Goal: Task Accomplishment & Management: Complete application form

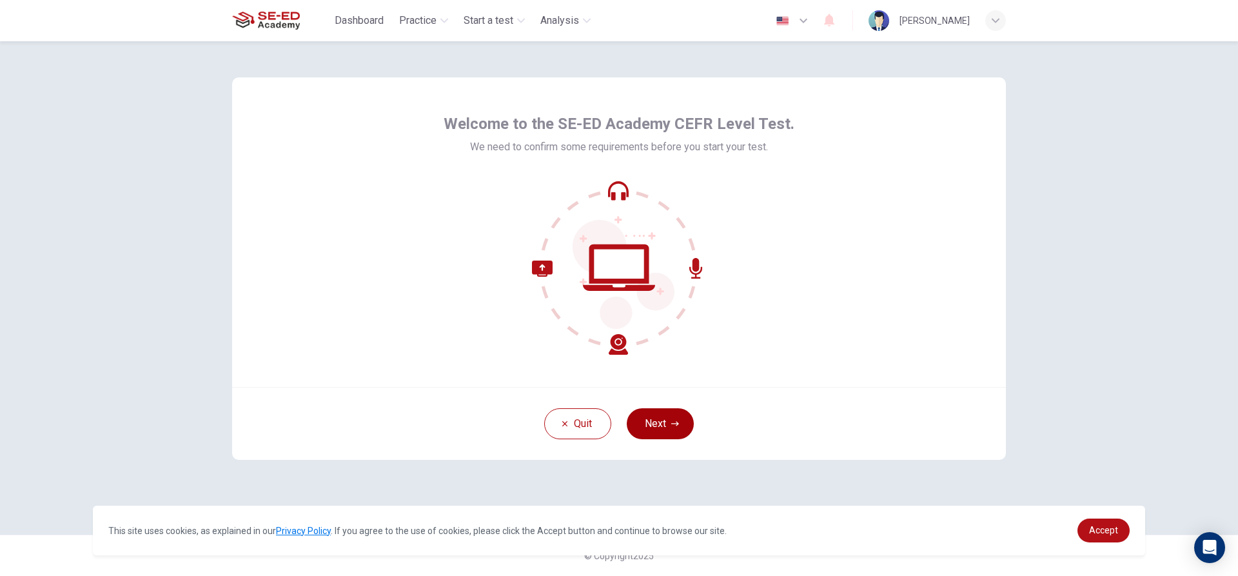
click at [655, 416] on button "Next" at bounding box center [660, 423] width 67 height 31
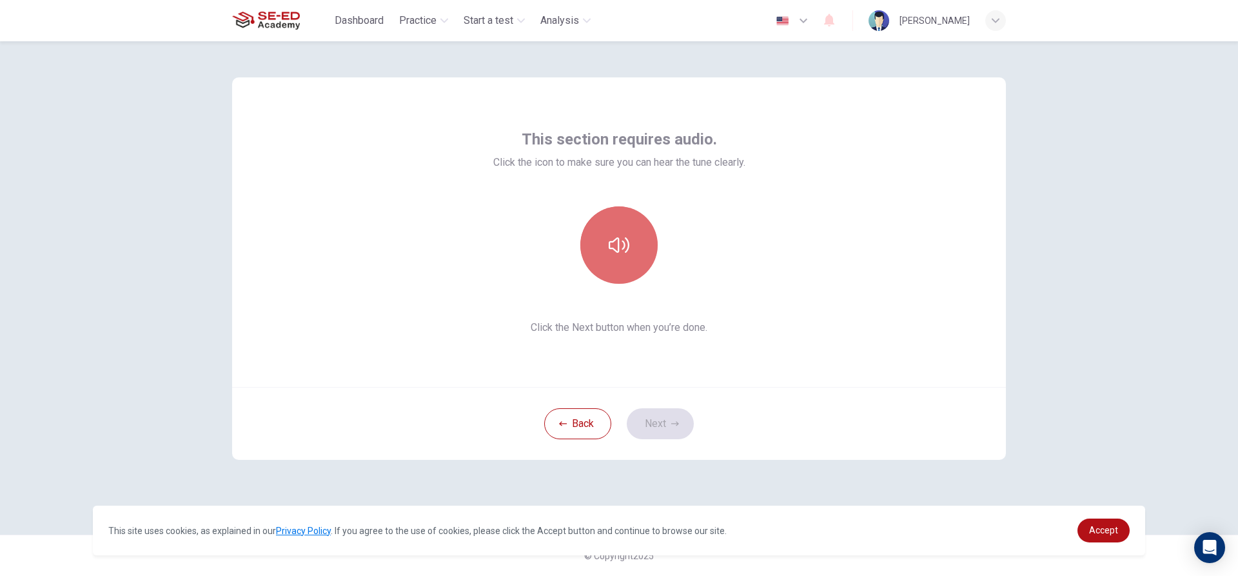
click at [628, 250] on icon "button" at bounding box center [619, 244] width 21 height 15
click at [628, 250] on icon "button" at bounding box center [619, 245] width 21 height 21
click at [649, 426] on button "Next" at bounding box center [660, 423] width 67 height 31
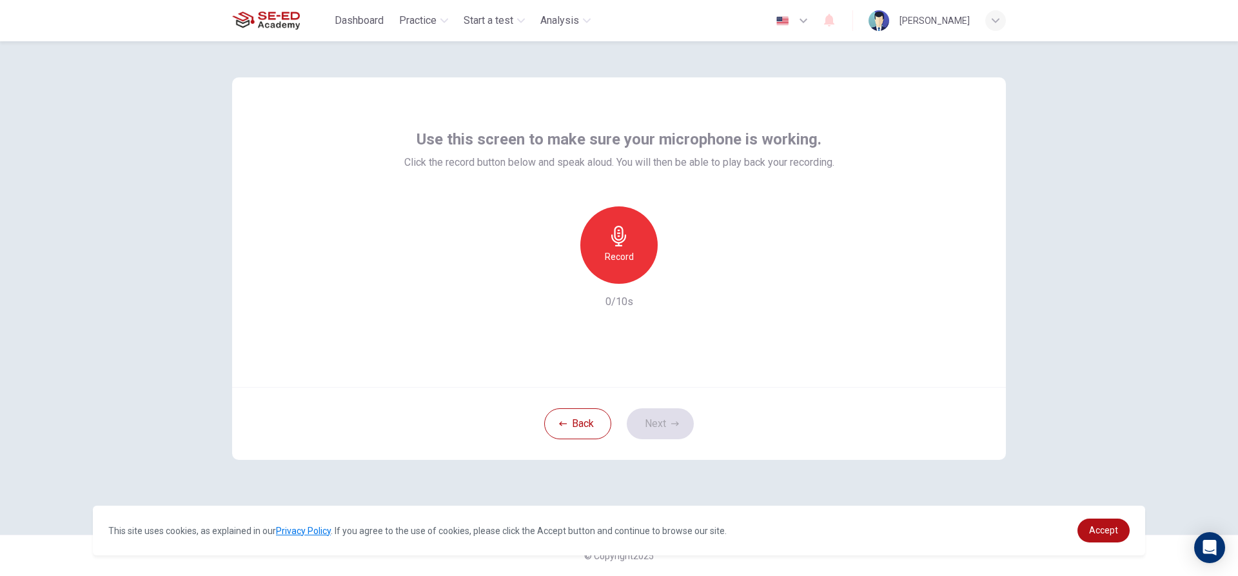
click at [634, 252] on div "Record" at bounding box center [618, 244] width 77 height 77
click at [629, 253] on div "Stop" at bounding box center [618, 244] width 77 height 77
click at [652, 424] on button "Next" at bounding box center [660, 423] width 67 height 31
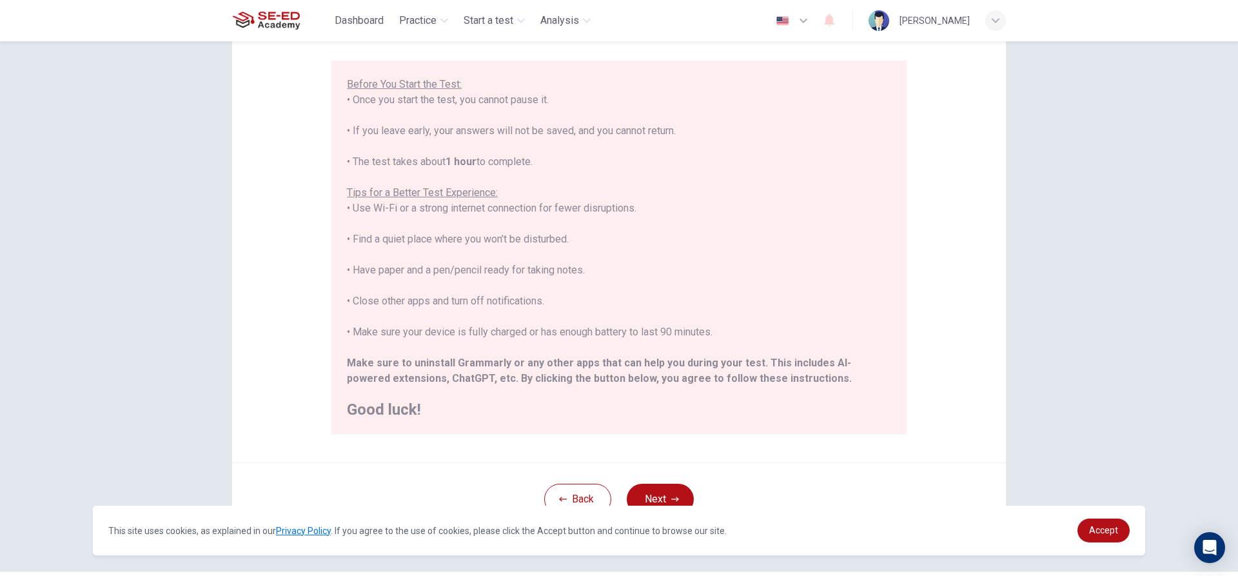
scroll to position [141, 0]
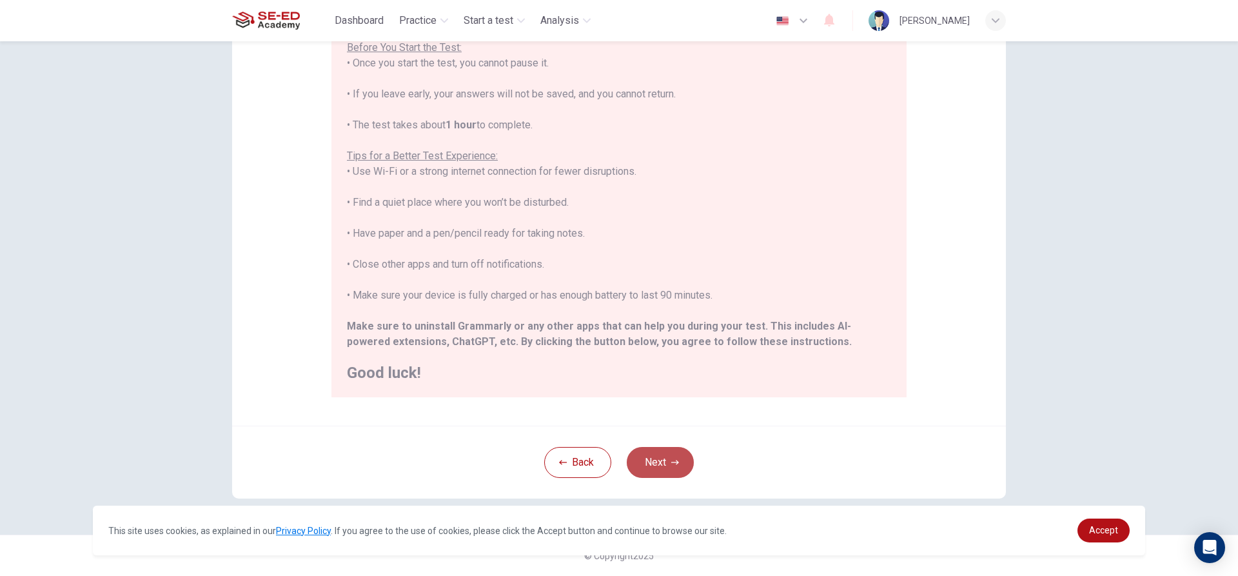
click at [666, 464] on button "Next" at bounding box center [660, 462] width 67 height 31
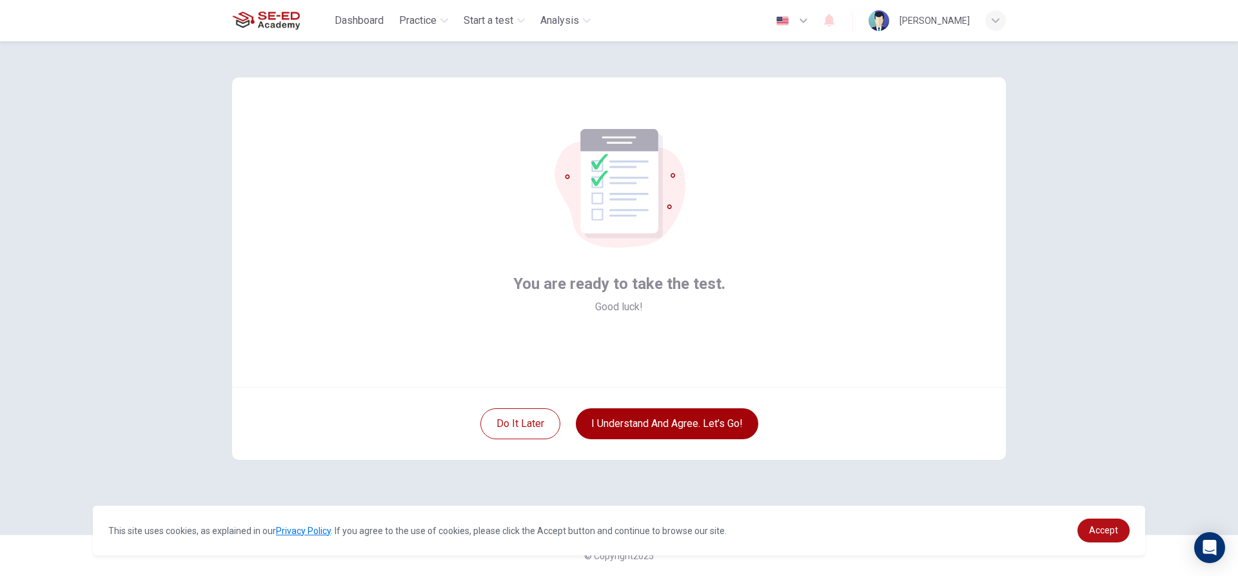
click at [622, 423] on button "I understand and agree. Let’s go!" at bounding box center [667, 423] width 183 height 31
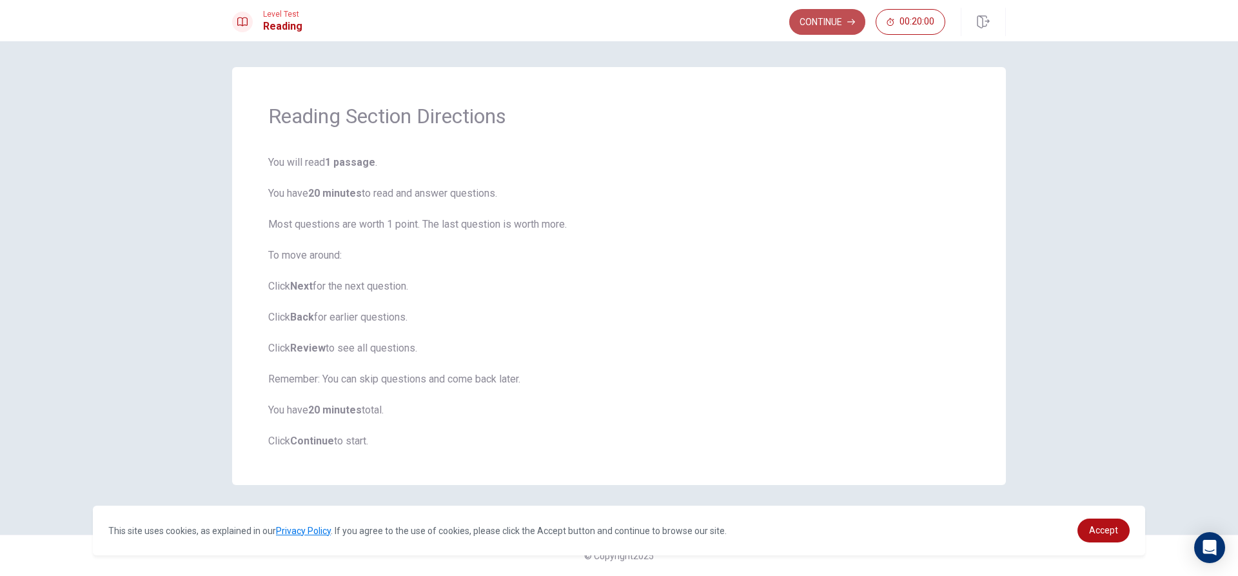
click at [831, 23] on button "Continue" at bounding box center [827, 22] width 76 height 26
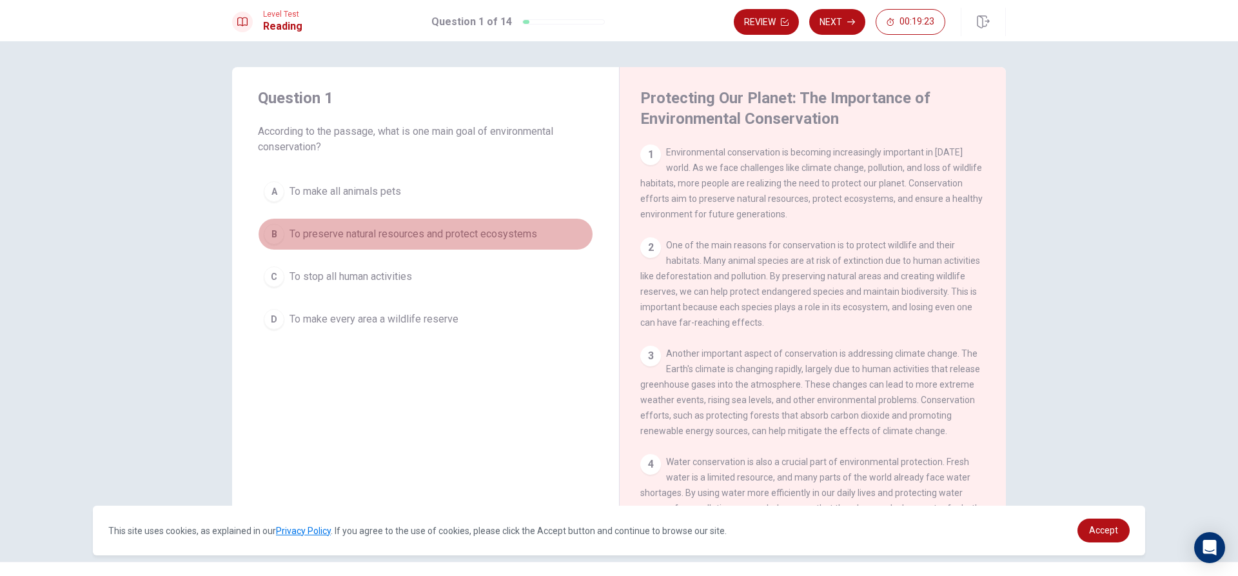
click at [270, 228] on div "B" at bounding box center [274, 234] width 21 height 21
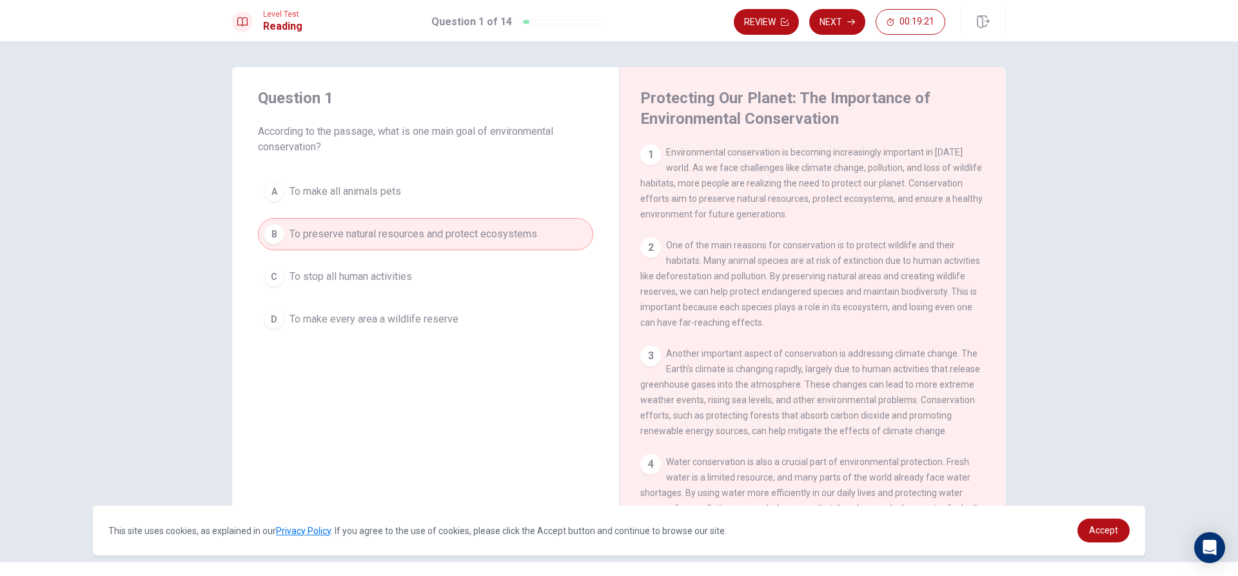
click at [322, 239] on span "To preserve natural resources and protect ecosystems" at bounding box center [414, 233] width 248 height 15
click at [849, 27] on button "Next" at bounding box center [837, 22] width 56 height 26
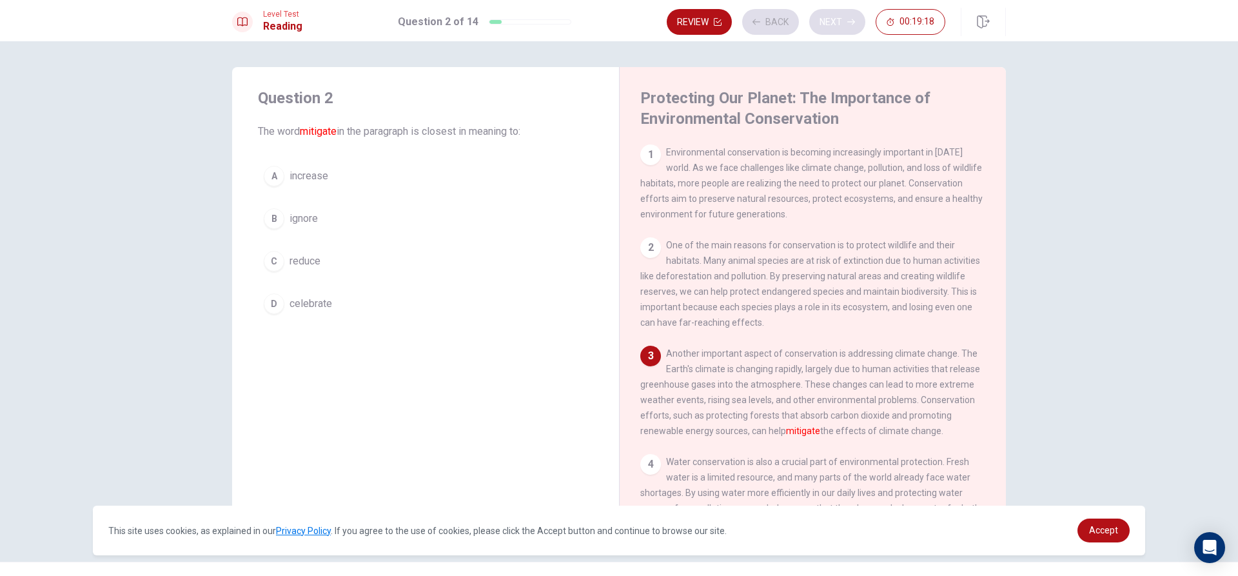
scroll to position [63, 0]
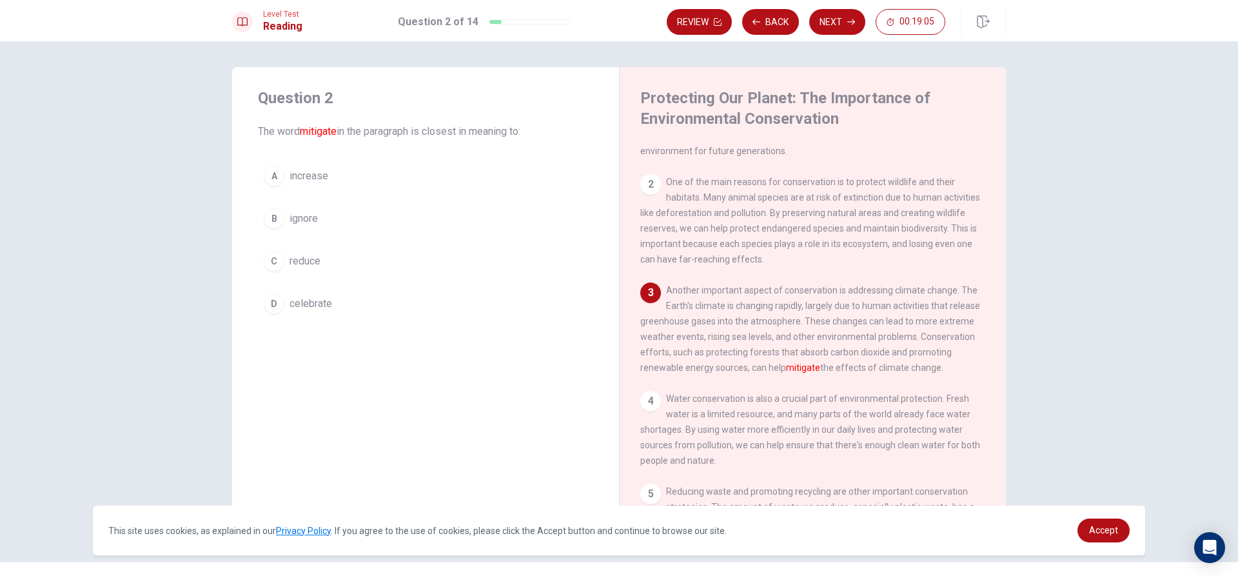
click at [280, 255] on button "C reduce" at bounding box center [425, 261] width 335 height 32
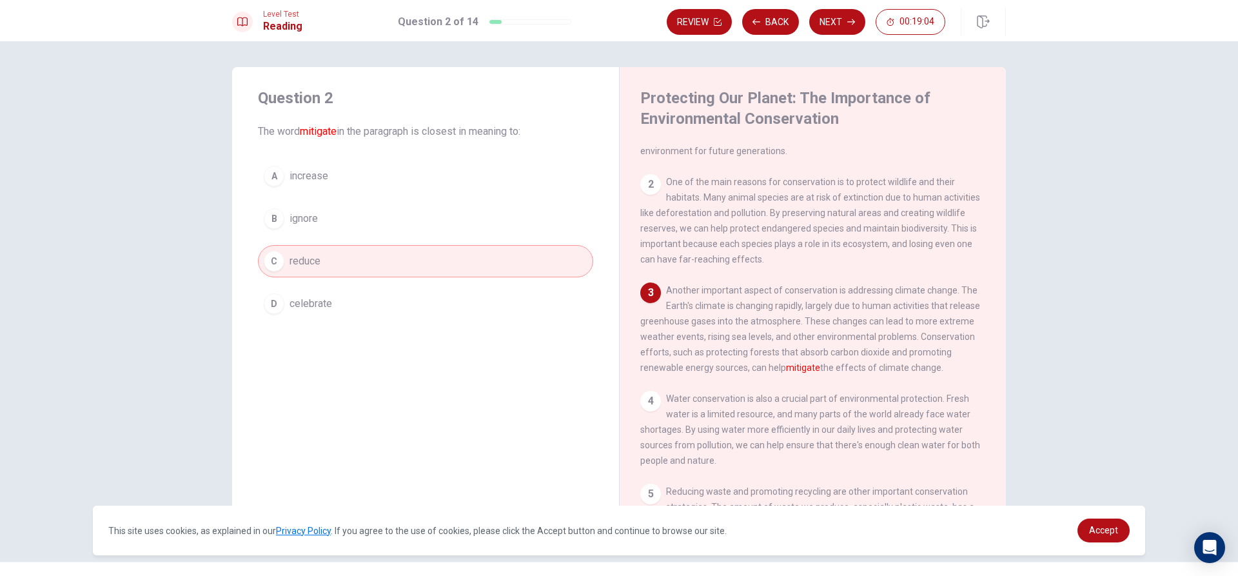
click at [846, 30] on button "Next" at bounding box center [837, 22] width 56 height 26
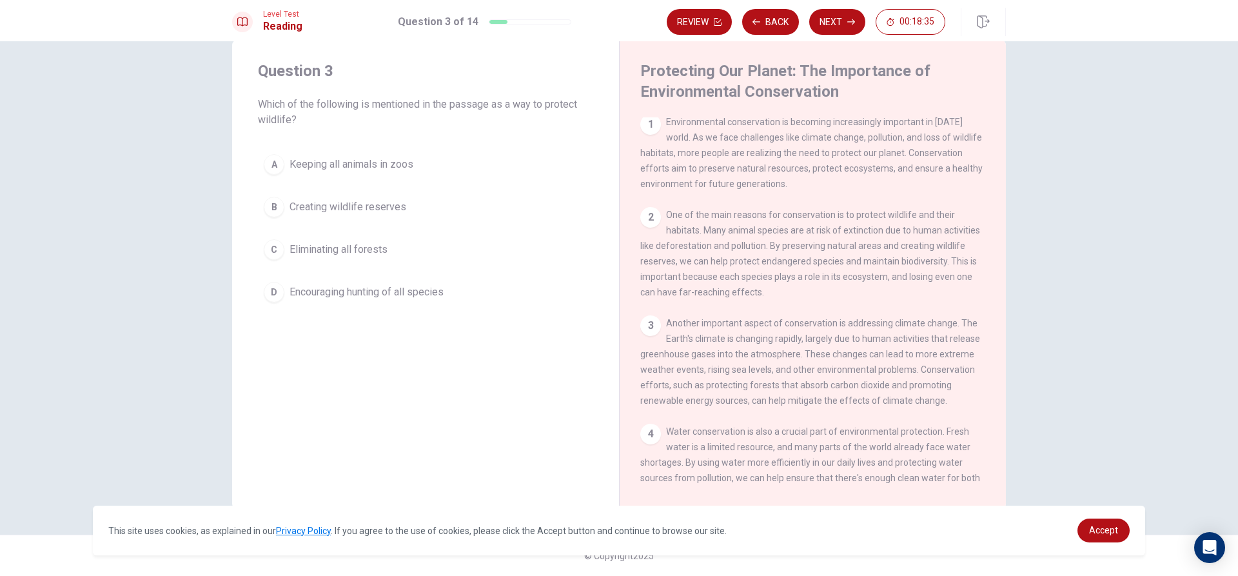
scroll to position [0, 0]
click at [766, 13] on button "Back" at bounding box center [770, 22] width 57 height 26
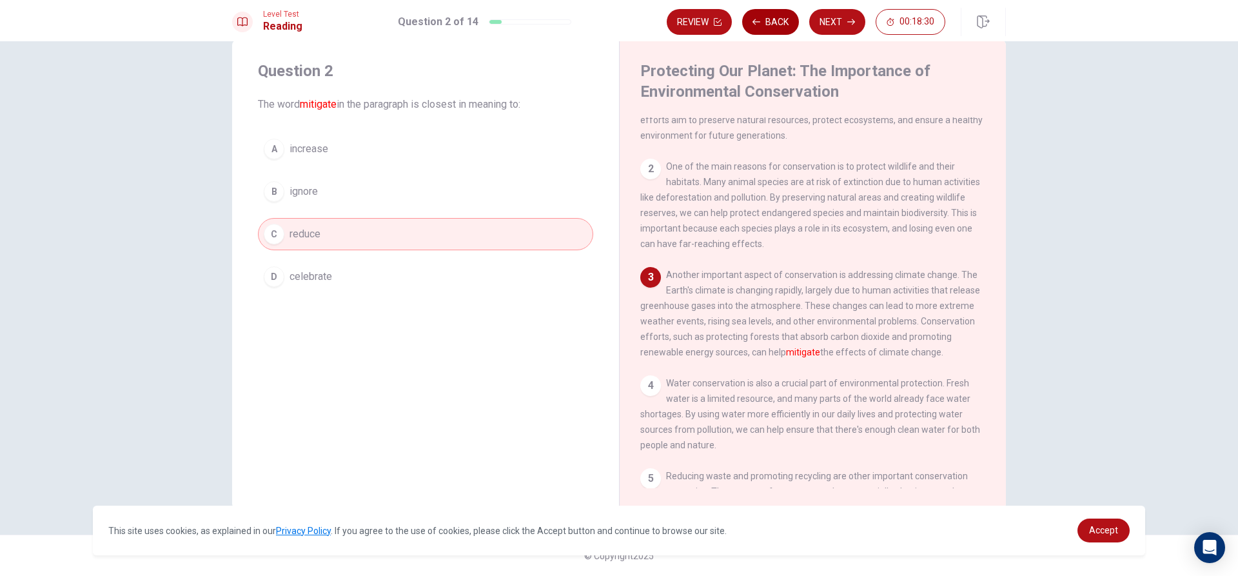
scroll to position [63, 0]
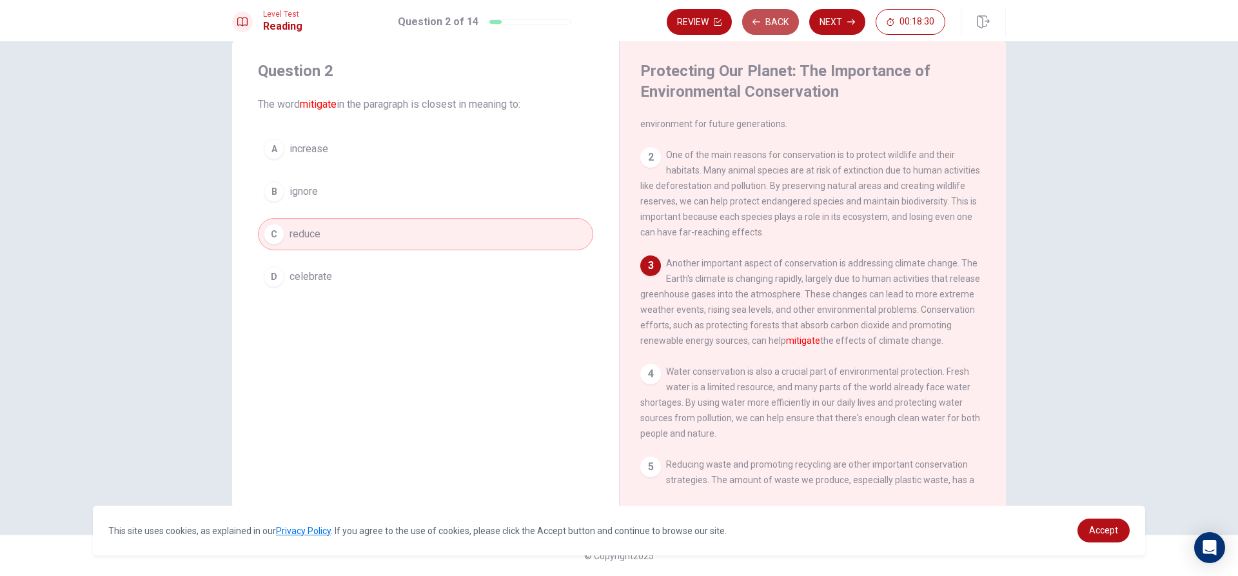
click at [766, 15] on button "Back" at bounding box center [770, 22] width 57 height 26
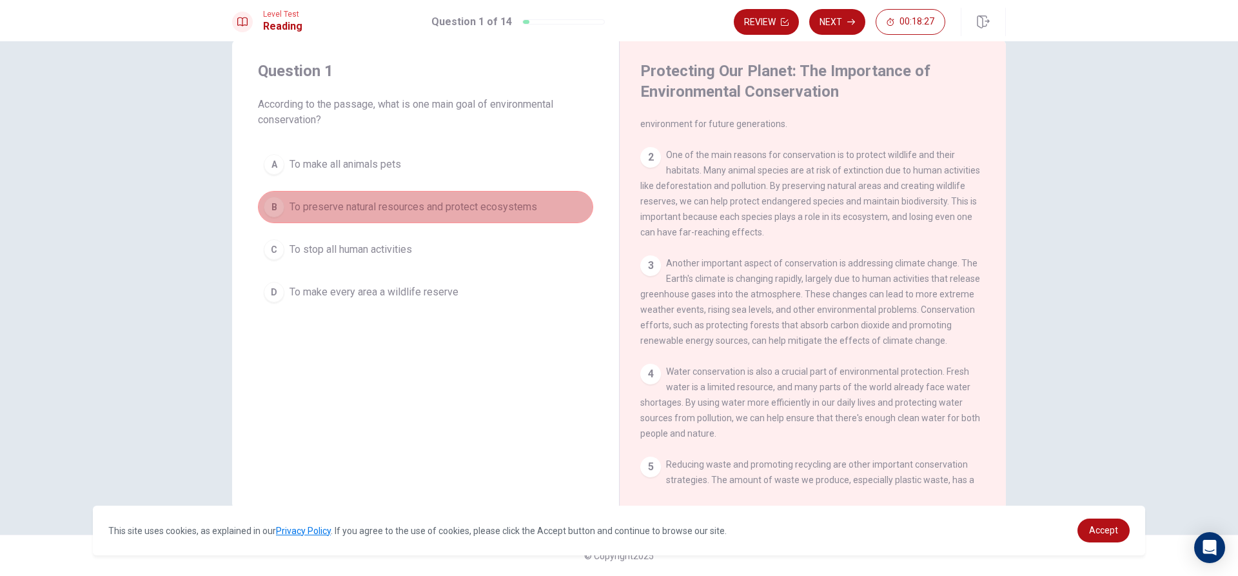
click at [470, 206] on span "To preserve natural resources and protect ecosystems" at bounding box center [414, 206] width 248 height 15
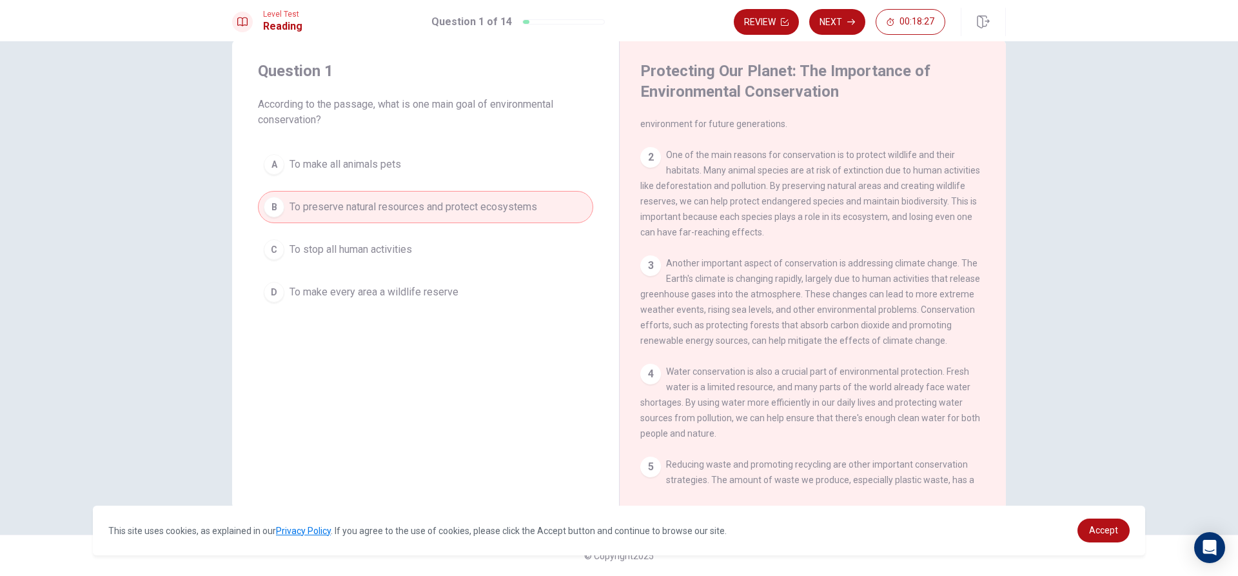
click at [441, 290] on span "To make every area a wildlife reserve" at bounding box center [374, 291] width 169 height 15
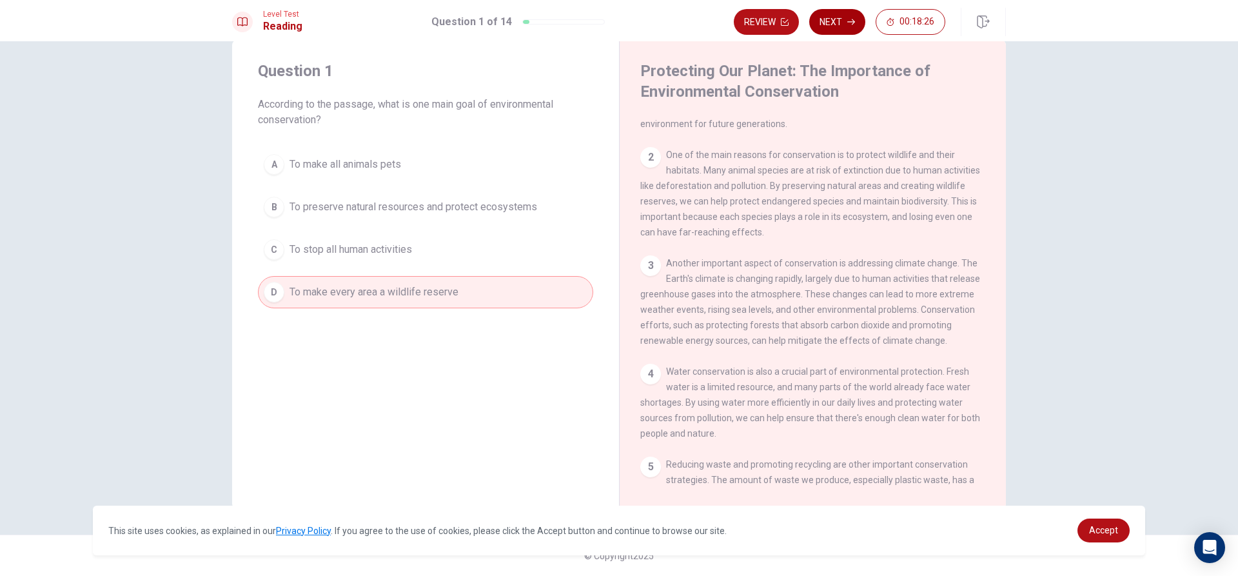
click at [828, 19] on button "Next" at bounding box center [837, 22] width 56 height 26
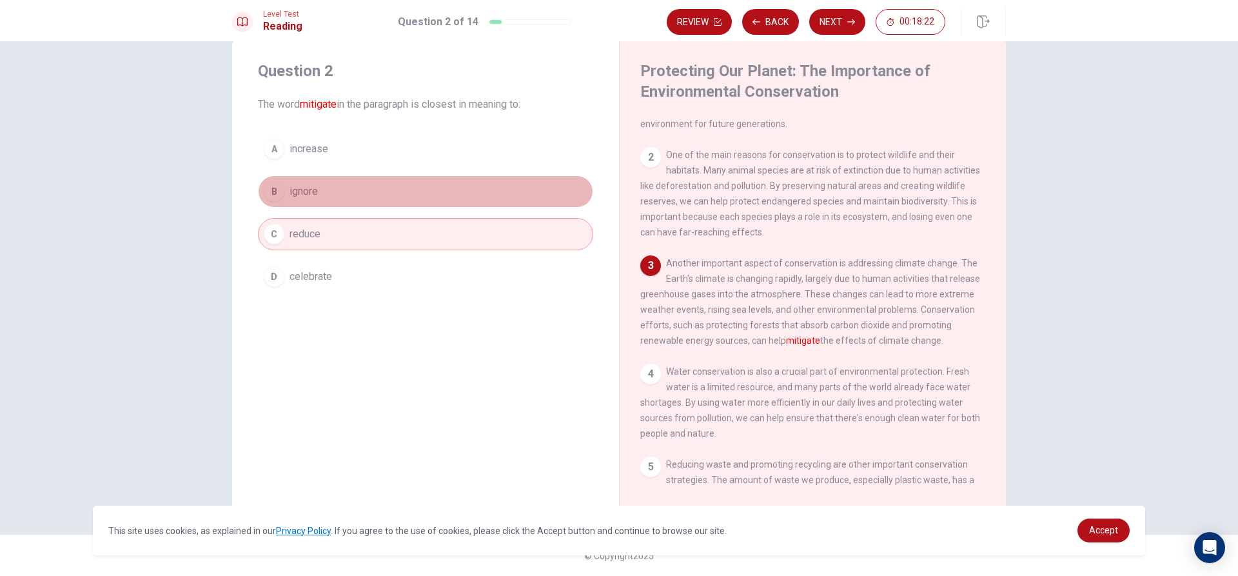
click at [315, 187] on span "ignore" at bounding box center [304, 191] width 28 height 15
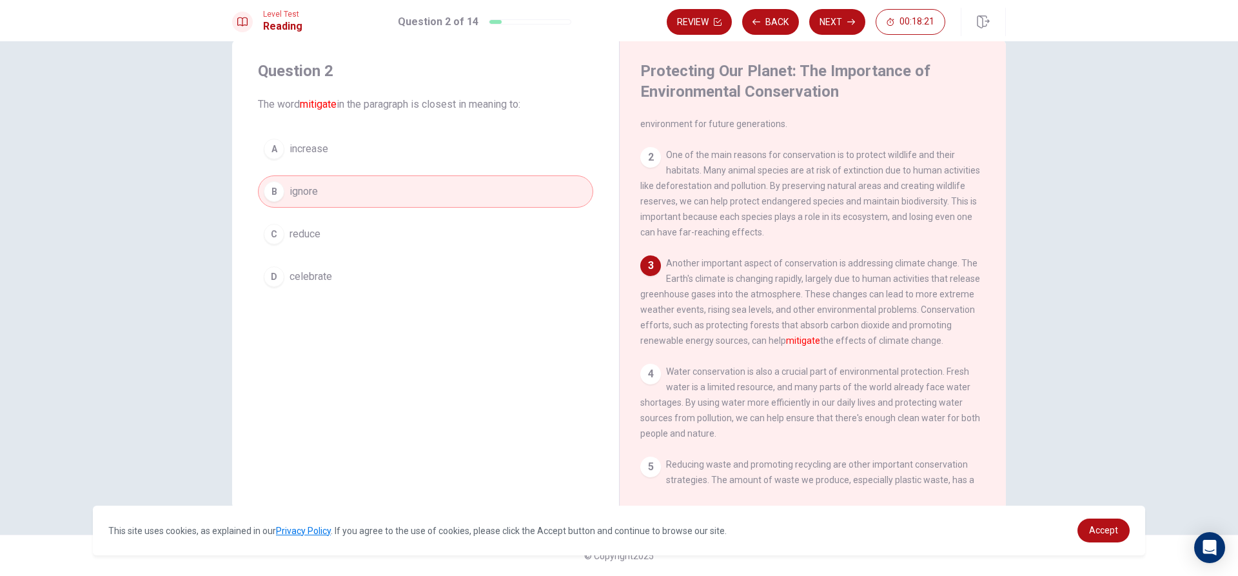
click at [308, 211] on div "A increase B ignore C reduce D celebrate" at bounding box center [425, 213] width 335 height 160
click at [308, 220] on button "C reduce" at bounding box center [425, 234] width 335 height 32
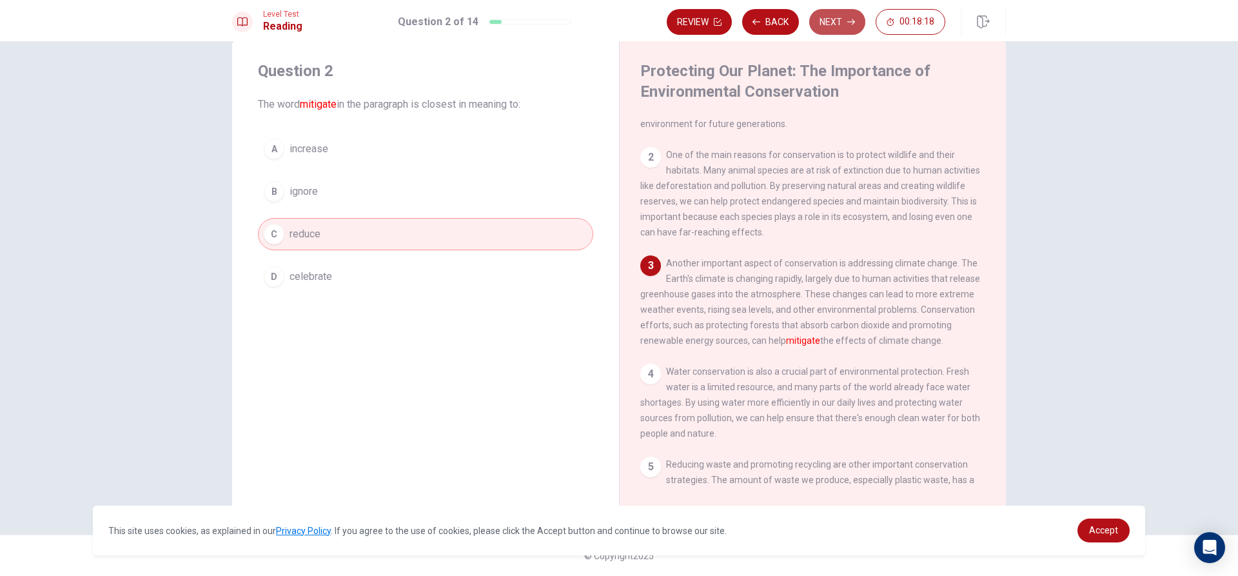
click at [846, 19] on button "Next" at bounding box center [837, 22] width 56 height 26
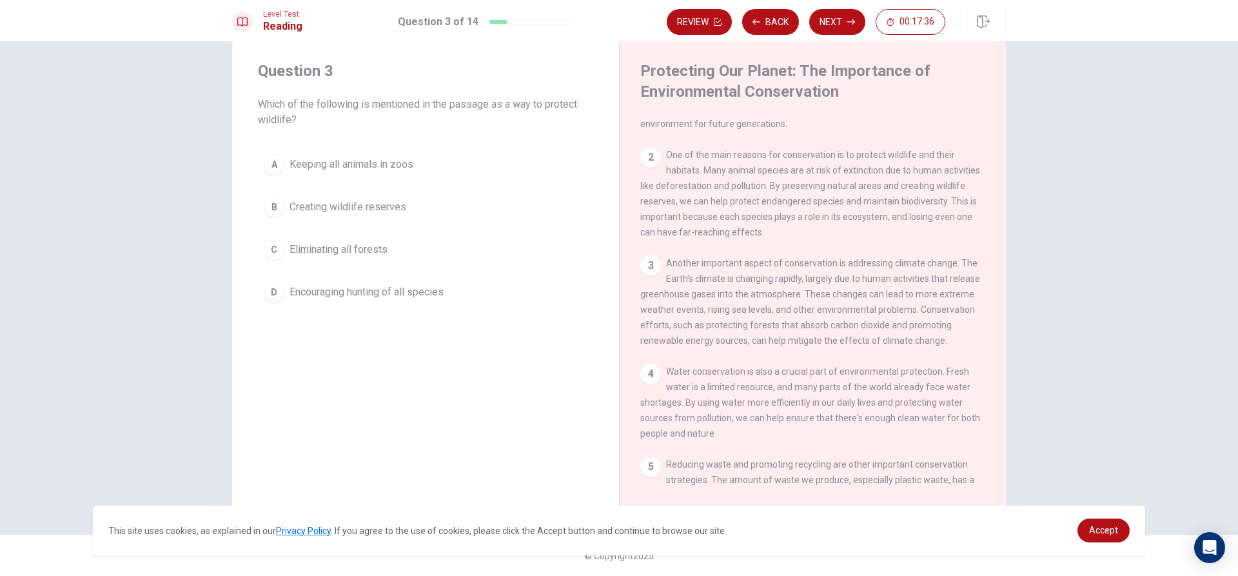
click at [276, 293] on div "D" at bounding box center [274, 292] width 21 height 21
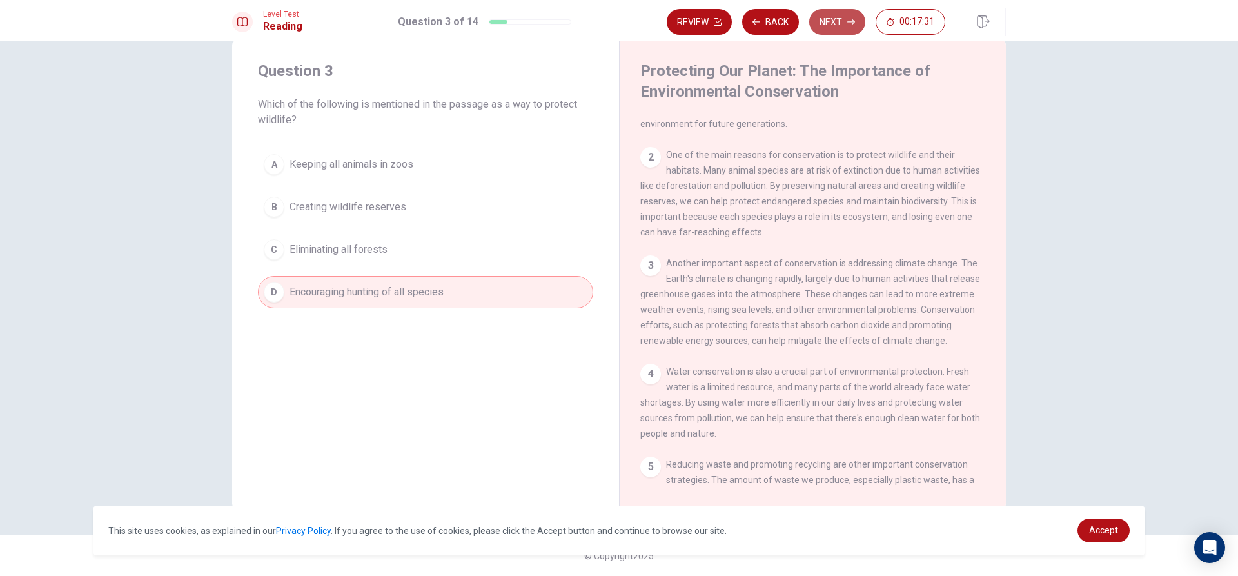
click at [826, 22] on button "Next" at bounding box center [837, 22] width 56 height 26
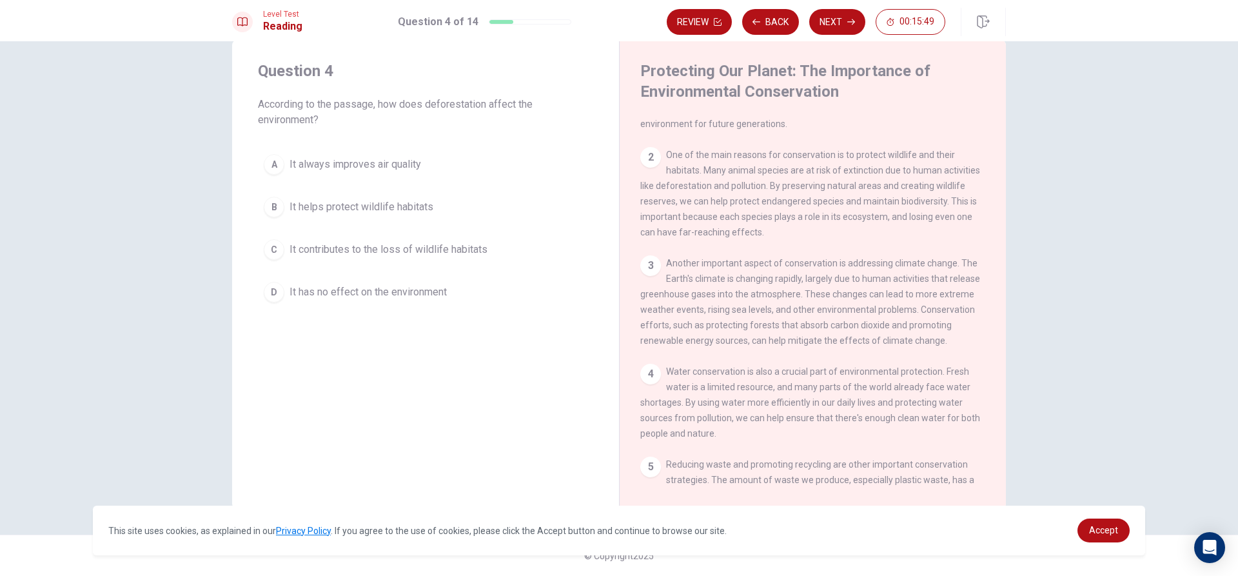
click at [297, 163] on span "It always improves air quality" at bounding box center [356, 164] width 132 height 15
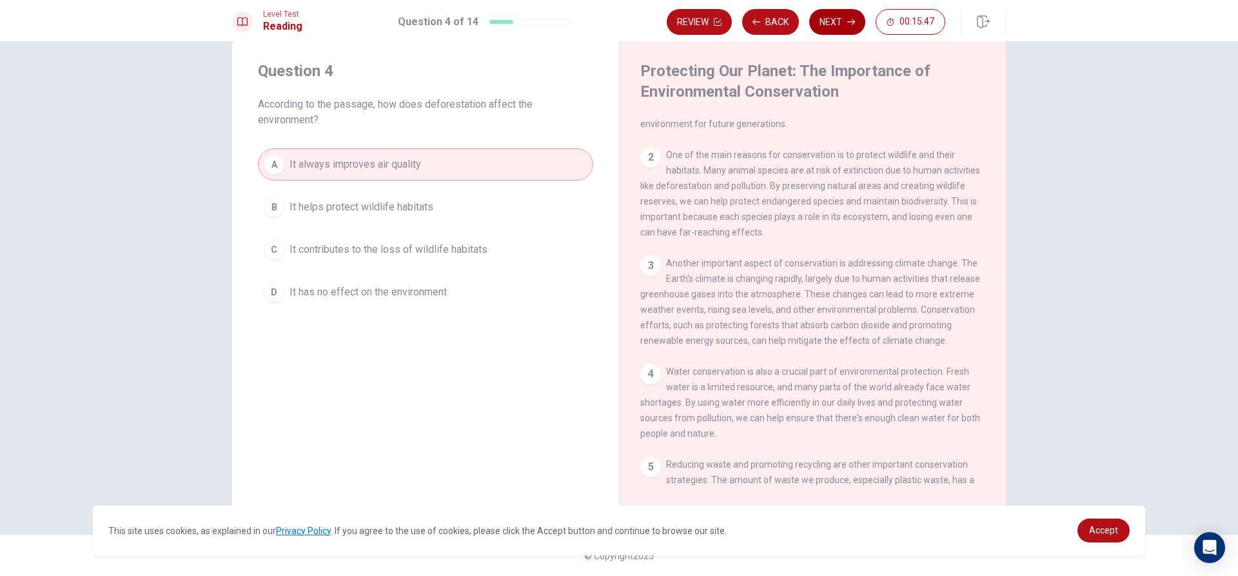
click at [826, 15] on button "Next" at bounding box center [837, 22] width 56 height 26
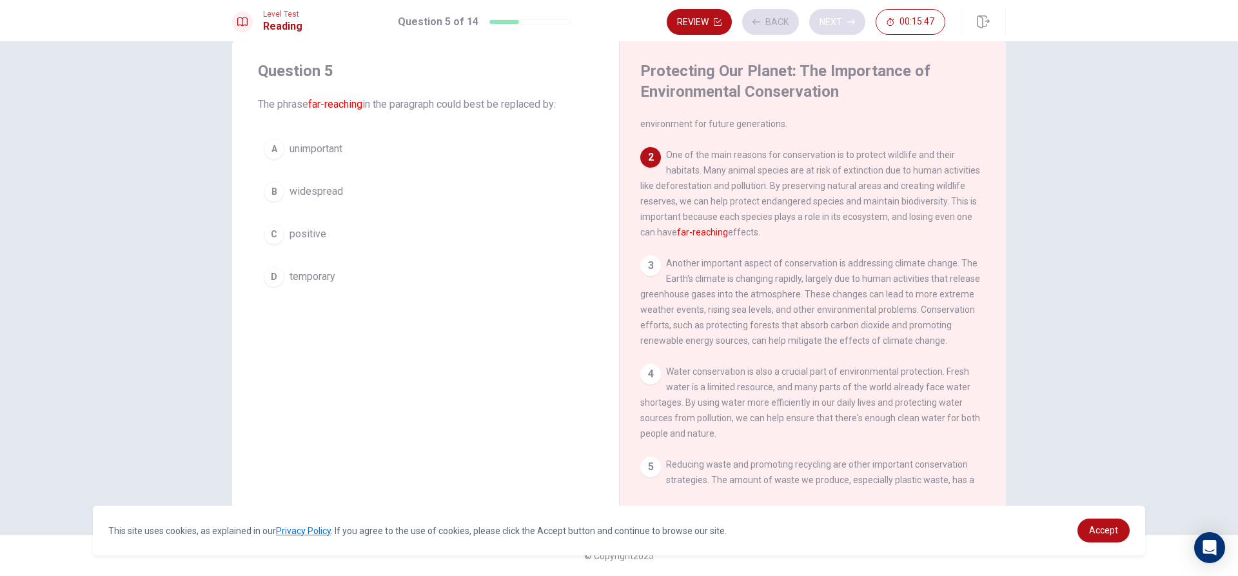
scroll to position [96, 0]
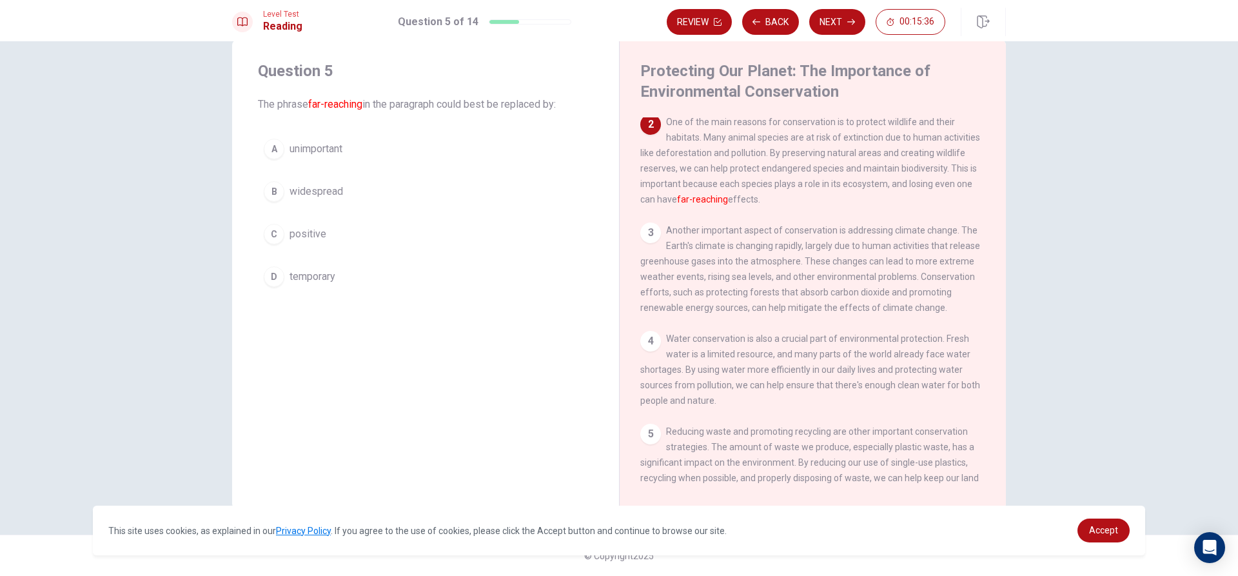
click at [268, 273] on div "D" at bounding box center [274, 276] width 21 height 21
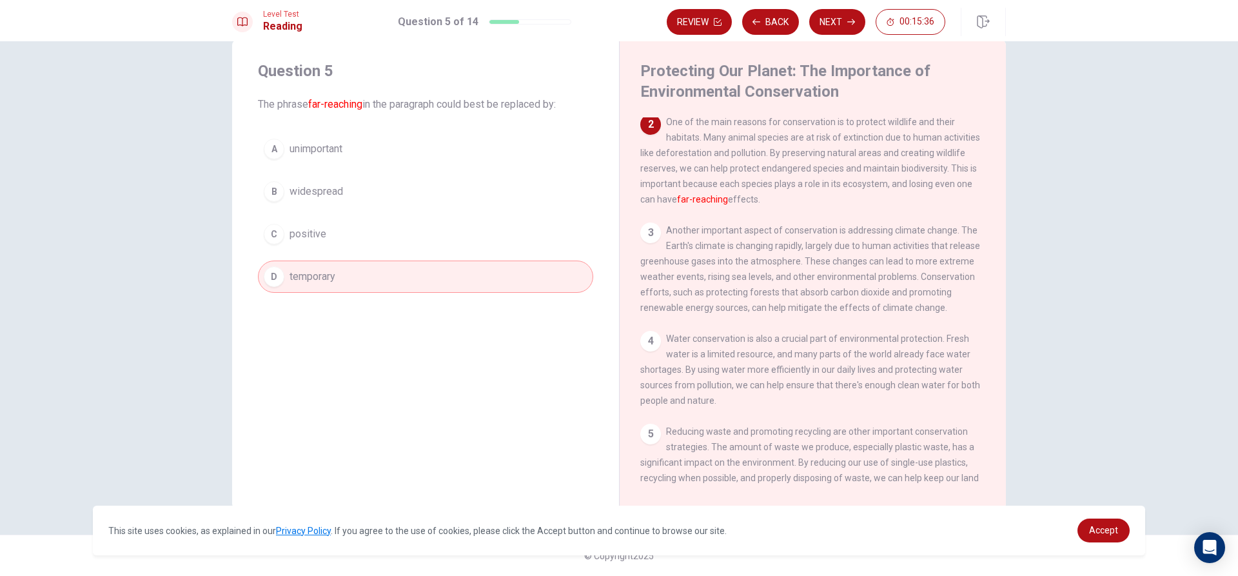
click at [295, 244] on button "C positive" at bounding box center [425, 234] width 335 height 32
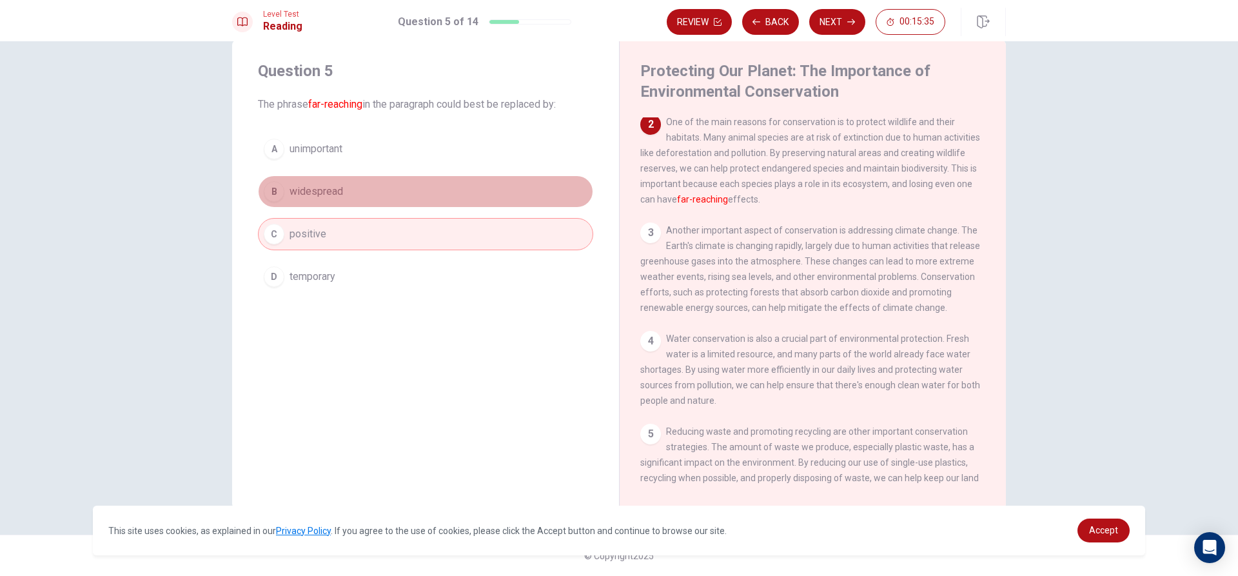
click at [323, 194] on span "widespread" at bounding box center [317, 191] width 54 height 15
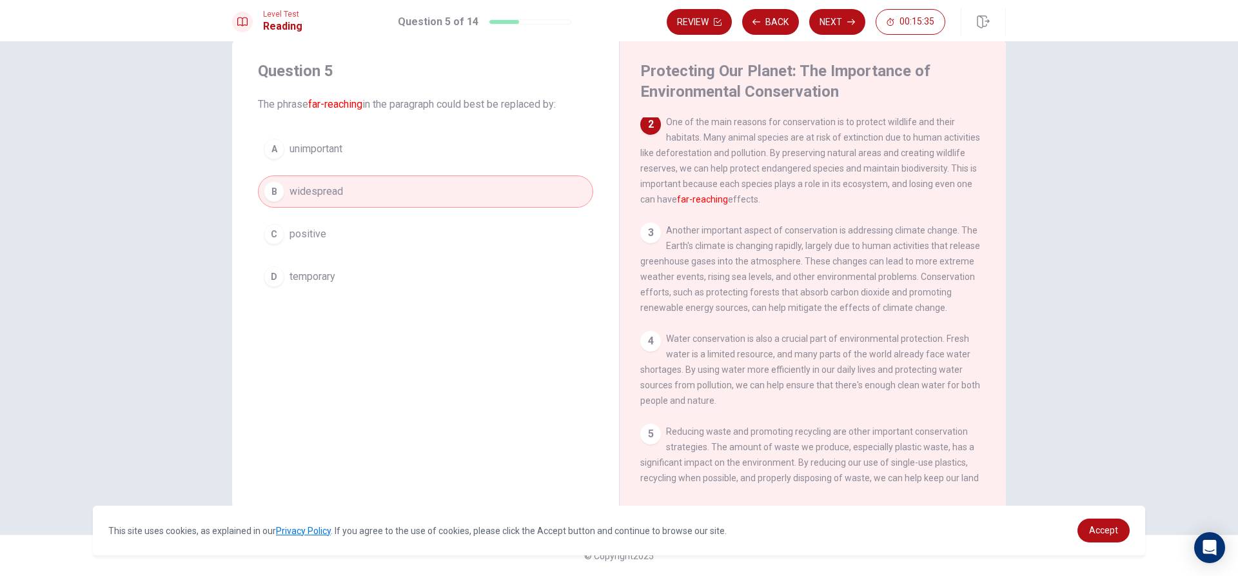
click at [345, 161] on button "A unimportant" at bounding box center [425, 149] width 335 height 32
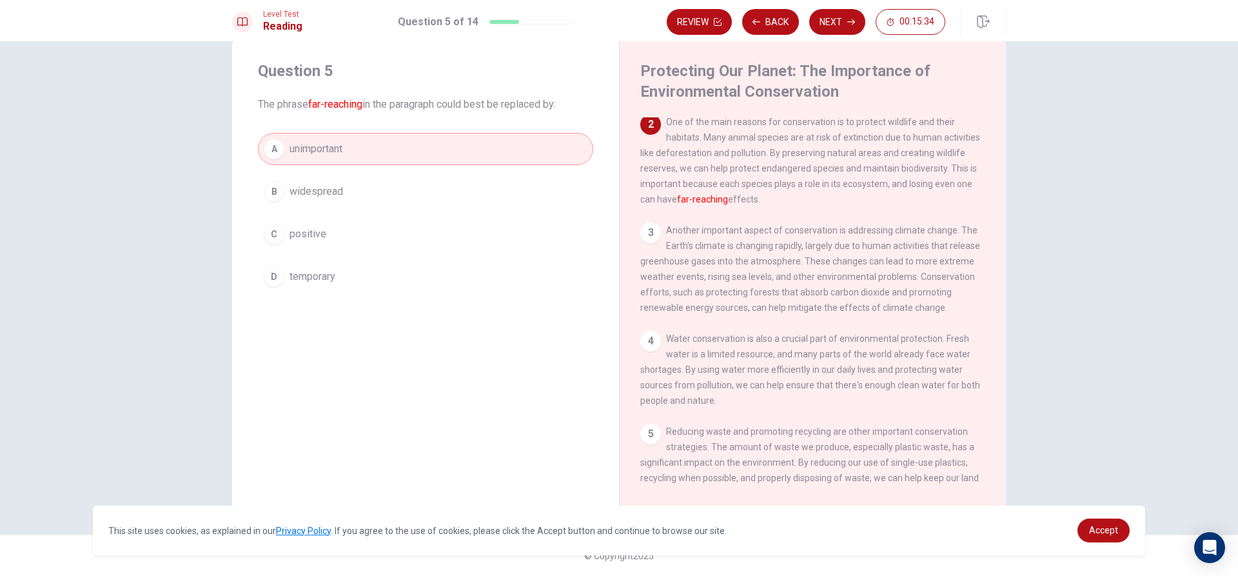
click at [325, 195] on span "widespread" at bounding box center [317, 191] width 54 height 15
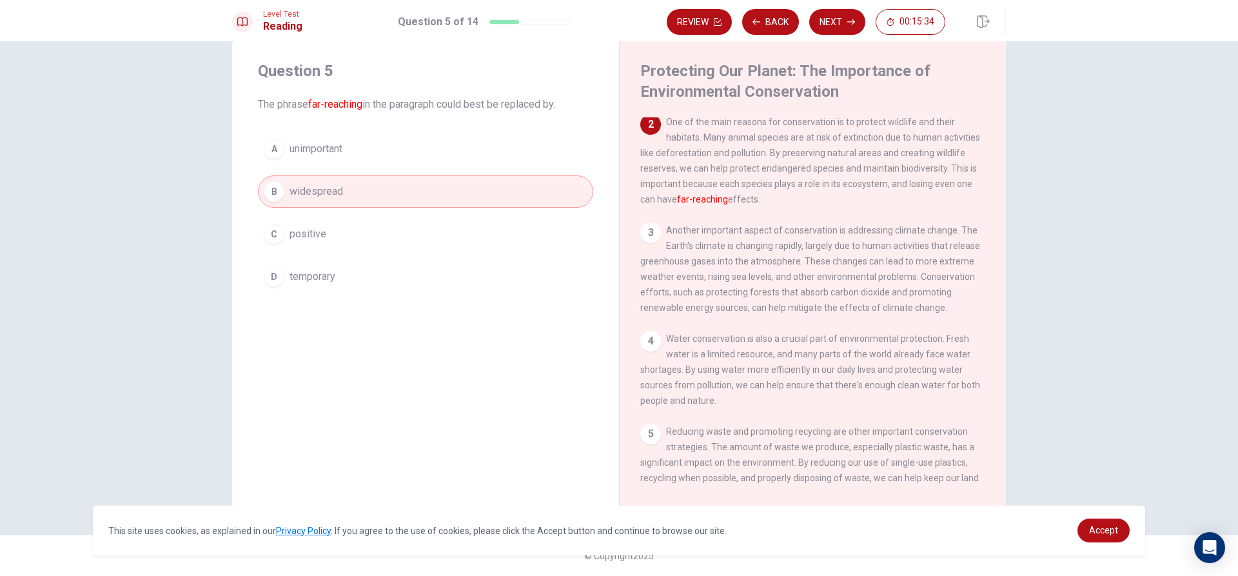
click at [319, 226] on button "C positive" at bounding box center [425, 234] width 335 height 32
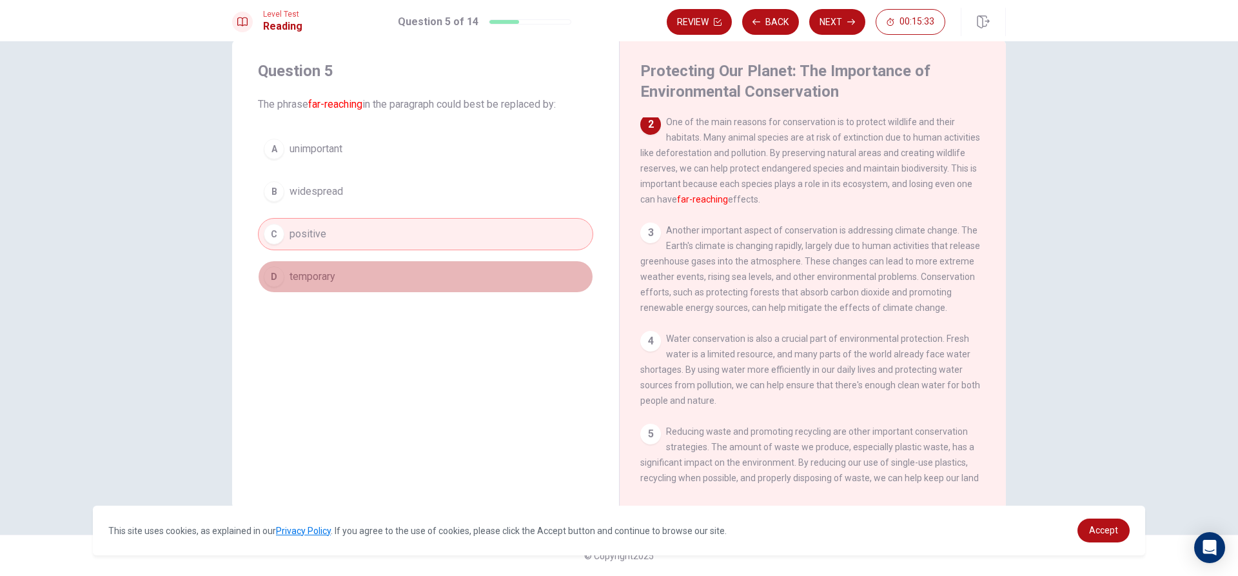
click at [318, 275] on span "temporary" at bounding box center [313, 276] width 46 height 15
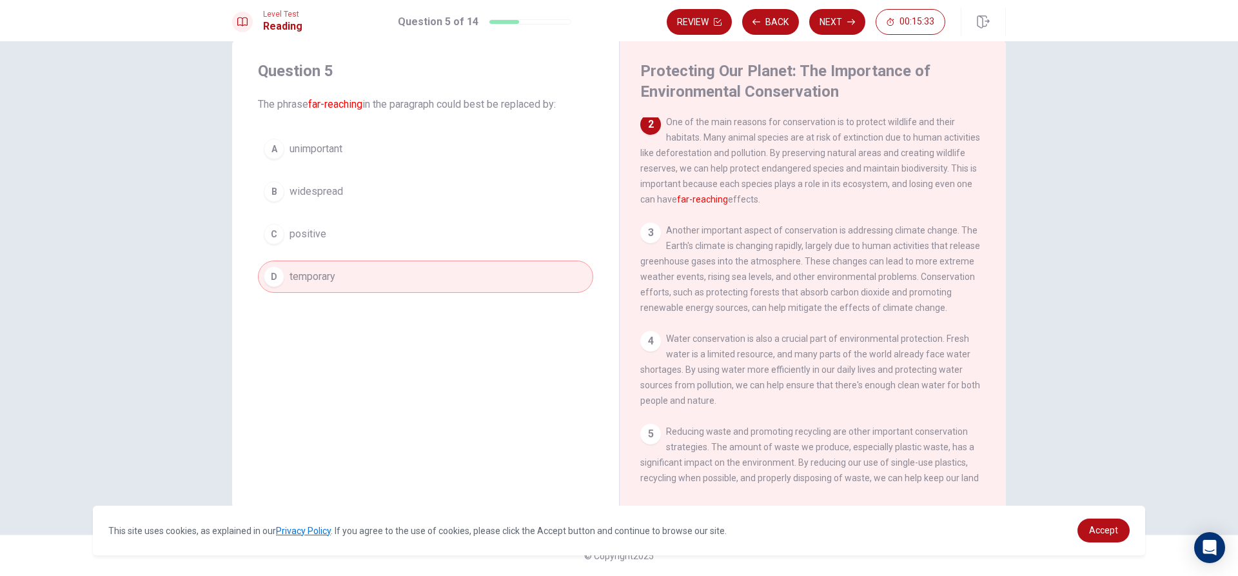
click at [344, 251] on div "A unimportant B widespread C positive D temporary" at bounding box center [425, 213] width 335 height 160
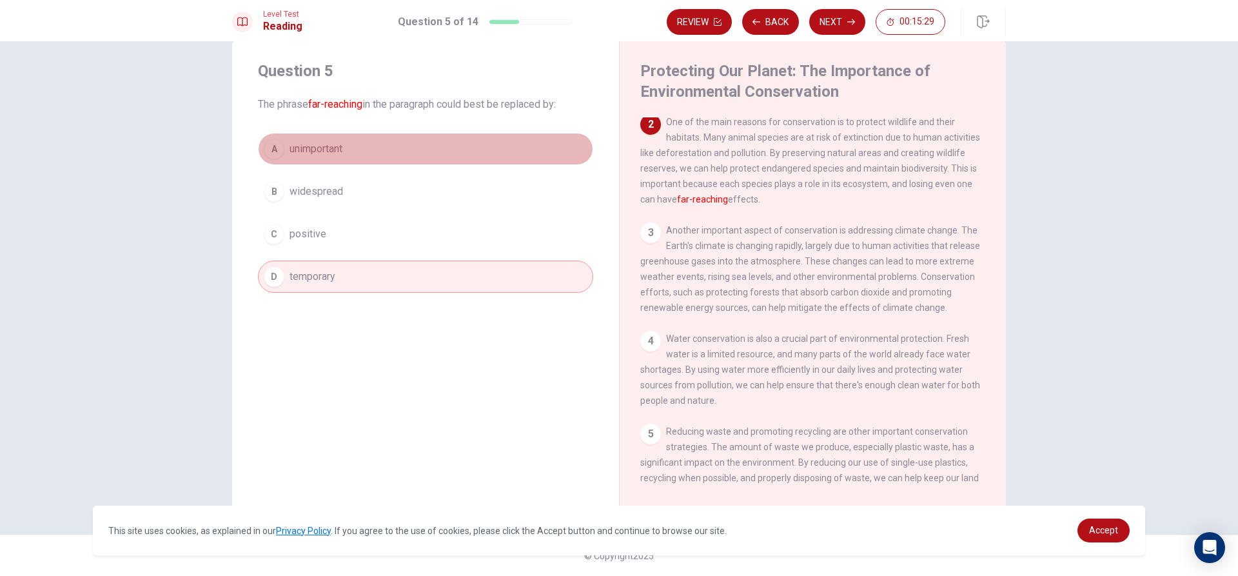
drag, startPoint x: 381, startPoint y: 148, endPoint x: 377, endPoint y: 157, distance: 9.8
click at [379, 153] on button "A unimportant" at bounding box center [425, 149] width 335 height 32
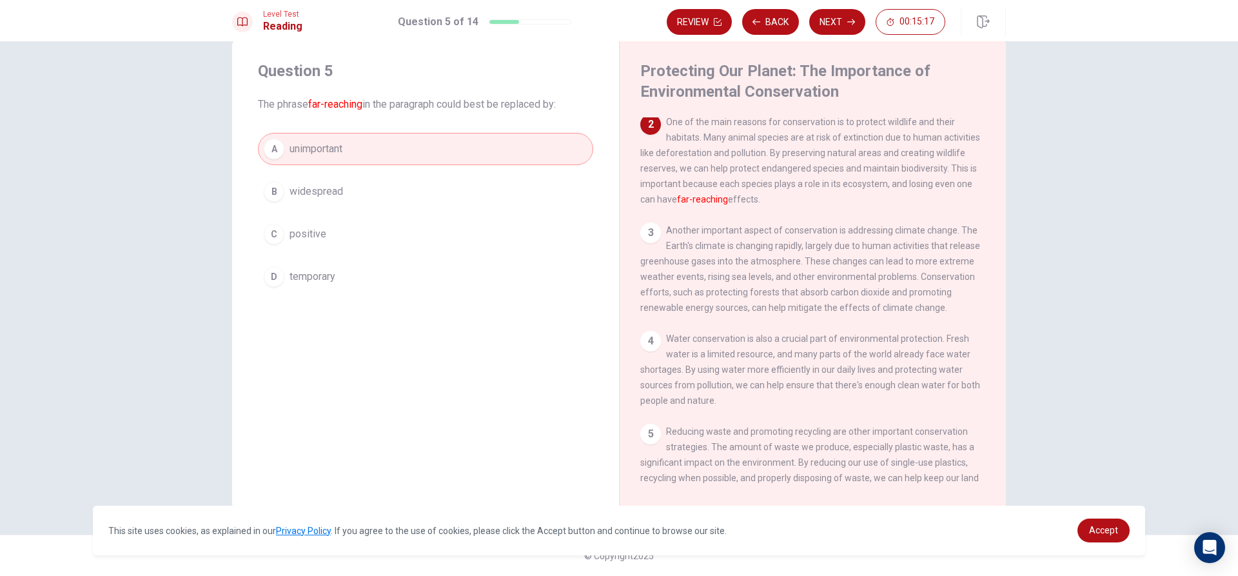
click at [370, 193] on button "B widespread" at bounding box center [425, 191] width 335 height 32
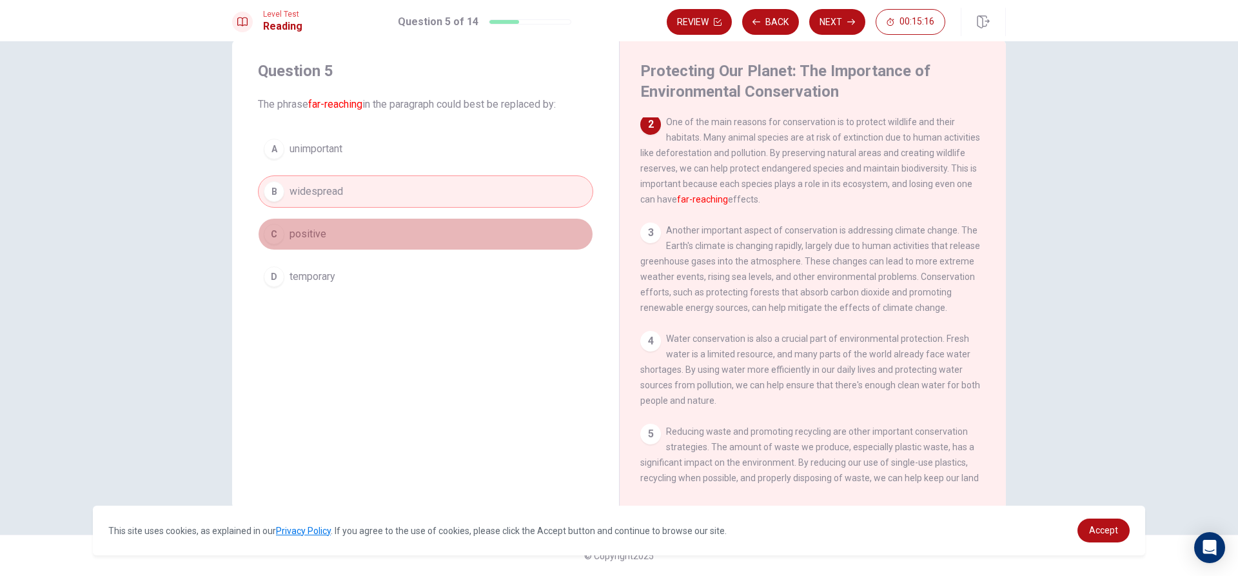
click at [351, 224] on button "C positive" at bounding box center [425, 234] width 335 height 32
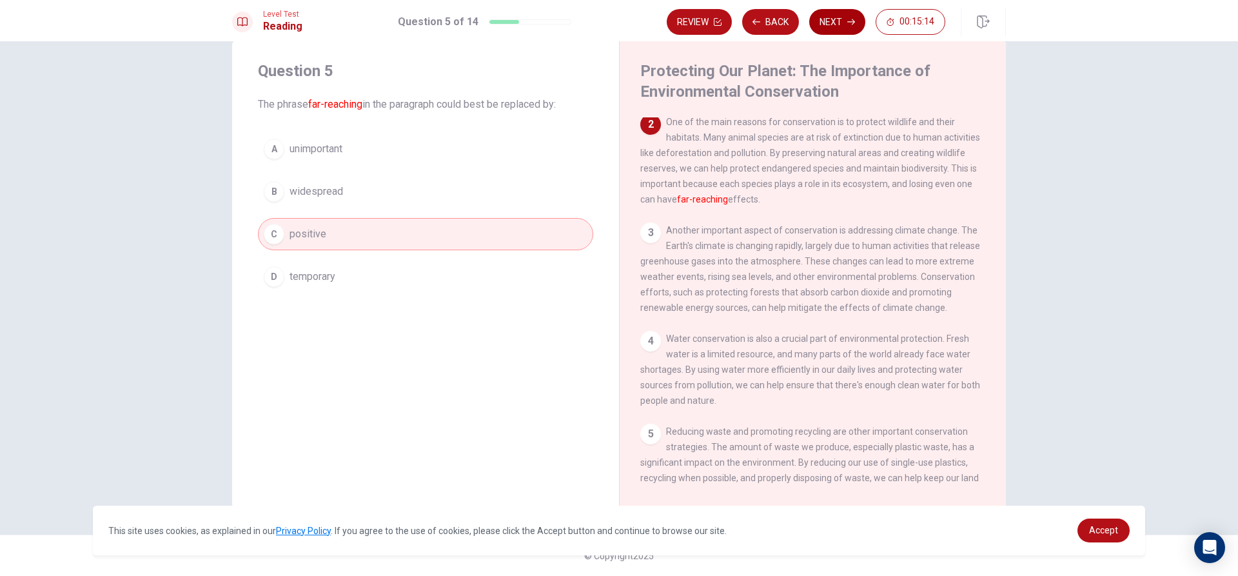
click at [855, 20] on icon "button" at bounding box center [851, 22] width 8 height 8
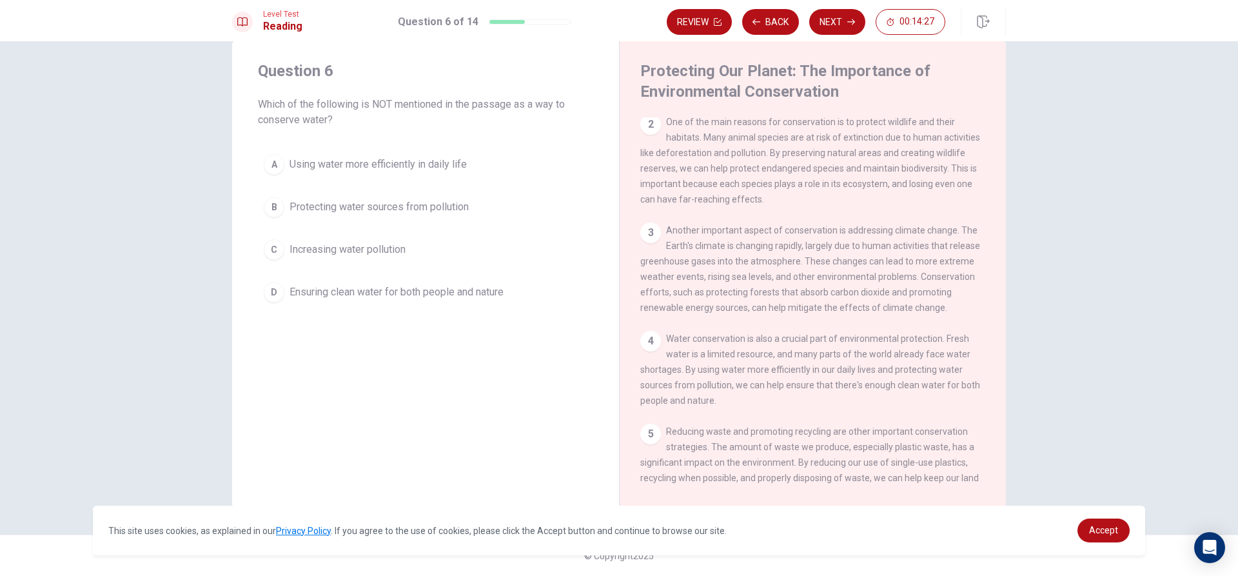
click at [311, 293] on span "Ensuring clean water for both people and nature" at bounding box center [397, 291] width 214 height 15
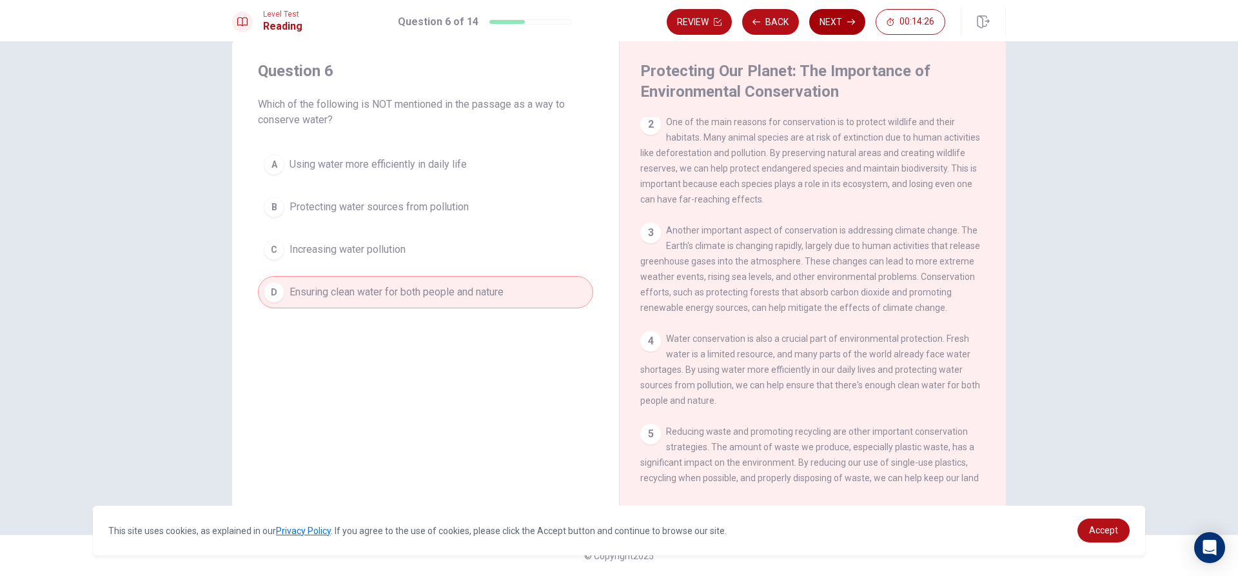
click at [847, 23] on button "Next" at bounding box center [837, 22] width 56 height 26
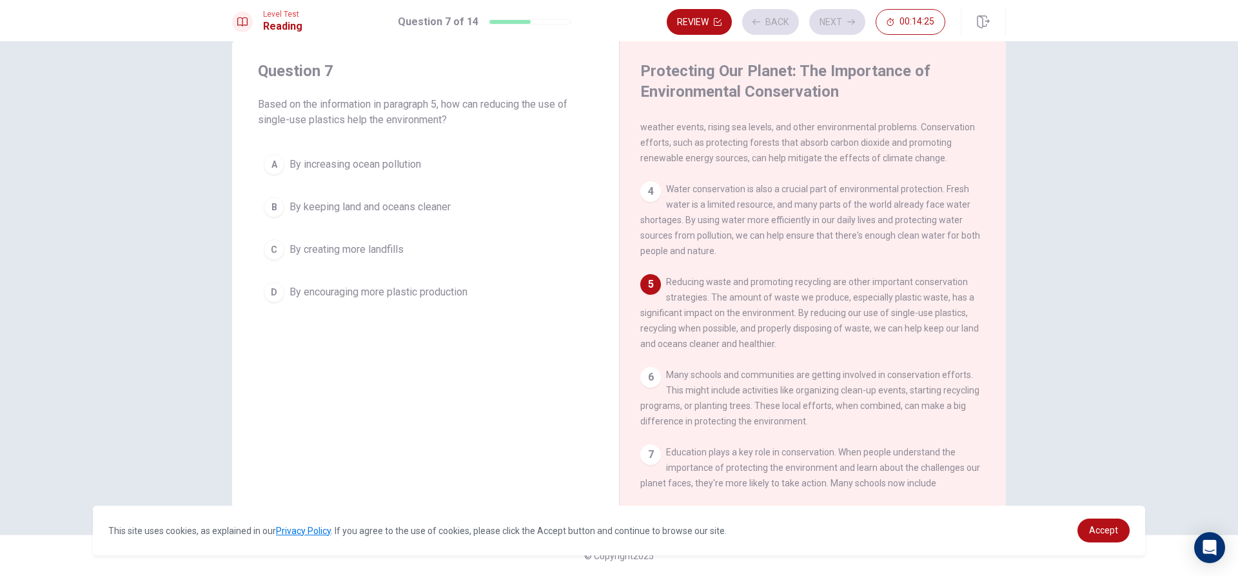
scroll to position [255, 0]
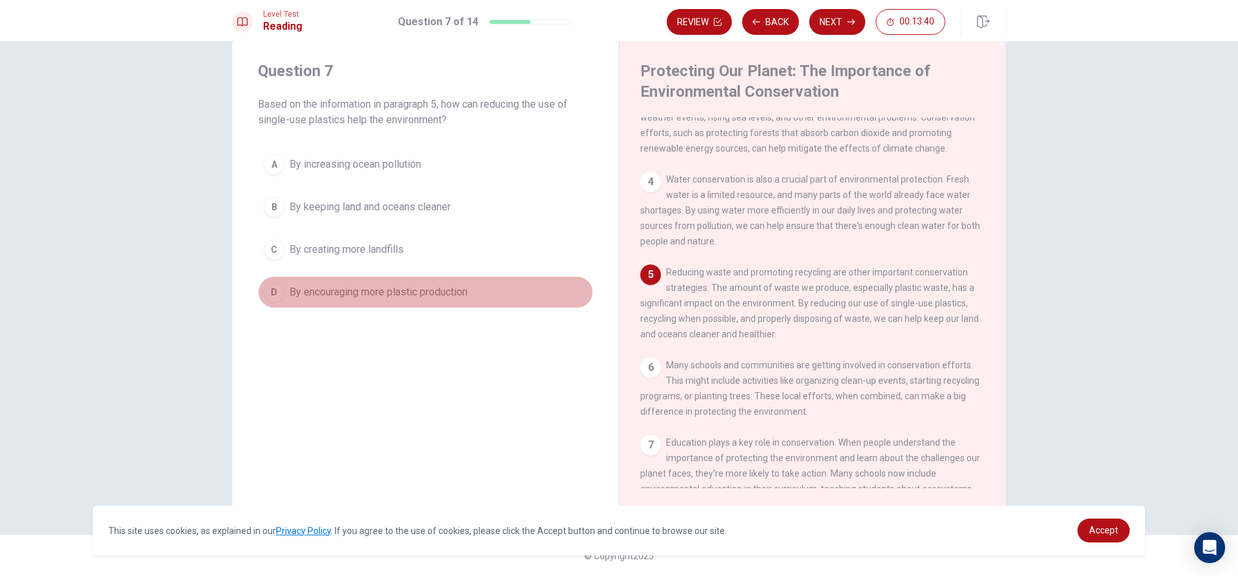
click at [321, 298] on span "By encouraging more plastic production" at bounding box center [379, 291] width 178 height 15
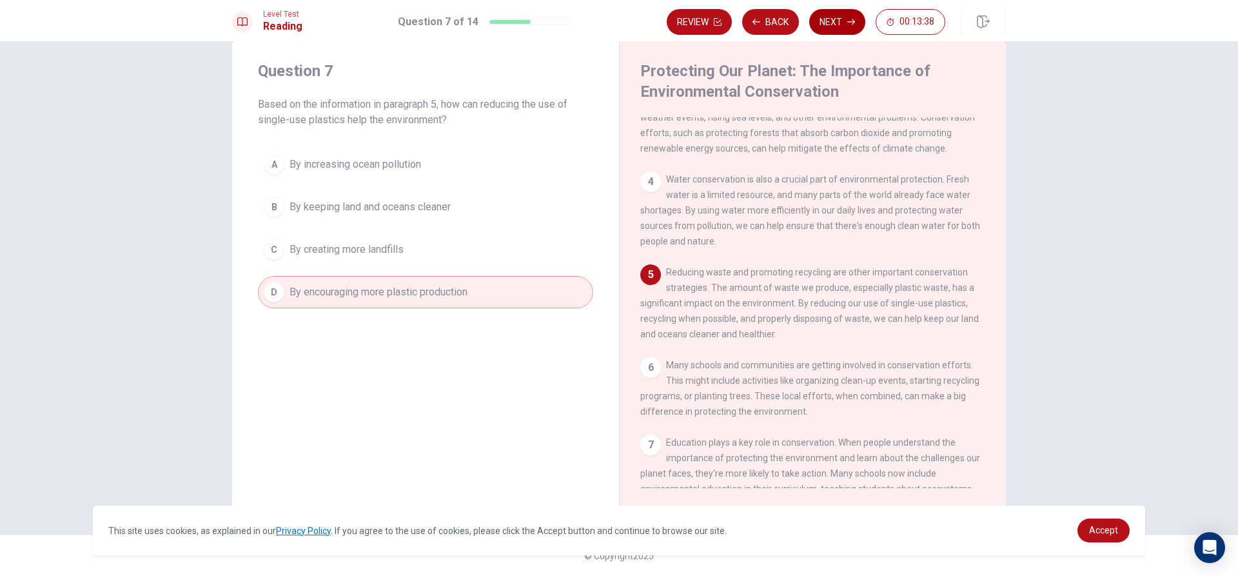
click at [839, 23] on button "Next" at bounding box center [837, 22] width 56 height 26
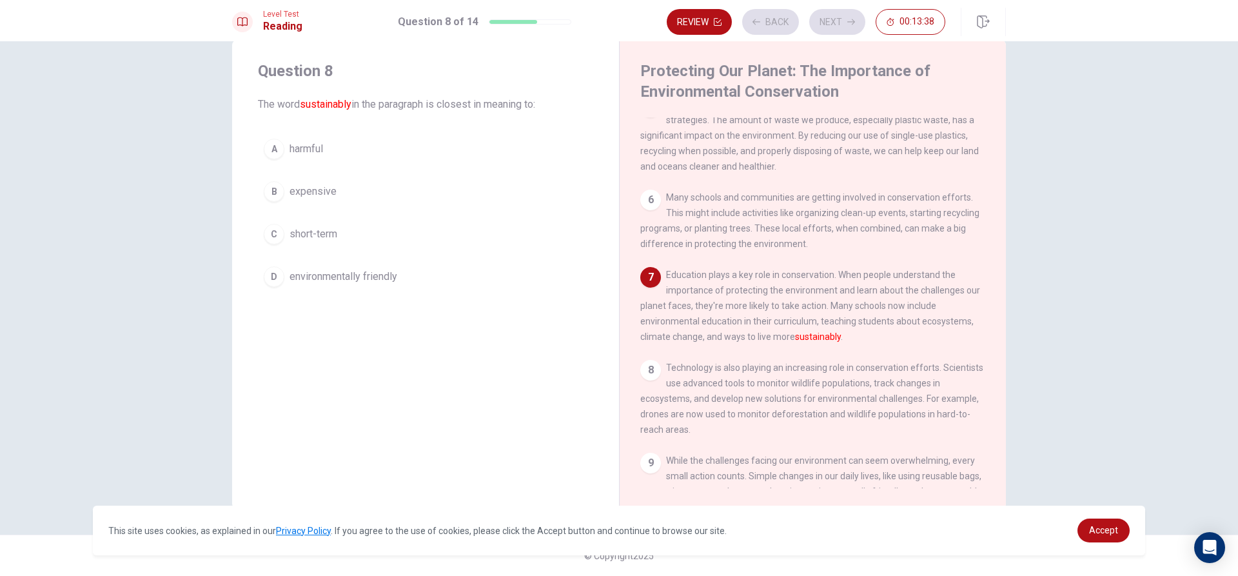
scroll to position [431, 0]
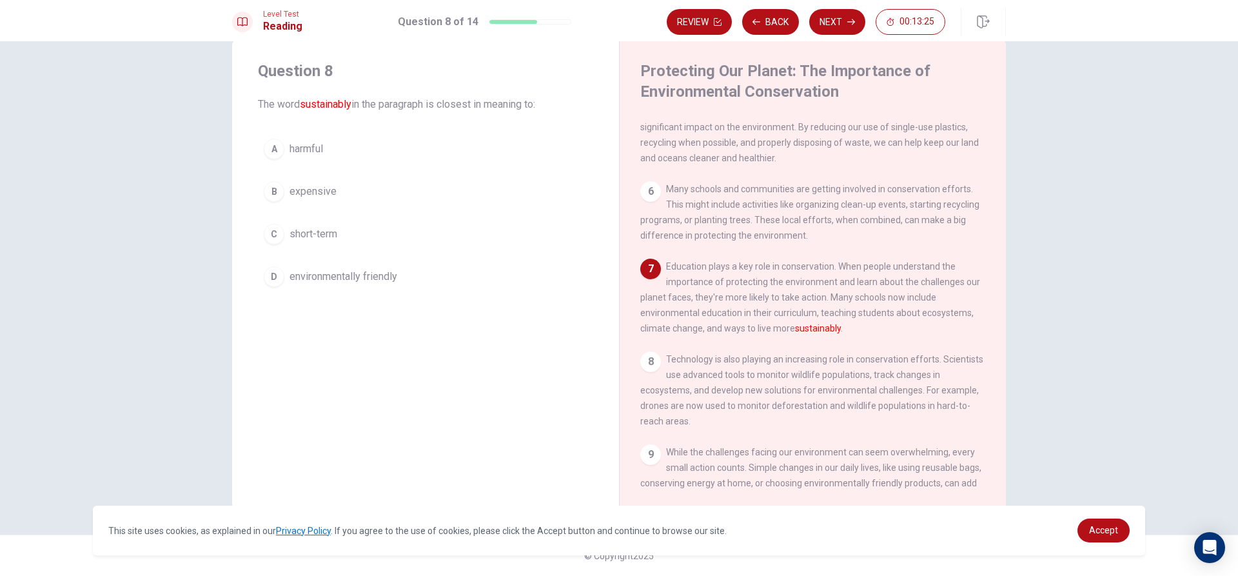
click at [359, 293] on div "Question 8 The word sustainably in the paragraph is closest in meaning to: A ha…" at bounding box center [425, 176] width 387 height 273
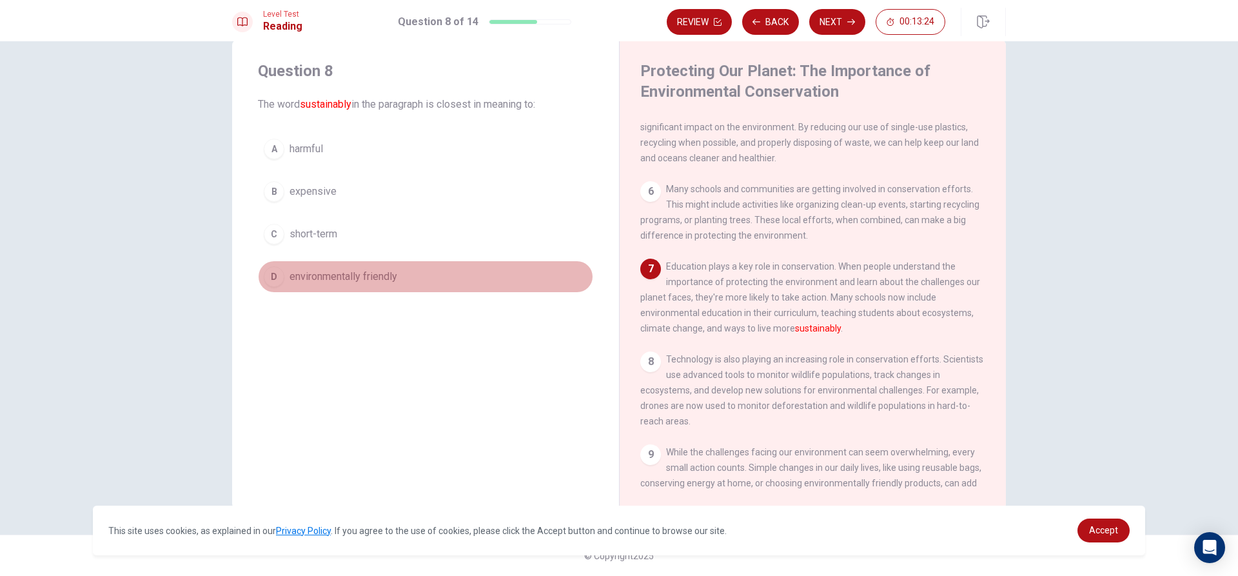
click at [364, 274] on span "environmentally friendly" at bounding box center [344, 276] width 108 height 15
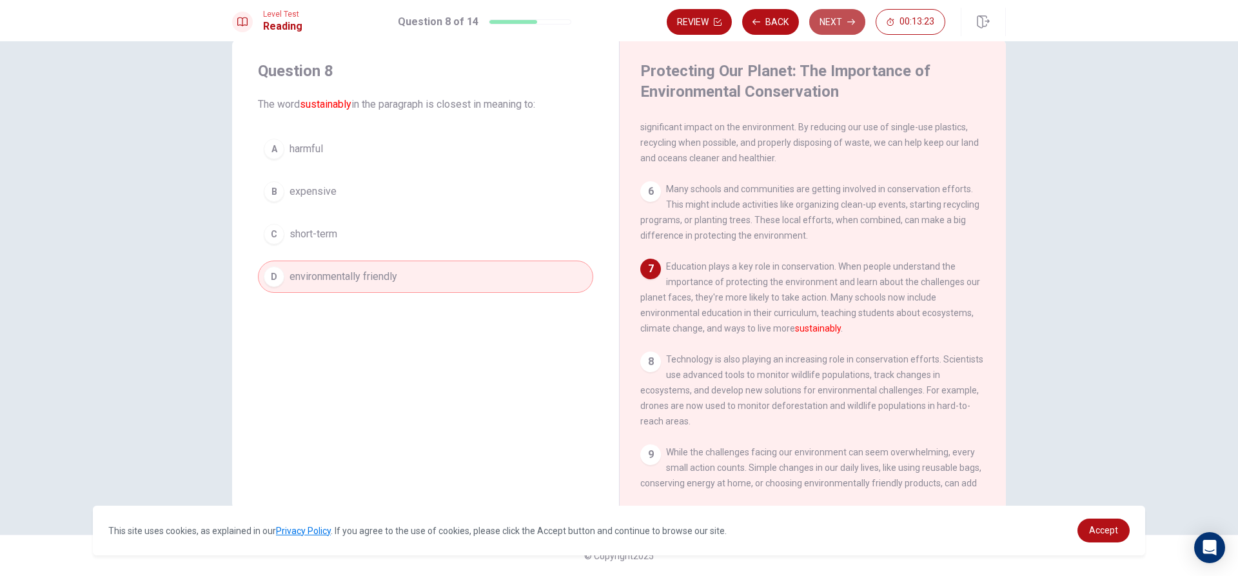
click at [855, 16] on button "Next" at bounding box center [837, 22] width 56 height 26
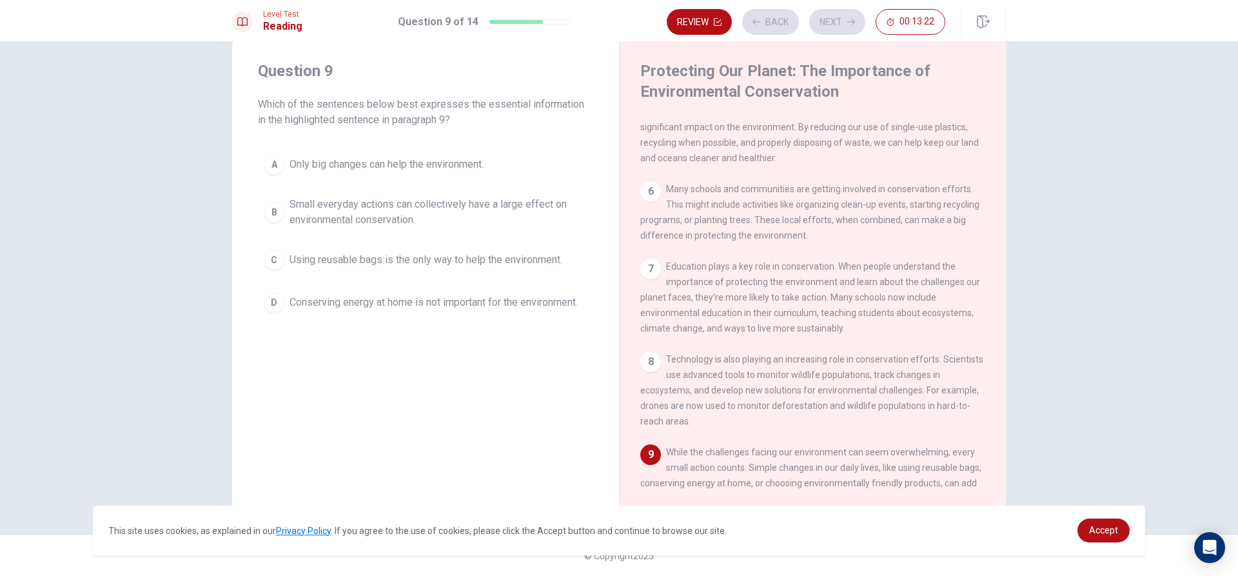
scroll to position [510, 0]
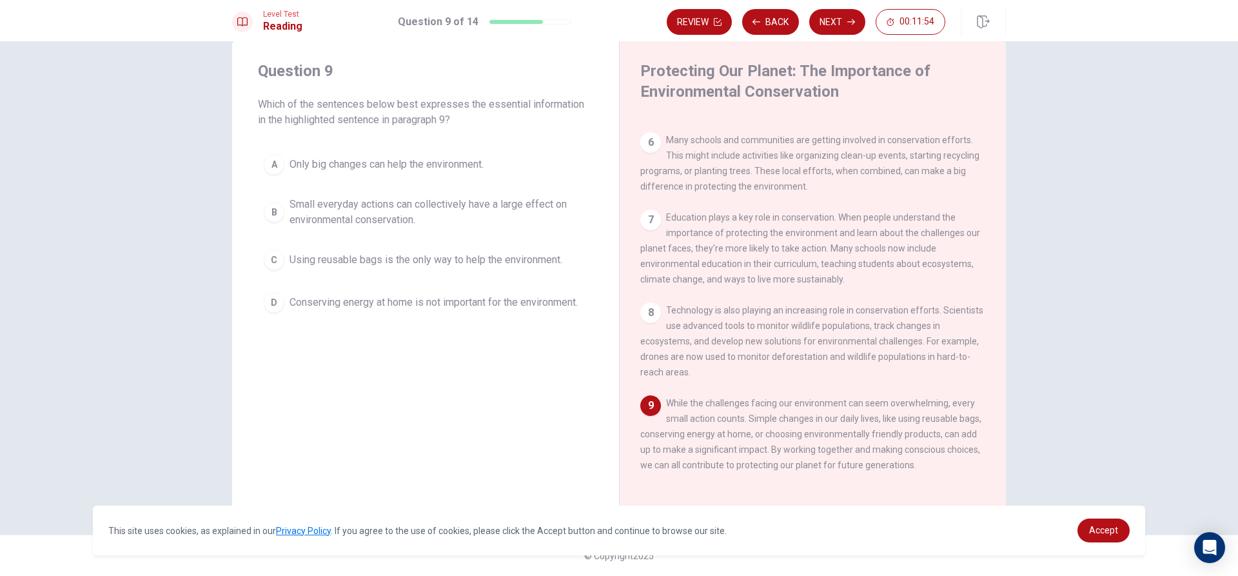
click at [276, 298] on div "D" at bounding box center [274, 302] width 21 height 21
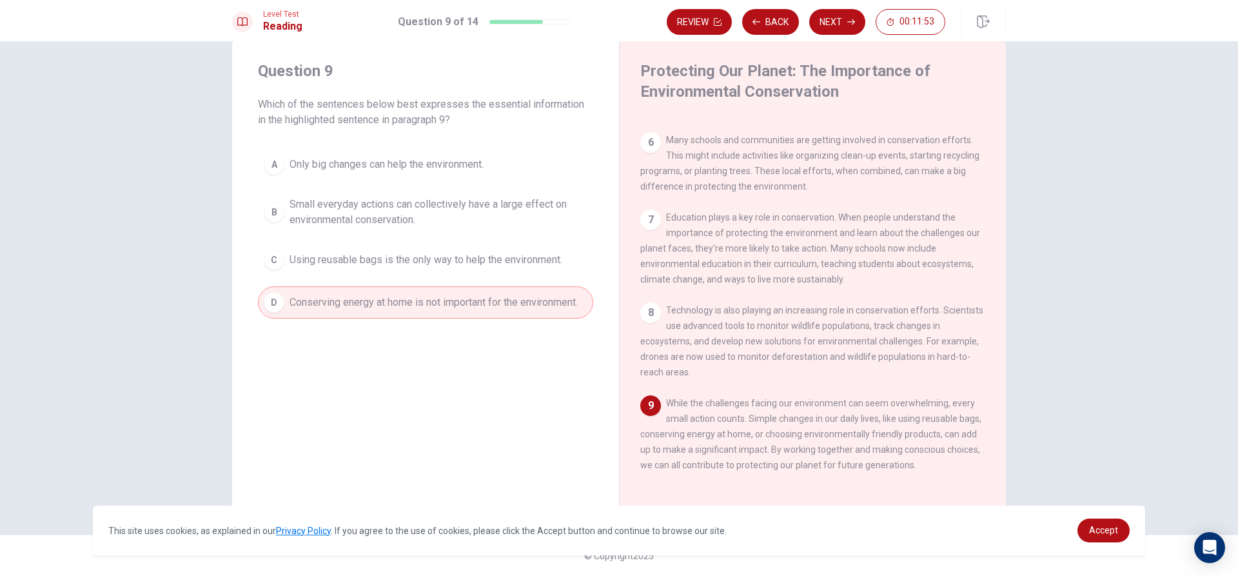
click at [837, 20] on button "Next" at bounding box center [837, 22] width 56 height 26
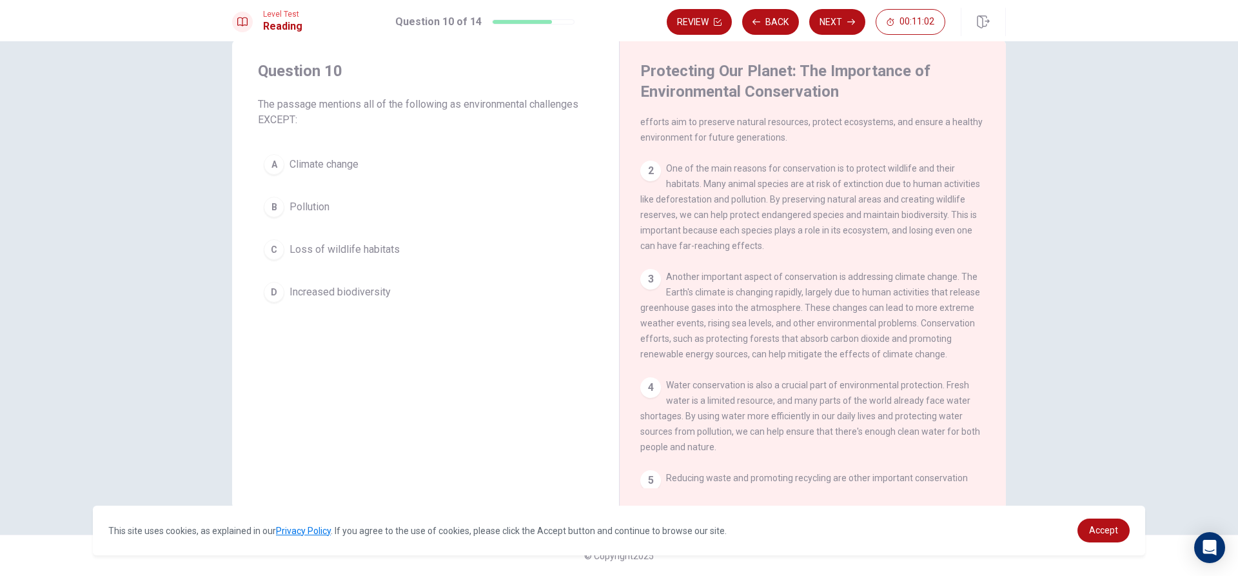
scroll to position [0, 0]
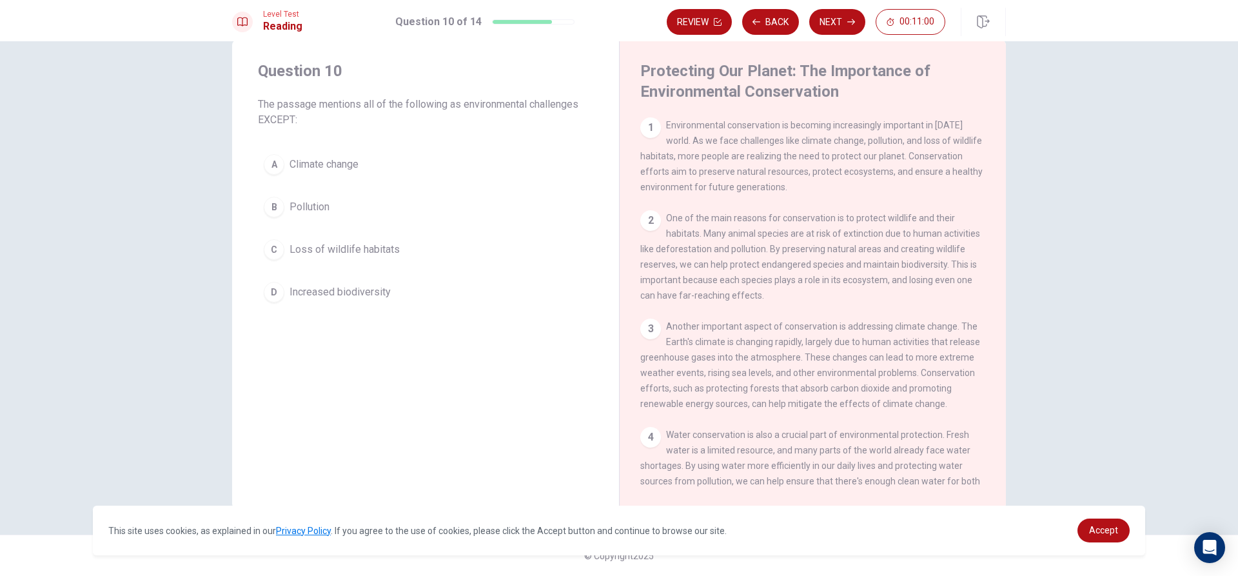
click at [306, 155] on button "A Climate change" at bounding box center [425, 164] width 335 height 32
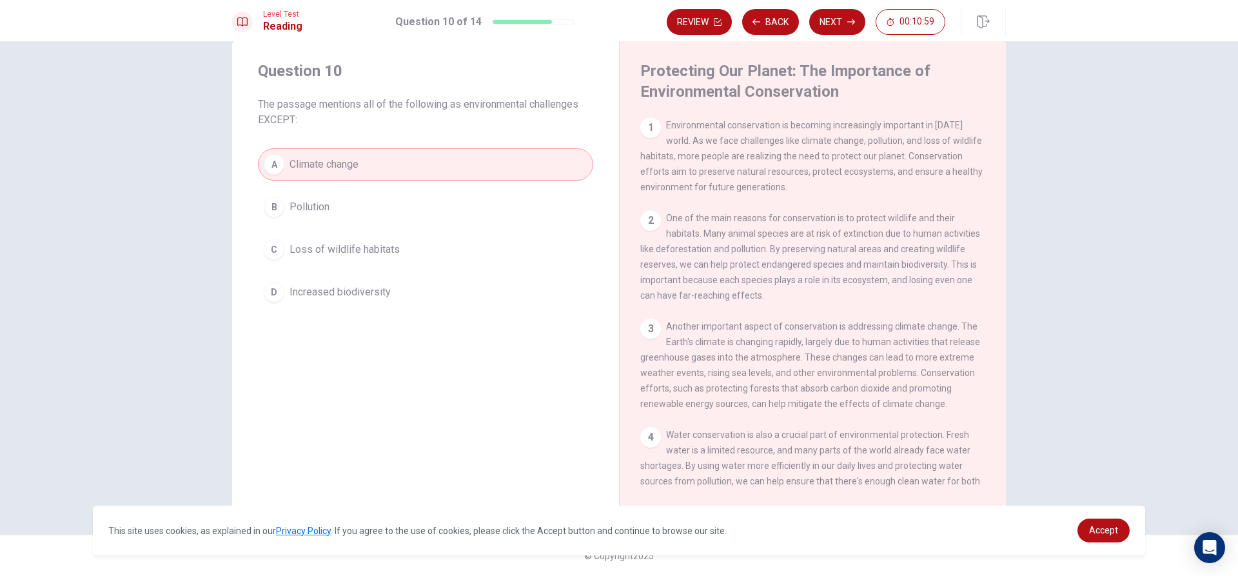
click at [819, 23] on button "Next" at bounding box center [837, 22] width 56 height 26
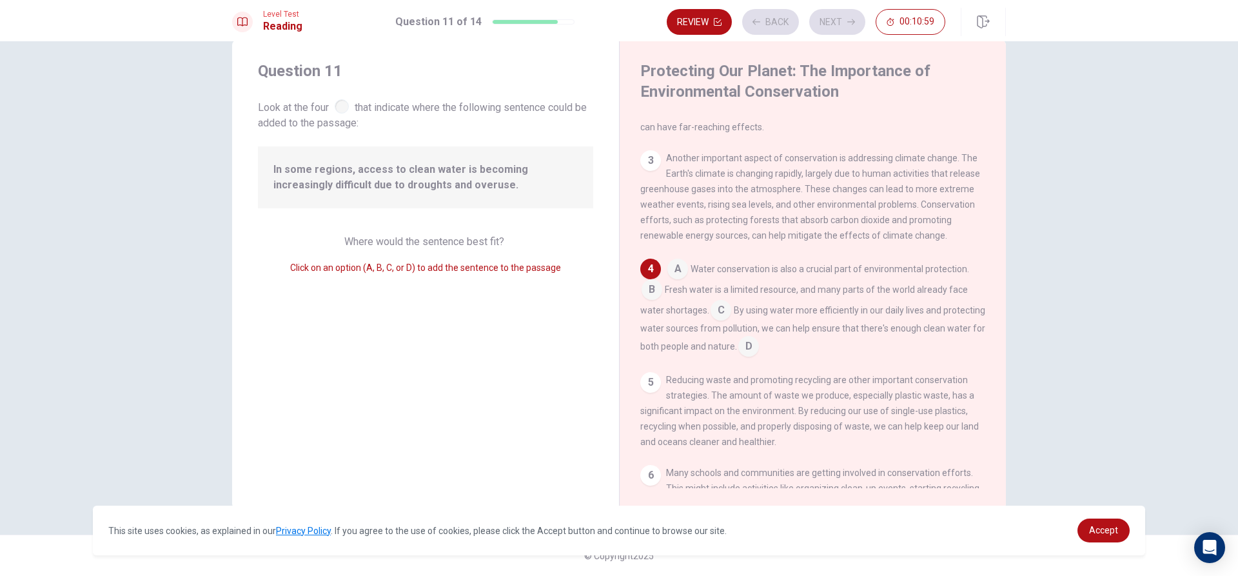
scroll to position [177, 0]
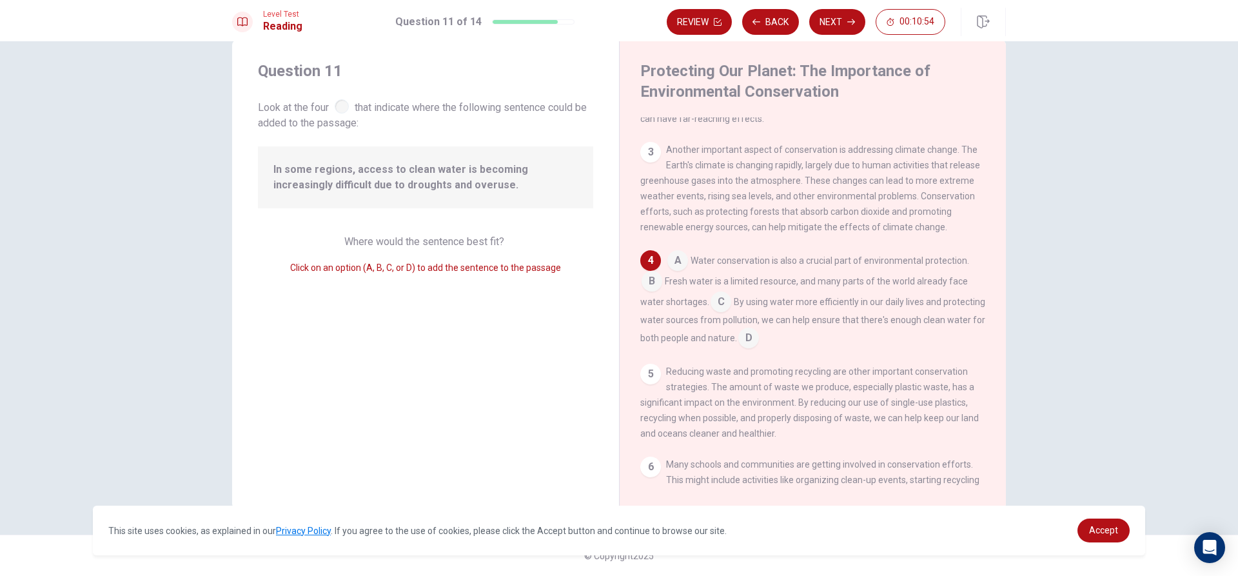
click at [668, 270] on input at bounding box center [678, 262] width 21 height 21
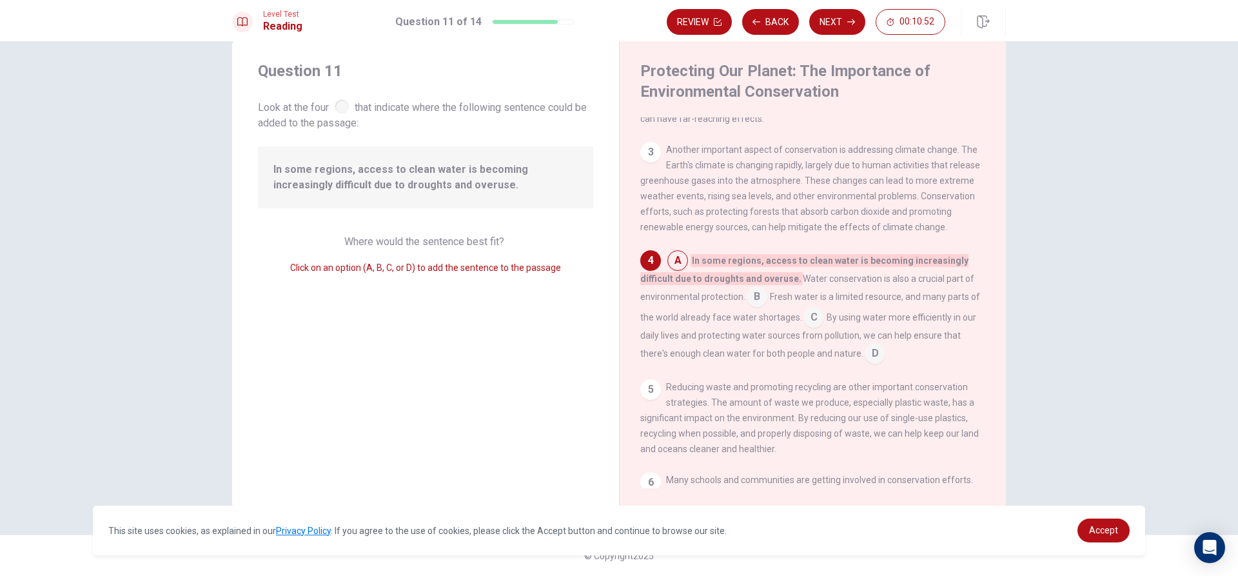
click at [675, 263] on input at bounding box center [678, 262] width 21 height 21
drag, startPoint x: 677, startPoint y: 266, endPoint x: 695, endPoint y: 268, distance: 18.8
click at [677, 266] on input at bounding box center [678, 262] width 21 height 21
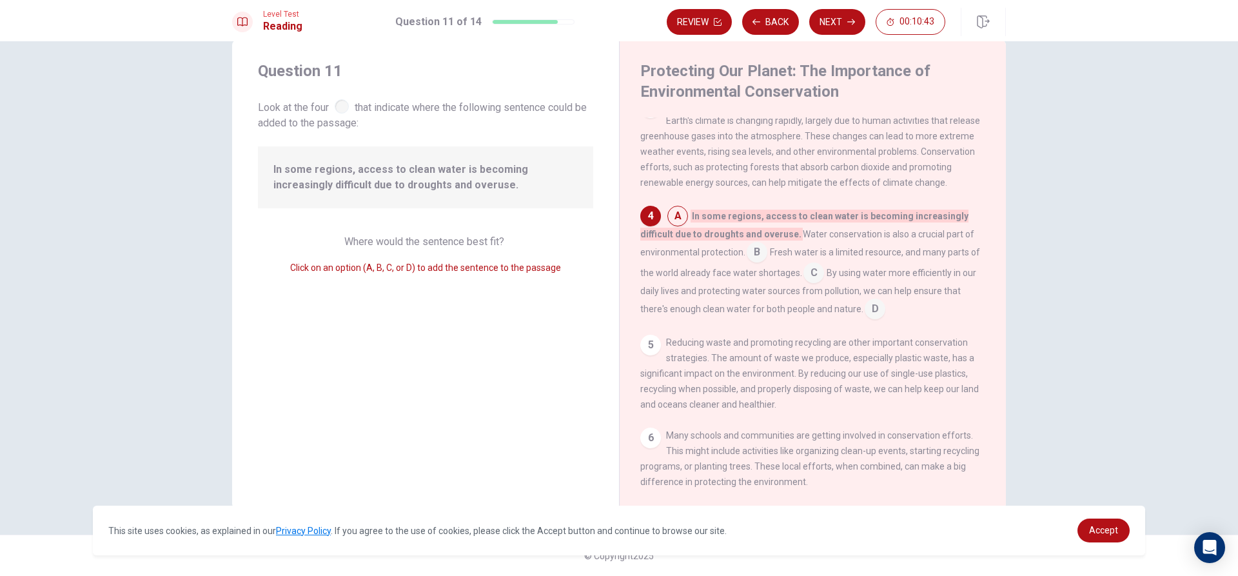
scroll to position [221, 0]
click at [649, 356] on div "5" at bounding box center [650, 345] width 21 height 21
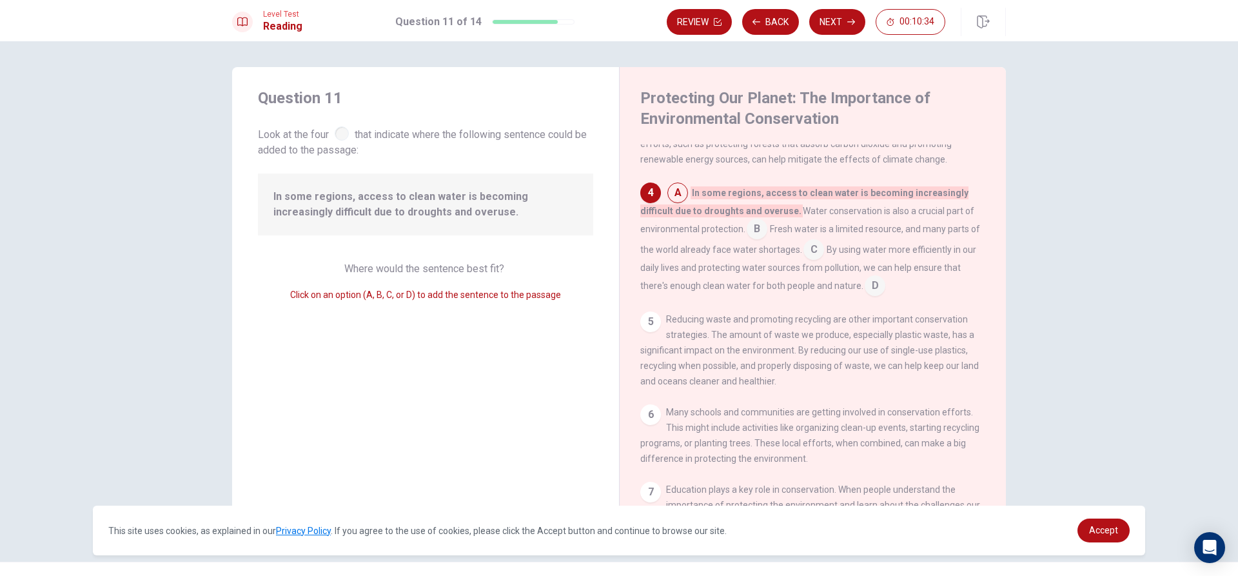
scroll to position [258, 0]
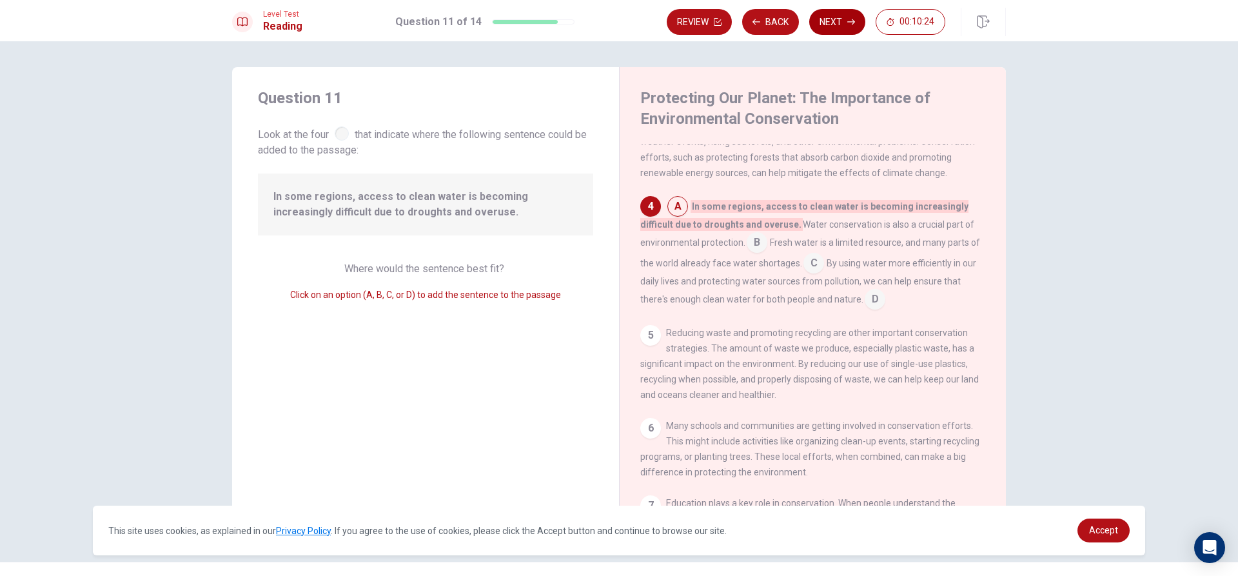
click at [837, 10] on button "Next" at bounding box center [837, 22] width 56 height 26
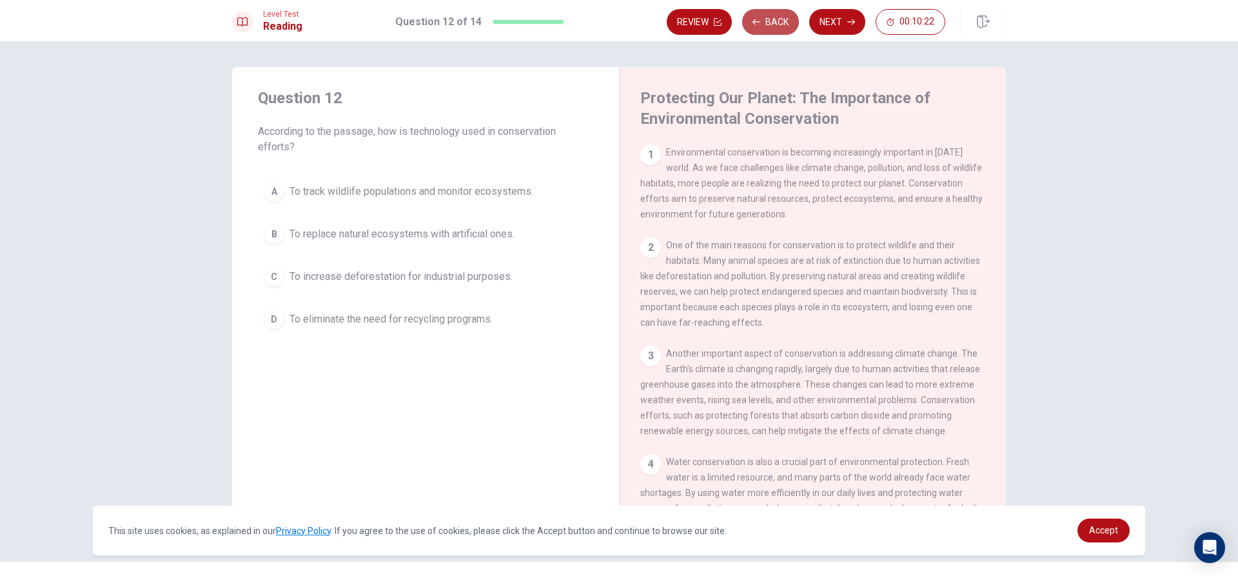
click at [749, 16] on button "Back" at bounding box center [770, 22] width 57 height 26
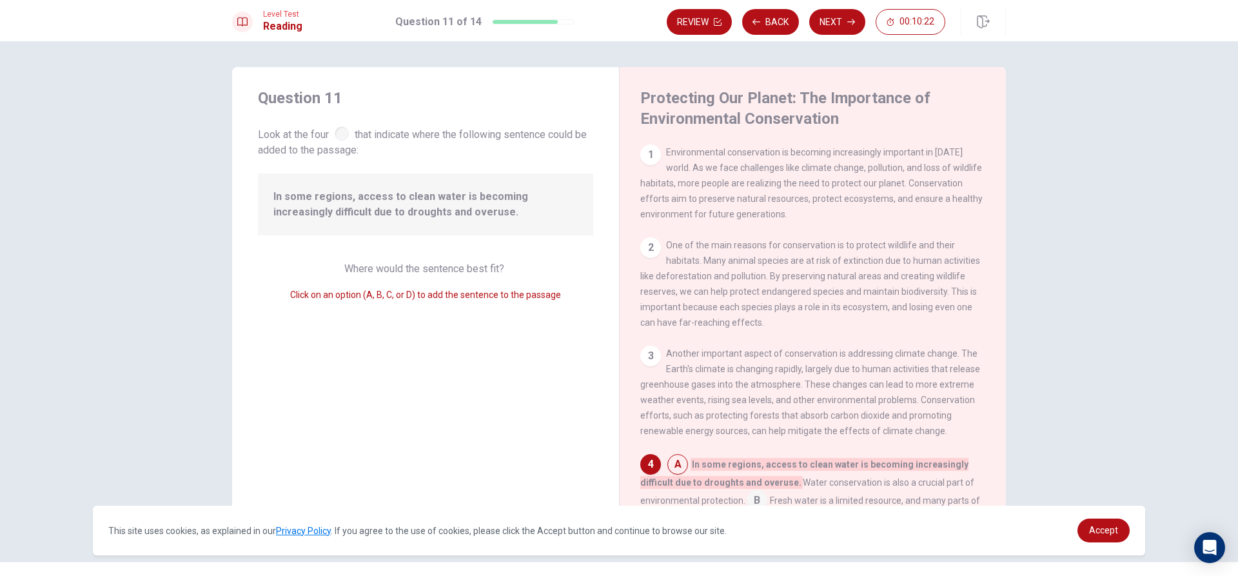
scroll to position [192, 0]
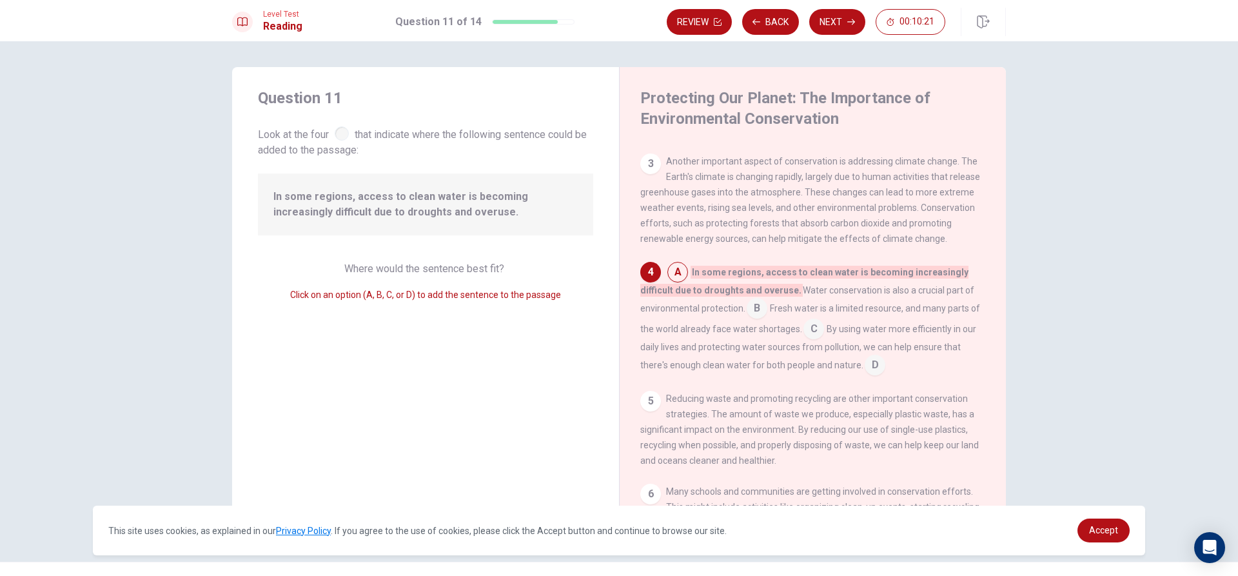
click at [668, 284] on input at bounding box center [678, 273] width 21 height 21
click at [678, 279] on input at bounding box center [678, 273] width 21 height 21
click at [840, 21] on button "Next" at bounding box center [837, 22] width 56 height 26
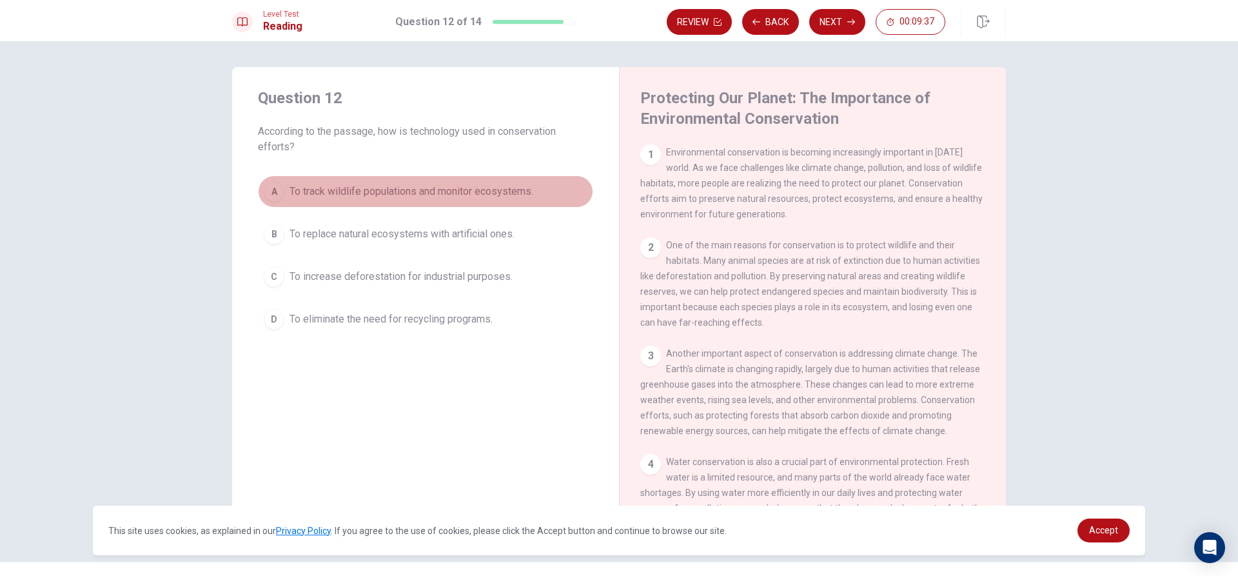
click at [297, 195] on span "To track wildlife populations and monitor ecosystems." at bounding box center [412, 191] width 244 height 15
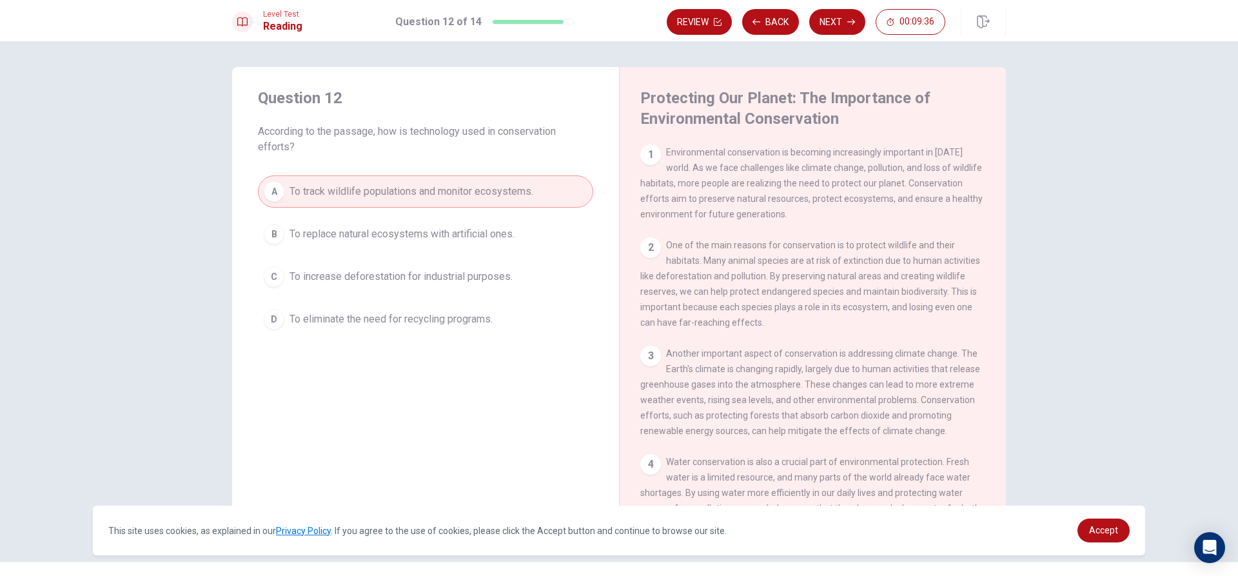
drag, startPoint x: 840, startPoint y: 15, endPoint x: 816, endPoint y: 19, distance: 24.8
click at [839, 15] on button "Next" at bounding box center [837, 22] width 56 height 26
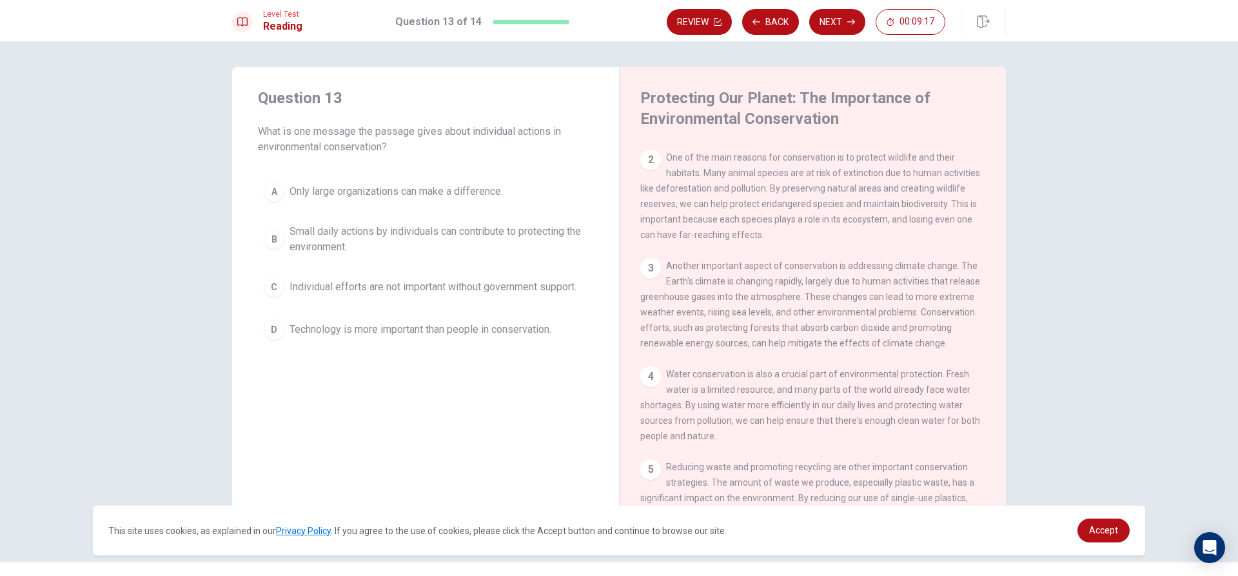
scroll to position [0, 0]
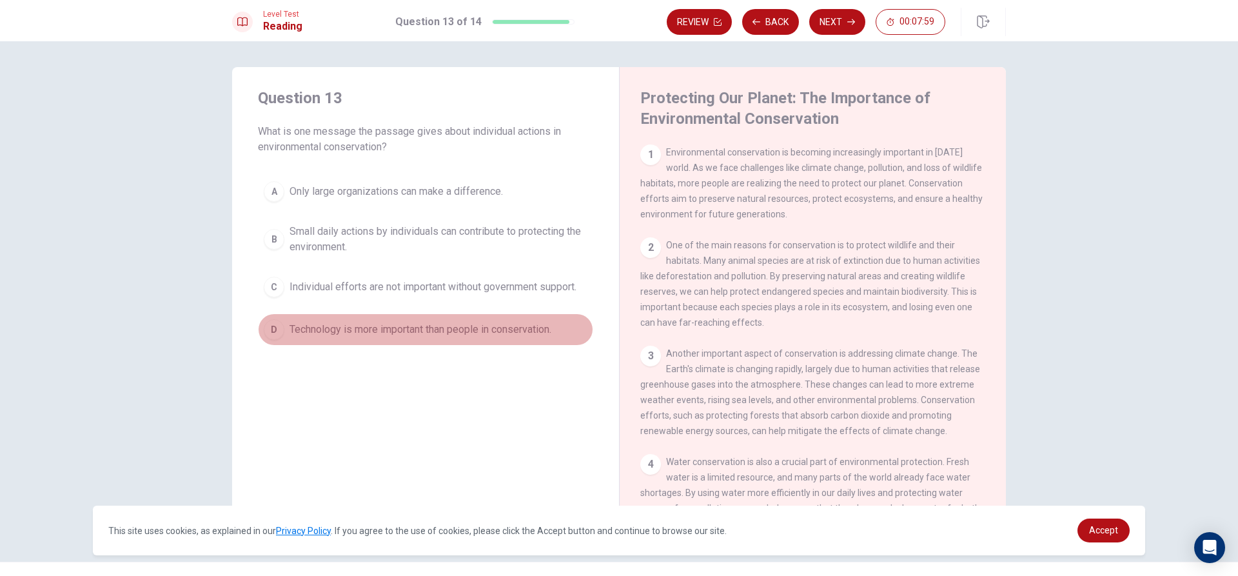
click at [263, 319] on button "D Technology is more important than people in conservation." at bounding box center [425, 329] width 335 height 32
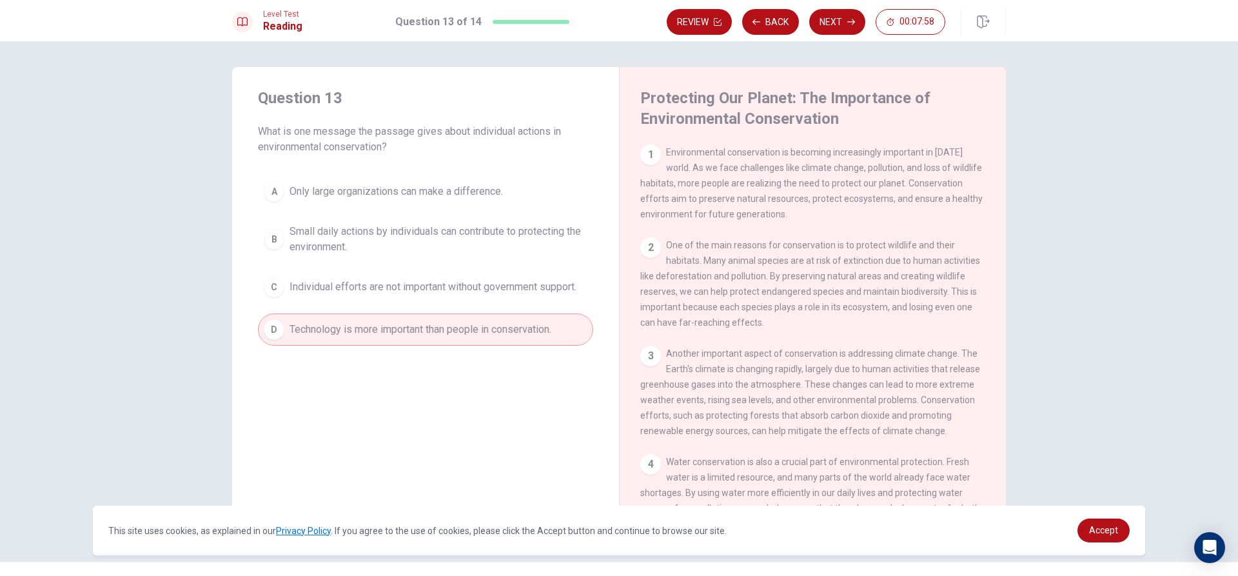
click at [866, 16] on div "Review Back Next 00:07:58" at bounding box center [806, 22] width 279 height 26
click at [380, 189] on span "Only large organizations can make a difference." at bounding box center [396, 191] width 213 height 15
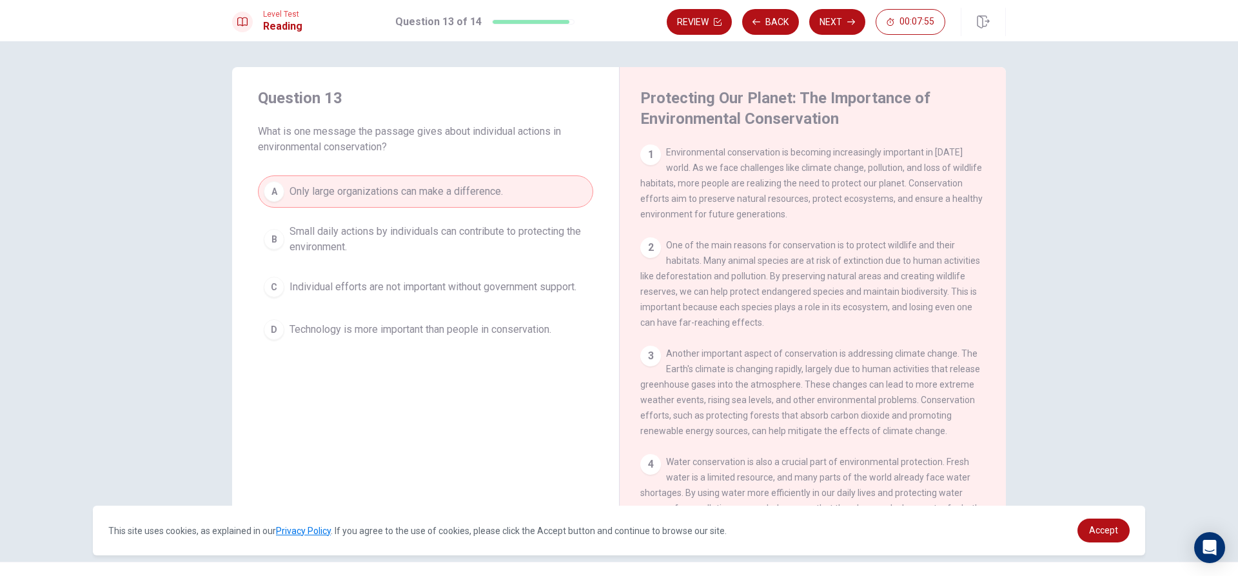
click at [394, 212] on div "A Only large organizations can make a difference. B Small daily actions by indi…" at bounding box center [425, 260] width 335 height 170
click at [397, 223] on button "B Small daily actions by individuals can contribute to protecting the environme…" at bounding box center [425, 239] width 335 height 43
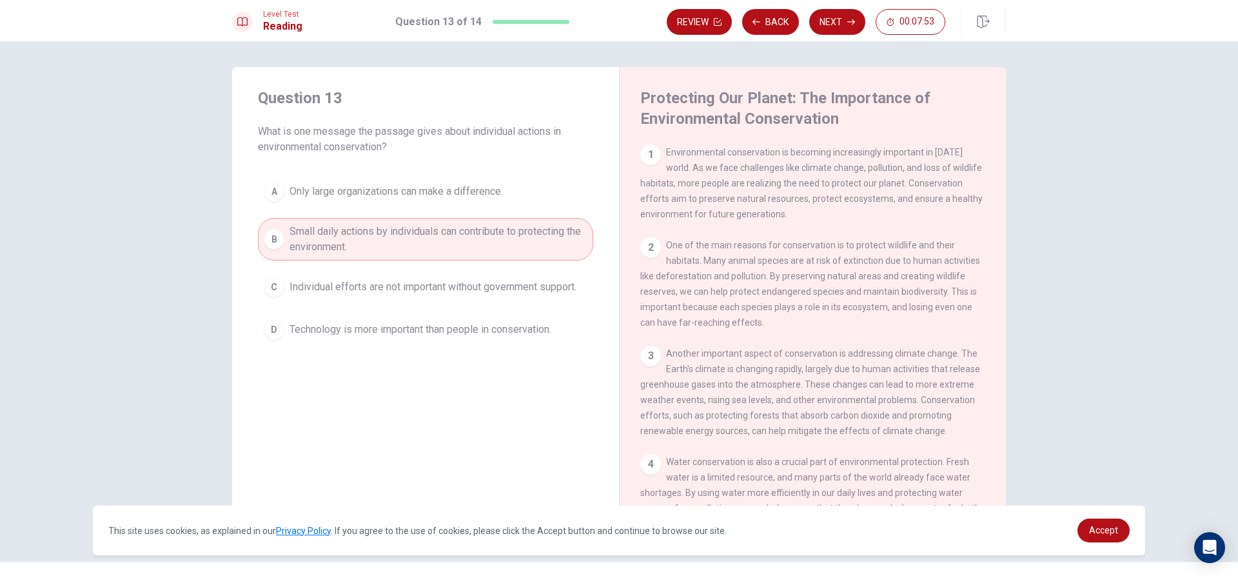
drag, startPoint x: 816, startPoint y: 12, endPoint x: 834, endPoint y: 23, distance: 21.1
click at [834, 23] on button "Next" at bounding box center [837, 22] width 56 height 26
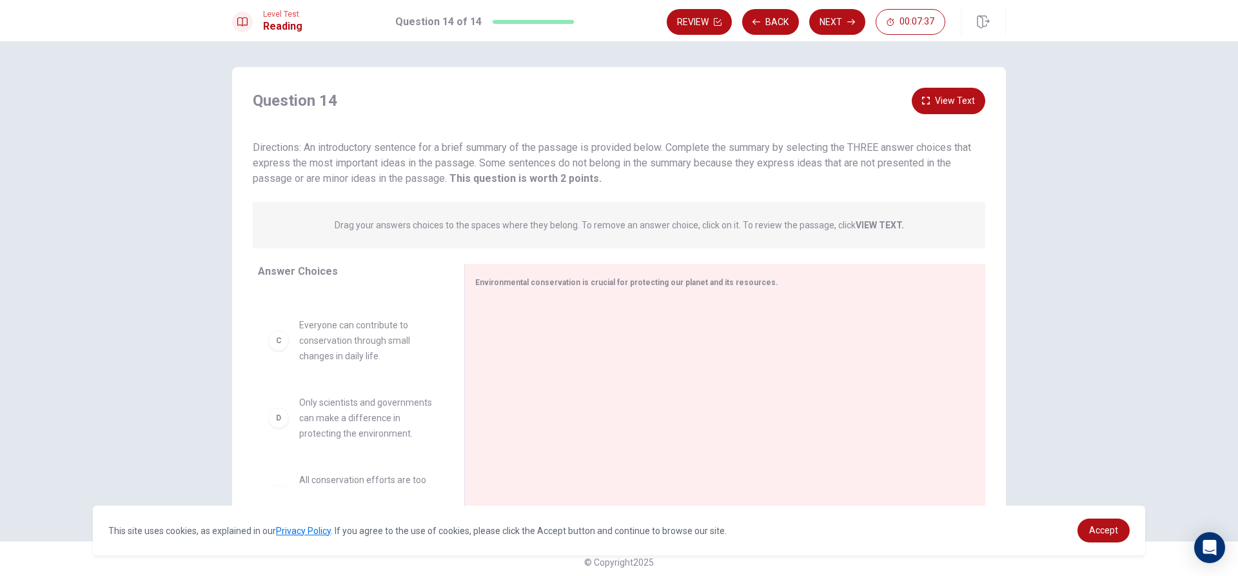
scroll to position [64, 0]
drag, startPoint x: 315, startPoint y: 432, endPoint x: 573, endPoint y: 339, distance: 273.8
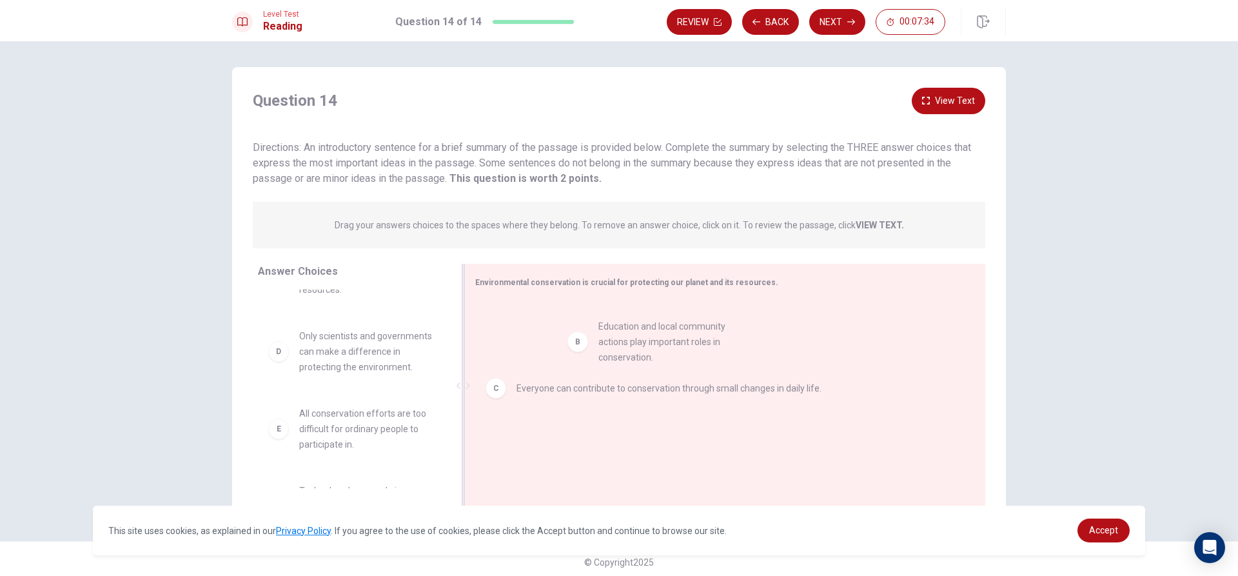
drag, startPoint x: 369, startPoint y: 347, endPoint x: 646, endPoint y: 345, distance: 276.7
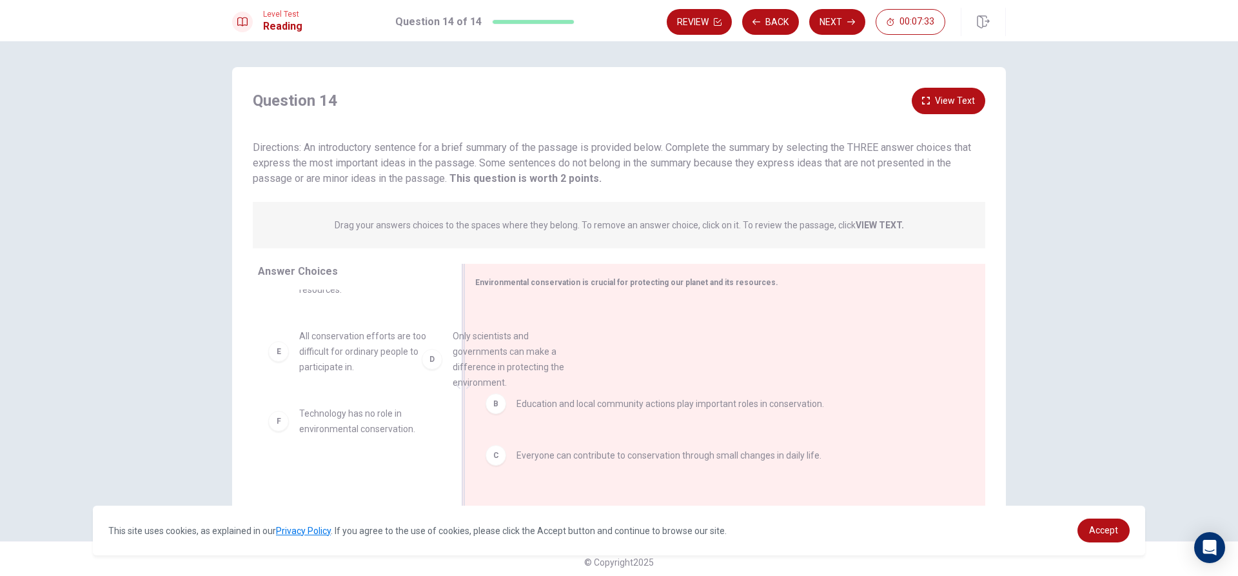
drag, startPoint x: 342, startPoint y: 370, endPoint x: 652, endPoint y: 364, distance: 309.6
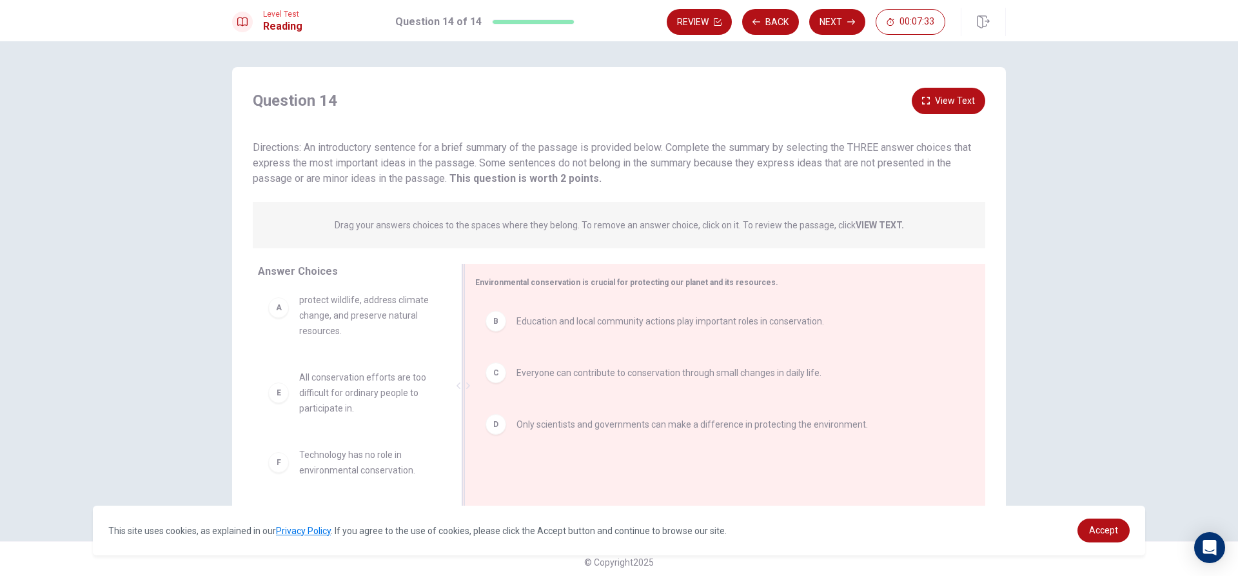
scroll to position [23, 0]
drag, startPoint x: 413, startPoint y: 377, endPoint x: 728, endPoint y: 325, distance: 318.9
drag, startPoint x: 397, startPoint y: 423, endPoint x: 639, endPoint y: 415, distance: 242.0
drag, startPoint x: 393, startPoint y: 376, endPoint x: 849, endPoint y: 316, distance: 459.9
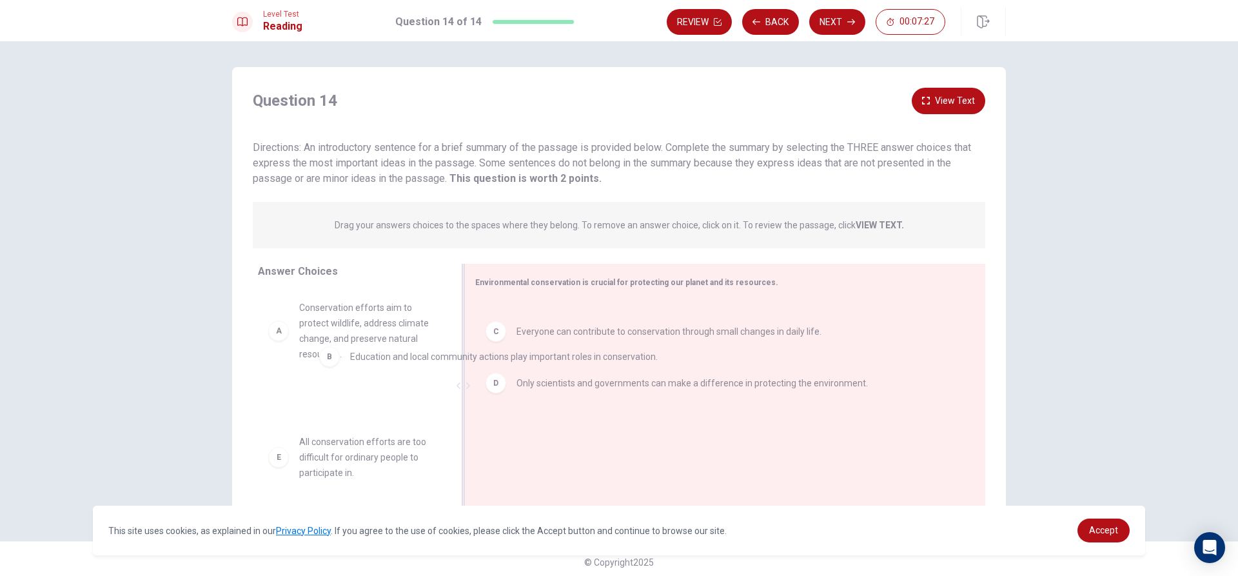
drag, startPoint x: 614, startPoint y: 328, endPoint x: 446, endPoint y: 364, distance: 171.4
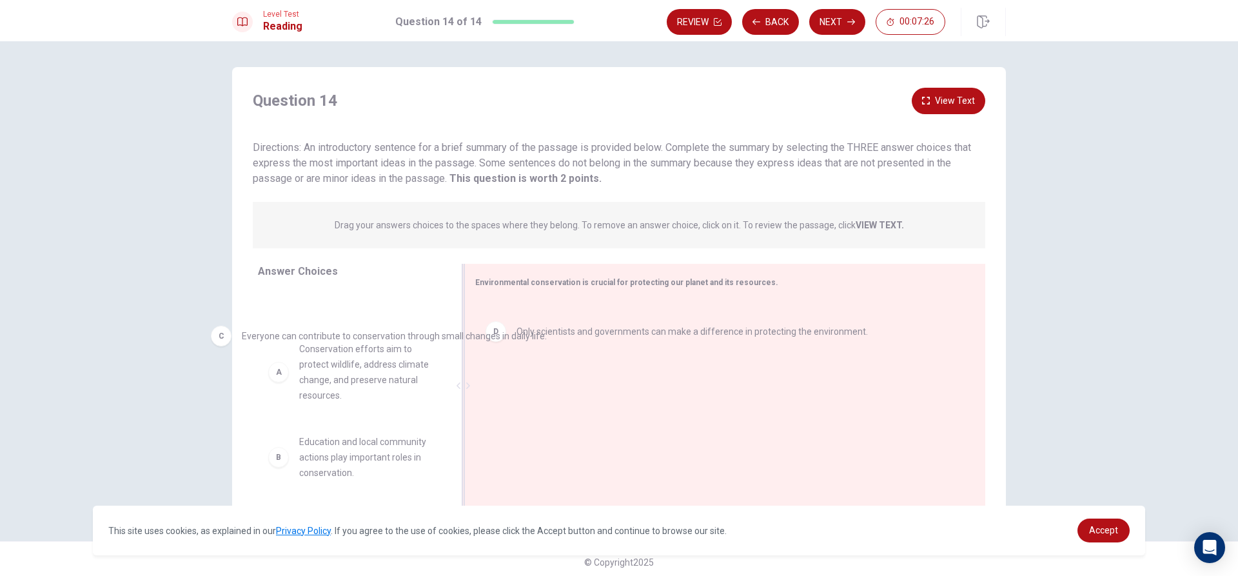
drag, startPoint x: 597, startPoint y: 337, endPoint x: 277, endPoint y: 359, distance: 320.6
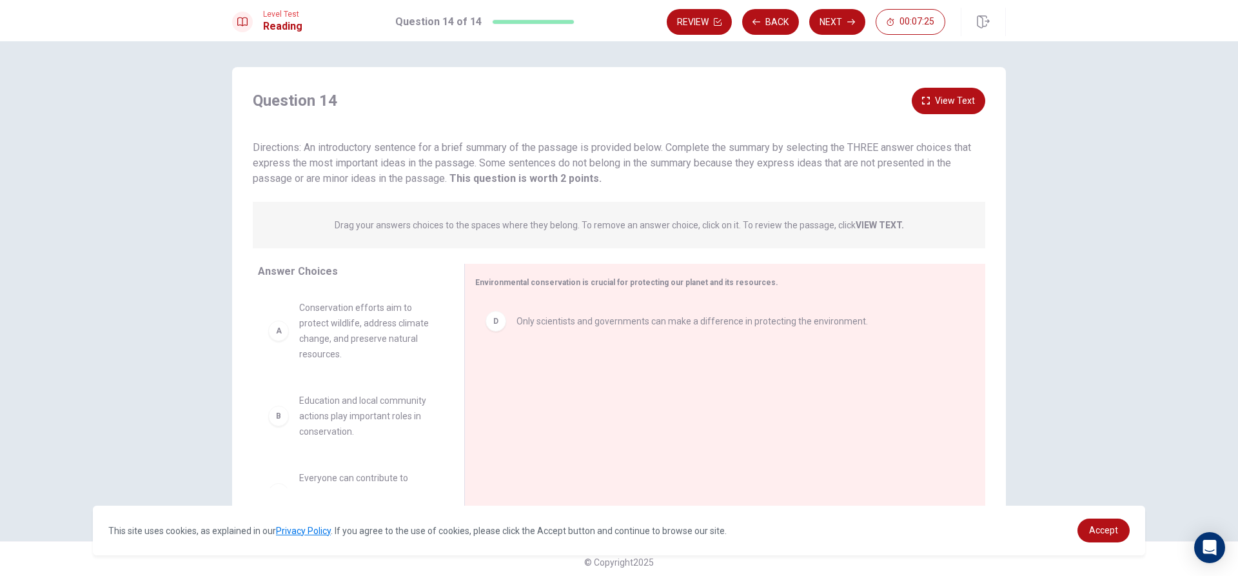
drag, startPoint x: 608, startPoint y: 341, endPoint x: 244, endPoint y: 338, distance: 363.8
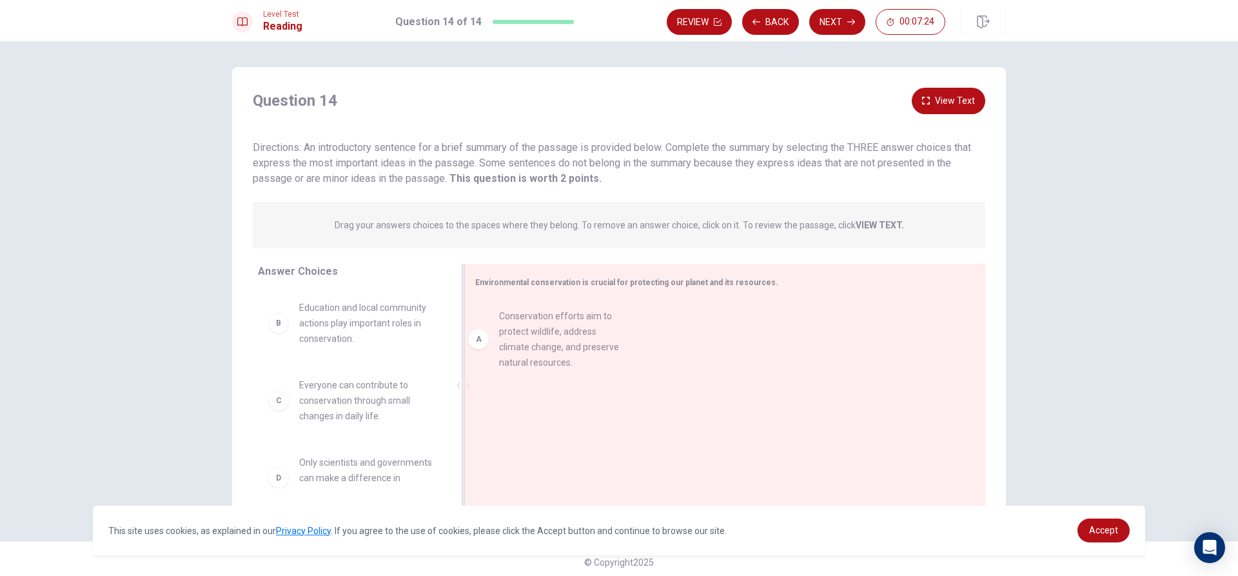
drag, startPoint x: 353, startPoint y: 308, endPoint x: 590, endPoint y: 316, distance: 236.9
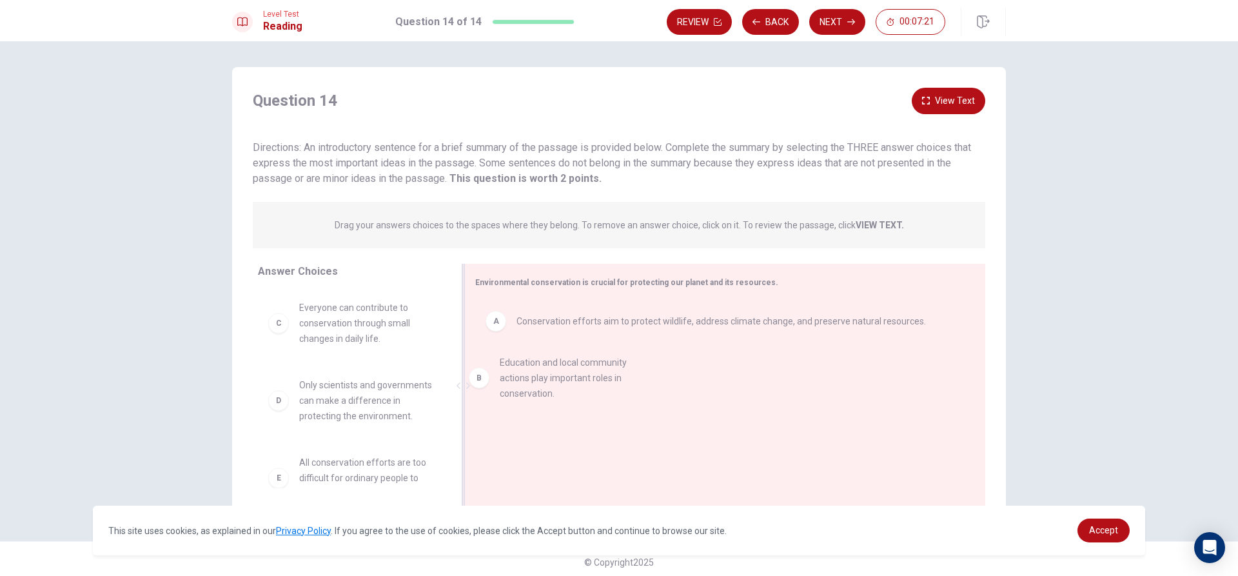
drag, startPoint x: 304, startPoint y: 341, endPoint x: 518, endPoint y: 386, distance: 218.3
drag, startPoint x: 335, startPoint y: 313, endPoint x: 573, endPoint y: 406, distance: 255.7
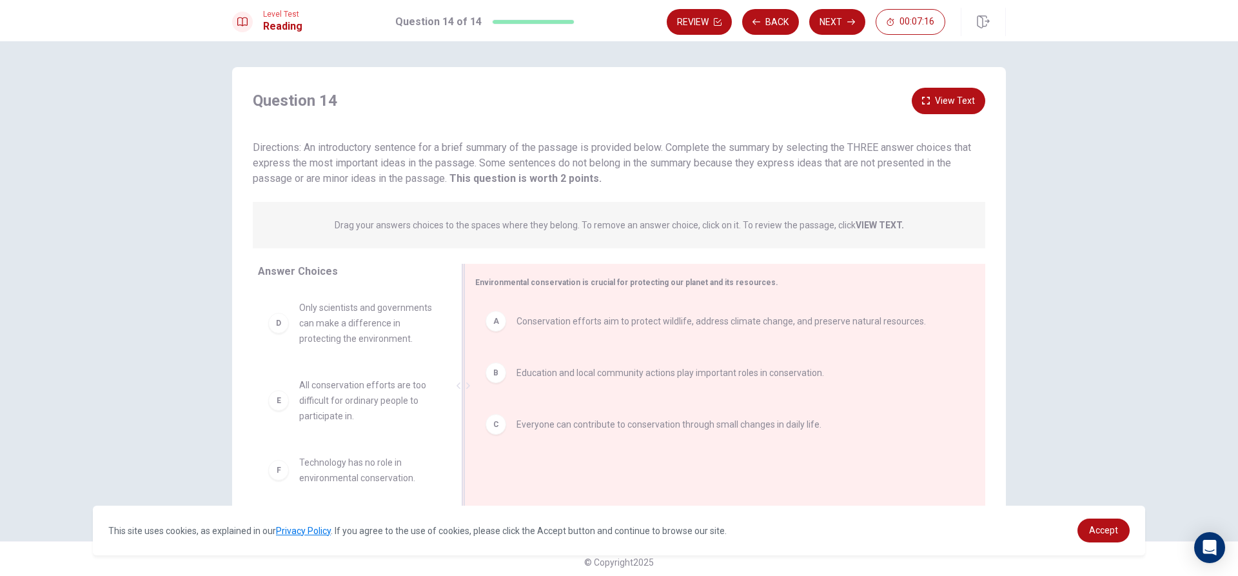
scroll to position [6, 0]
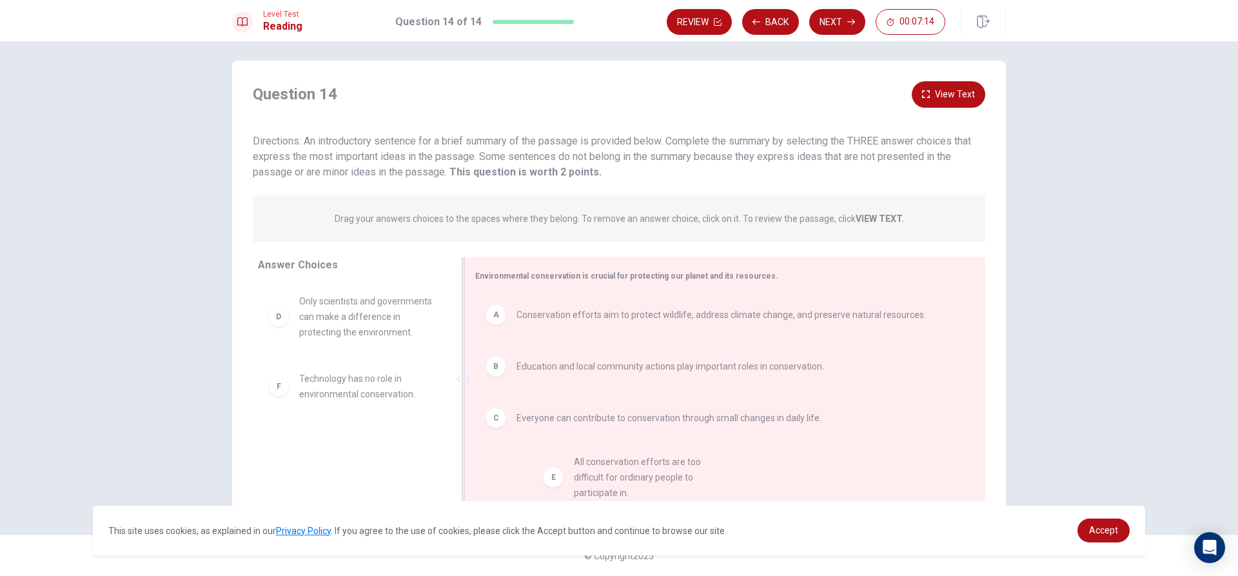
drag, startPoint x: 607, startPoint y: 410, endPoint x: 625, endPoint y: 481, distance: 72.6
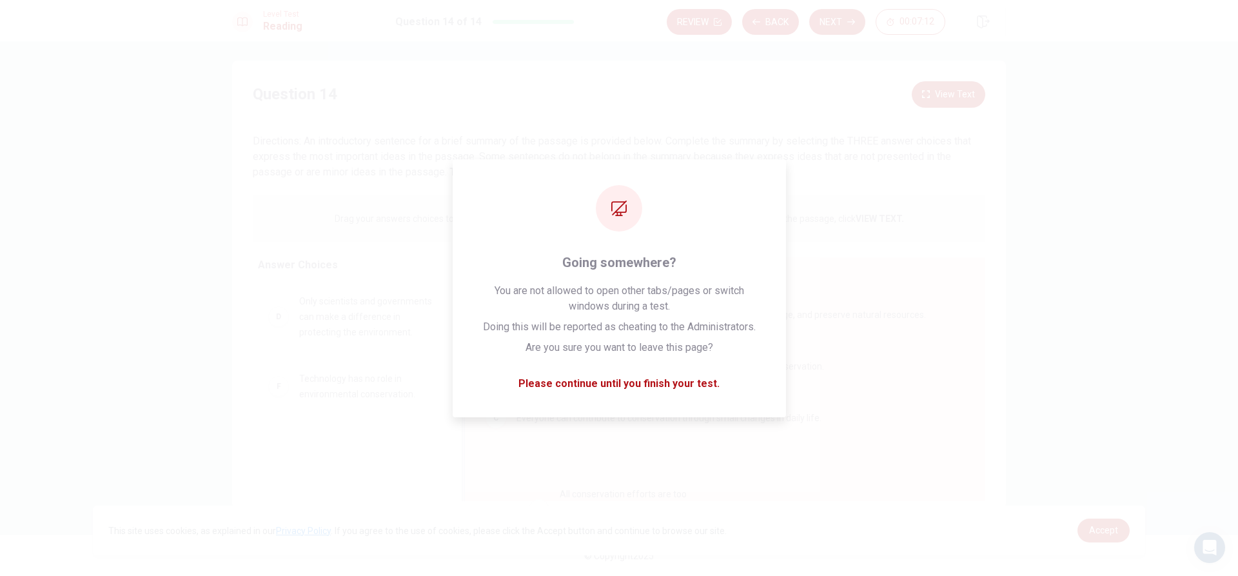
drag, startPoint x: 453, startPoint y: 429, endPoint x: 566, endPoint y: 485, distance: 125.5
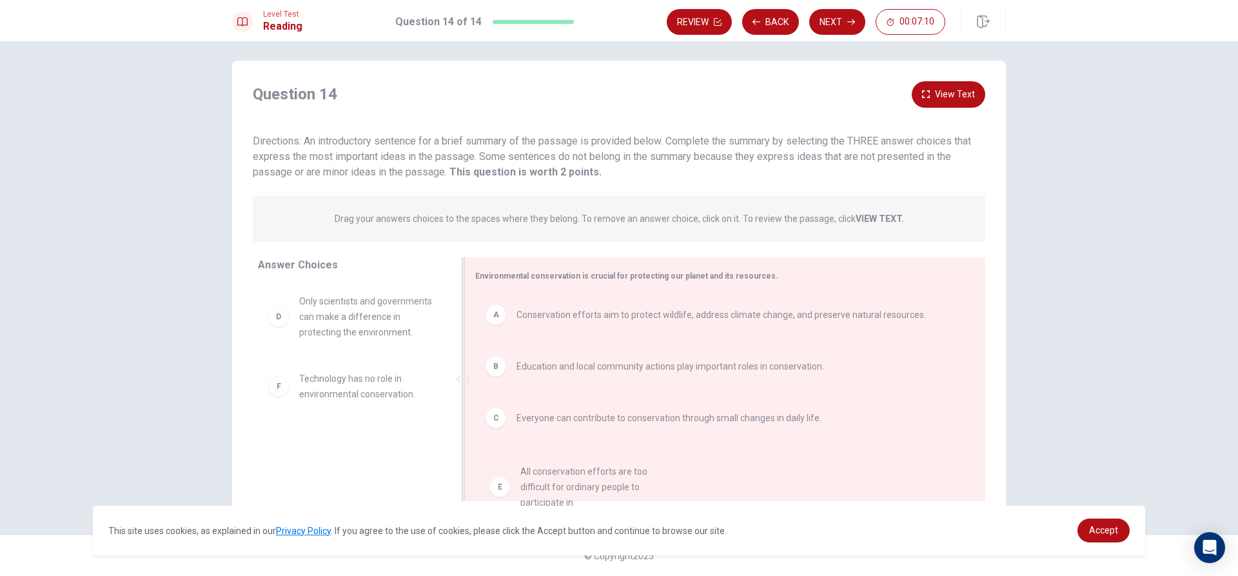
drag, startPoint x: 315, startPoint y: 403, endPoint x: 547, endPoint y: 473, distance: 241.8
drag, startPoint x: 661, startPoint y: 452, endPoint x: 588, endPoint y: 386, distance: 98.6
click at [415, 425] on div "Answer Choices D Only scientists and governments can make a difference in prote…" at bounding box center [619, 382] width 774 height 250
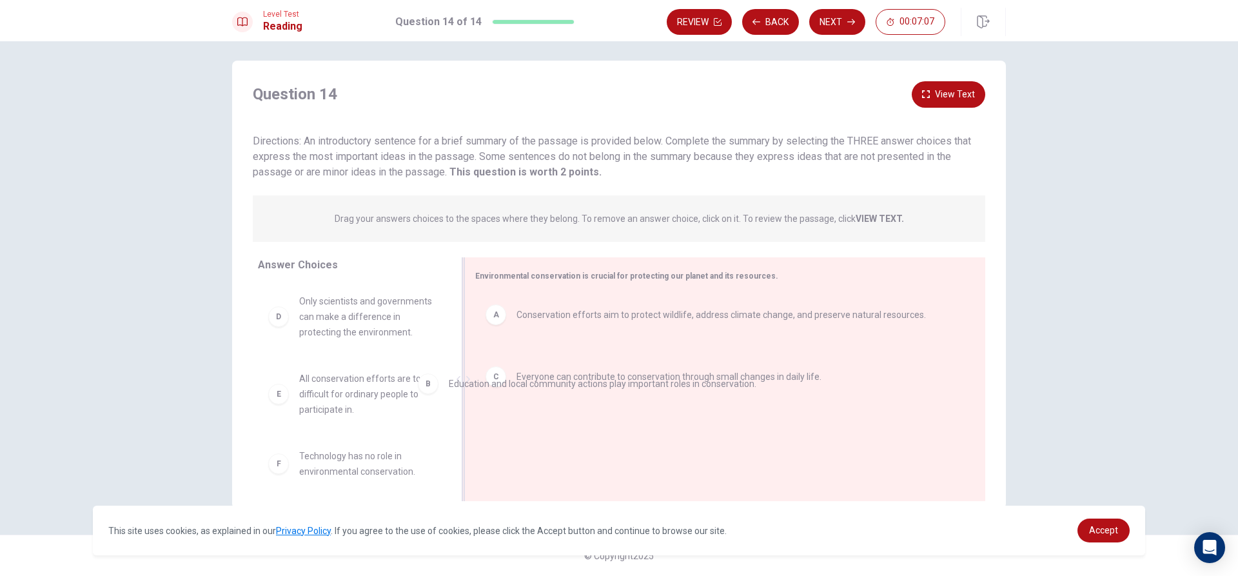
drag, startPoint x: 654, startPoint y: 359, endPoint x: 354, endPoint y: 371, distance: 300.2
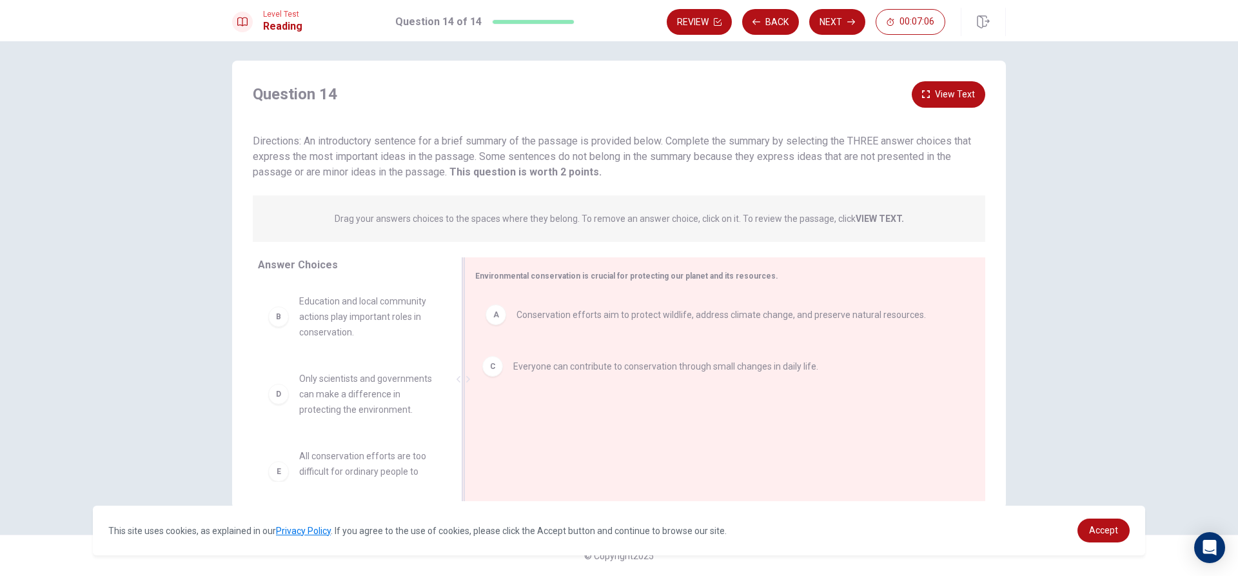
drag, startPoint x: 562, startPoint y: 363, endPoint x: 373, endPoint y: 363, distance: 189.0
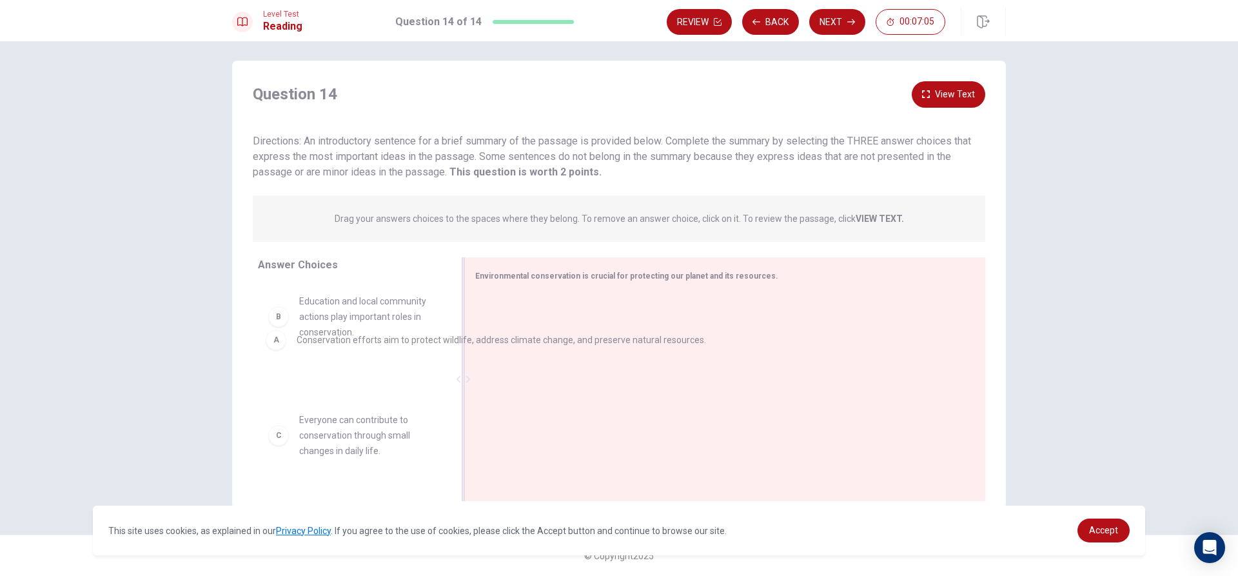
drag, startPoint x: 604, startPoint y: 307, endPoint x: 384, endPoint y: 336, distance: 221.2
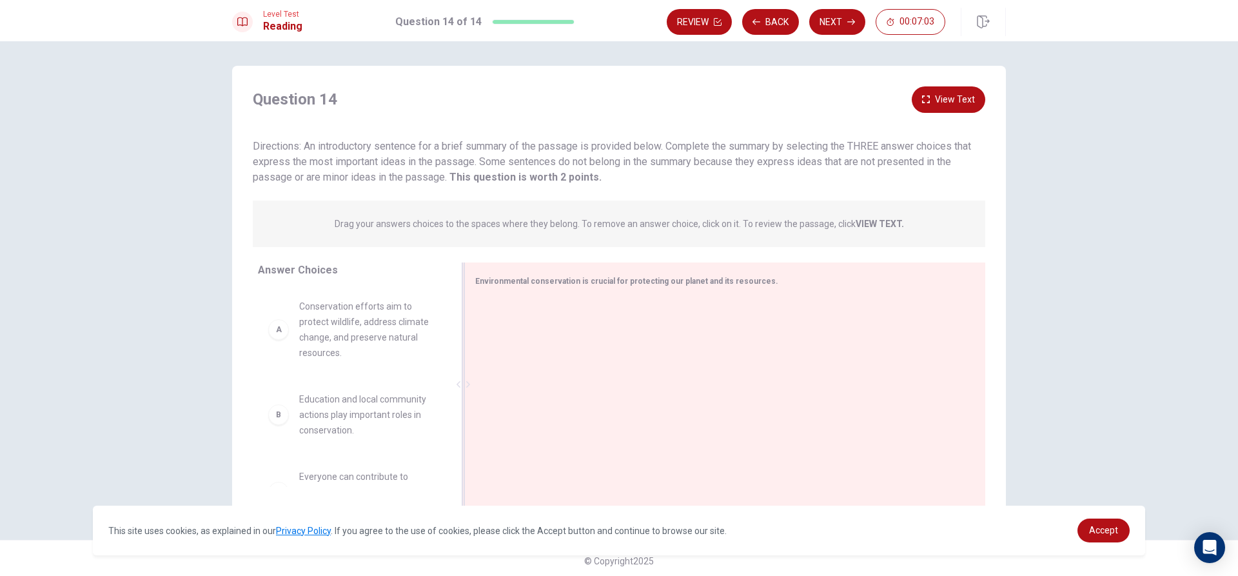
scroll to position [0, 0]
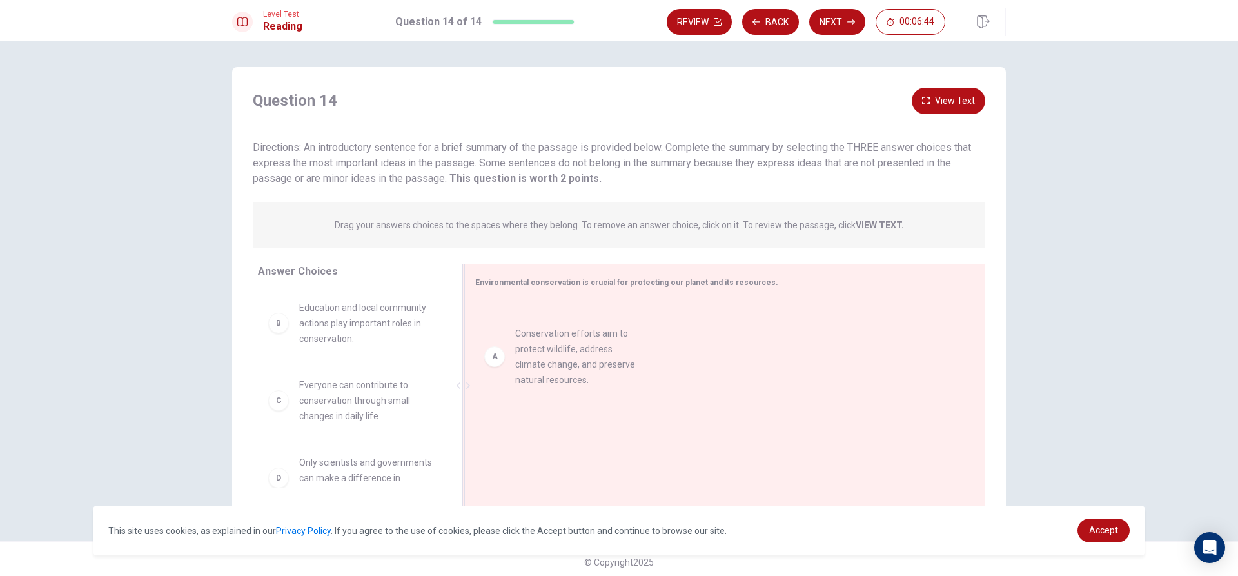
drag, startPoint x: 346, startPoint y: 319, endPoint x: 532, endPoint y: 350, distance: 188.4
drag, startPoint x: 372, startPoint y: 391, endPoint x: 550, endPoint y: 354, distance: 181.1
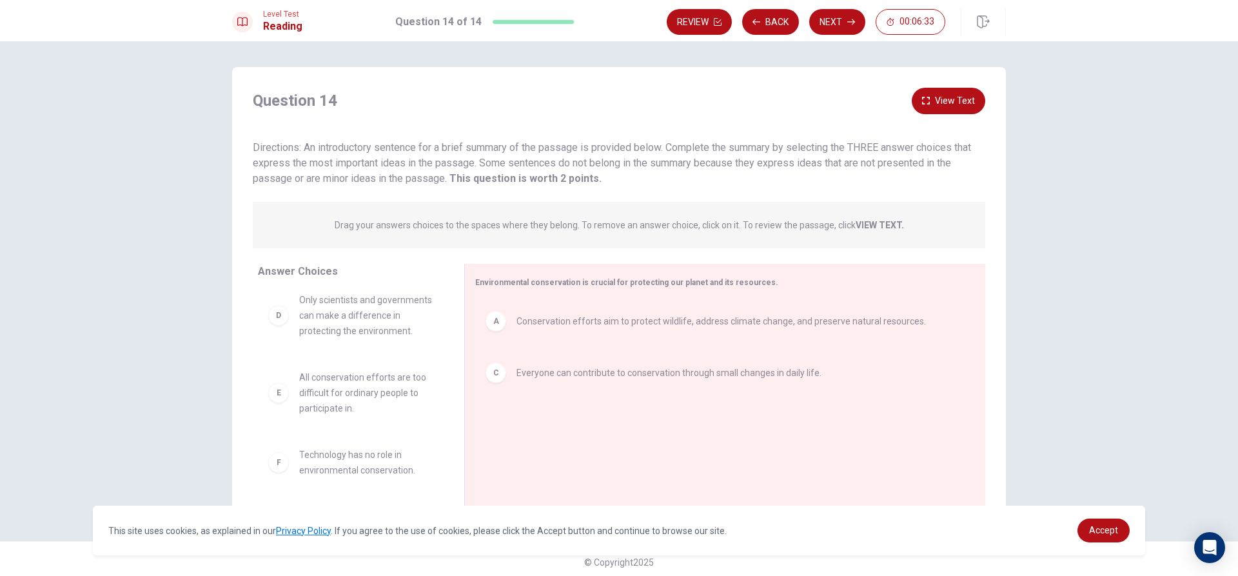
scroll to position [6, 0]
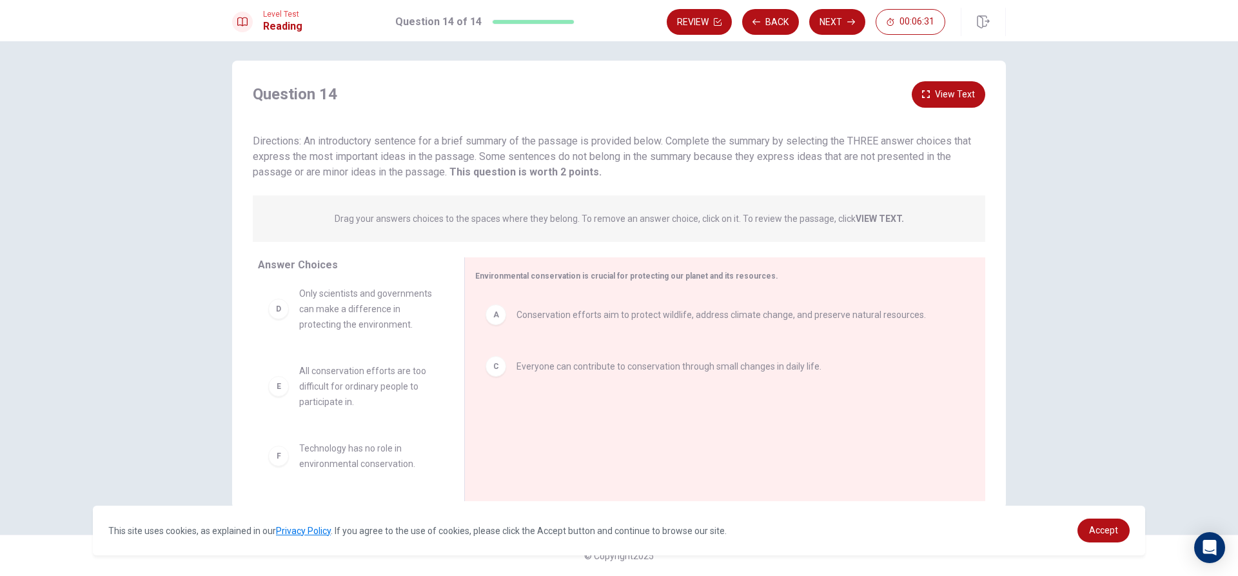
drag, startPoint x: 361, startPoint y: 343, endPoint x: 361, endPoint y: 390, distance: 47.1
click at [361, 390] on div "B Education and local community actions play important roles in conservation. D…" at bounding box center [351, 297] width 186 height 199
drag, startPoint x: 361, startPoint y: 390, endPoint x: 597, endPoint y: 464, distance: 247.9
click at [857, 18] on button "Next" at bounding box center [837, 22] width 56 height 26
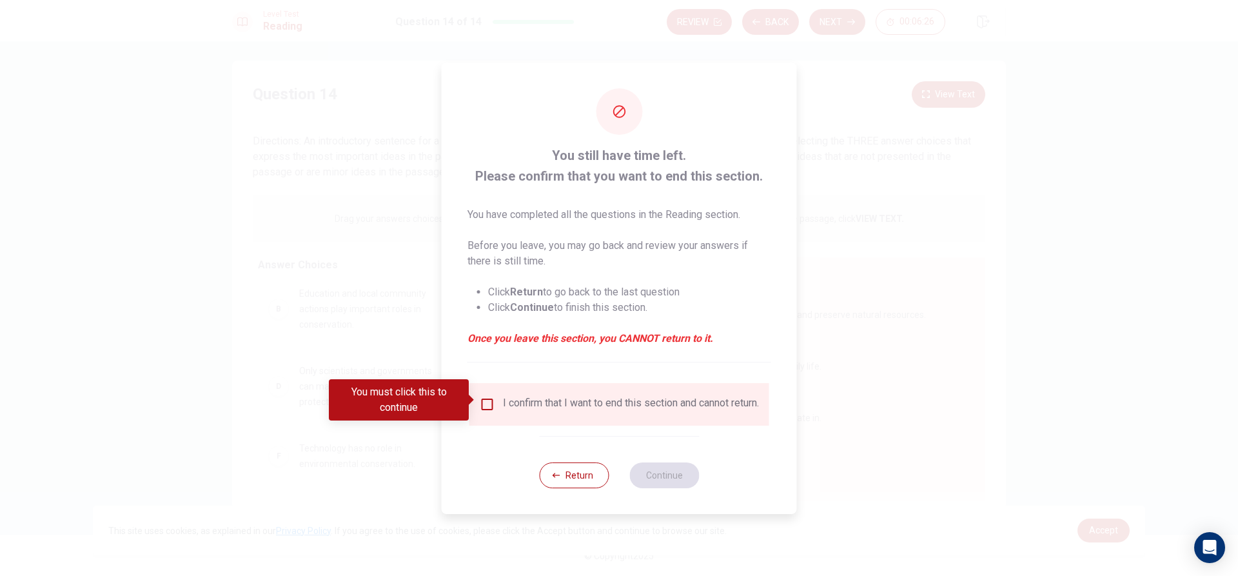
click at [472, 397] on span at bounding box center [472, 400] width 7 height 10
click at [484, 398] on input "You must click this to continue" at bounding box center [487, 404] width 15 height 15
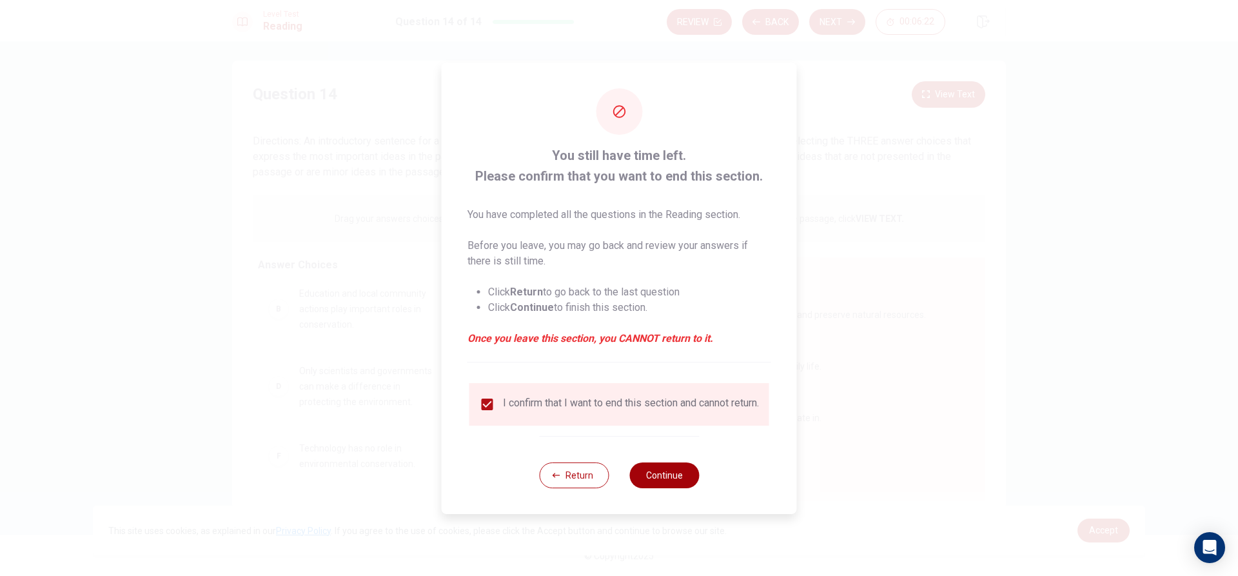
click at [665, 467] on div "Return Continue" at bounding box center [619, 475] width 160 height 78
click at [657, 477] on button "Continue" at bounding box center [664, 475] width 70 height 26
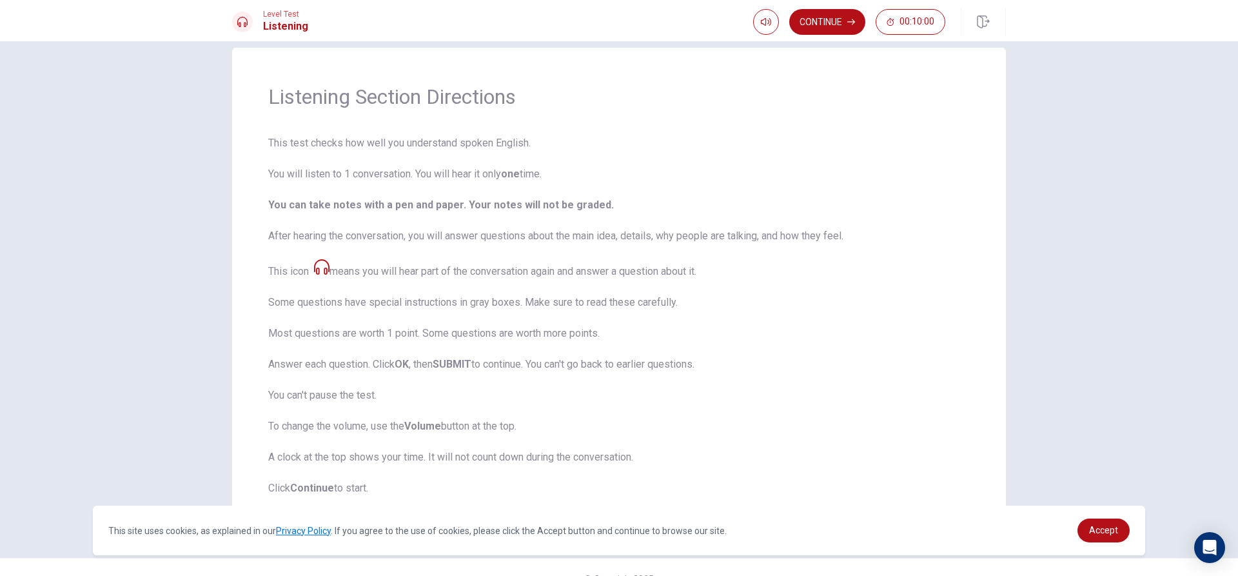
scroll to position [0, 0]
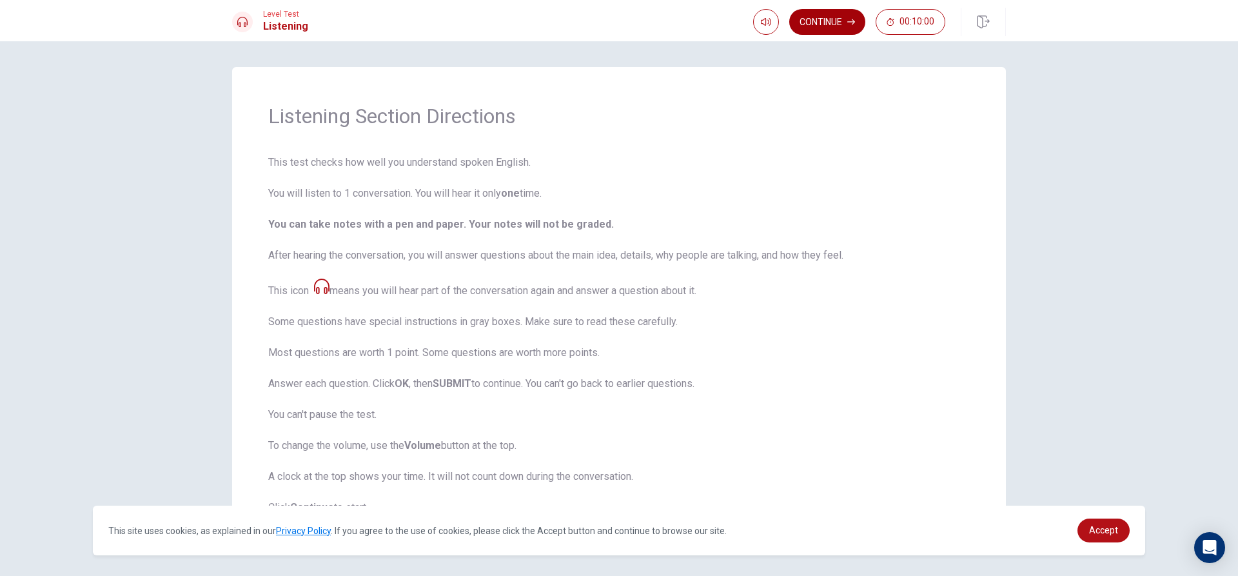
click at [844, 30] on button "Continue" at bounding box center [827, 22] width 76 height 26
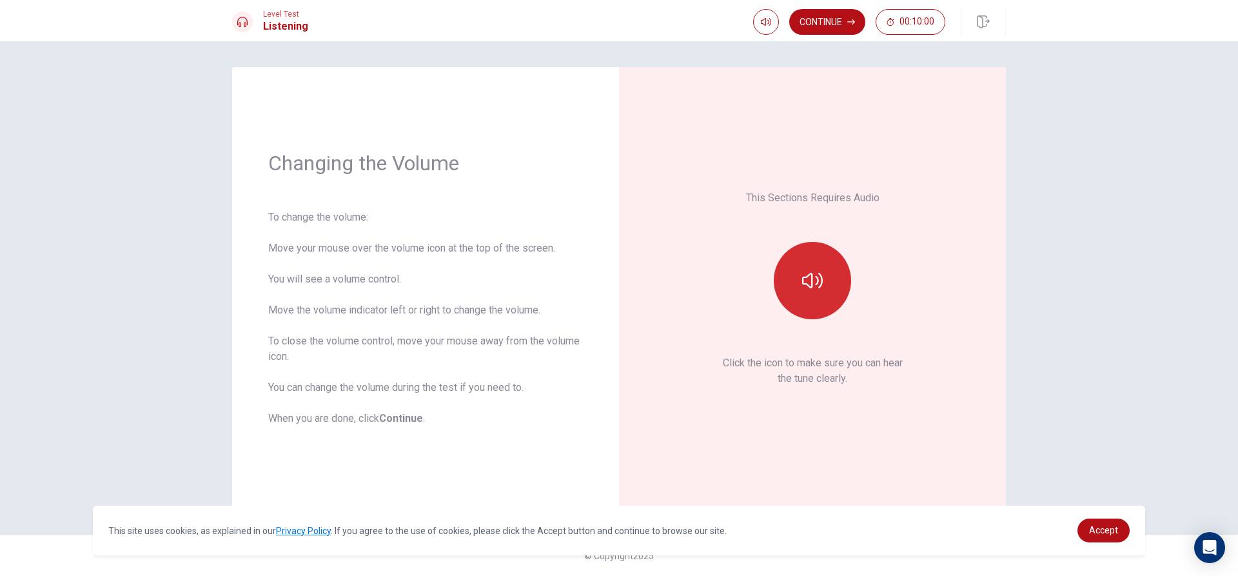
click at [809, 277] on icon "button" at bounding box center [812, 280] width 21 height 21
click at [800, 241] on div "This Sections Requires Audio Click the icon to make sure you can hear the tune …" at bounding box center [812, 288] width 315 height 370
click at [801, 272] on button "button" at bounding box center [812, 280] width 77 height 77
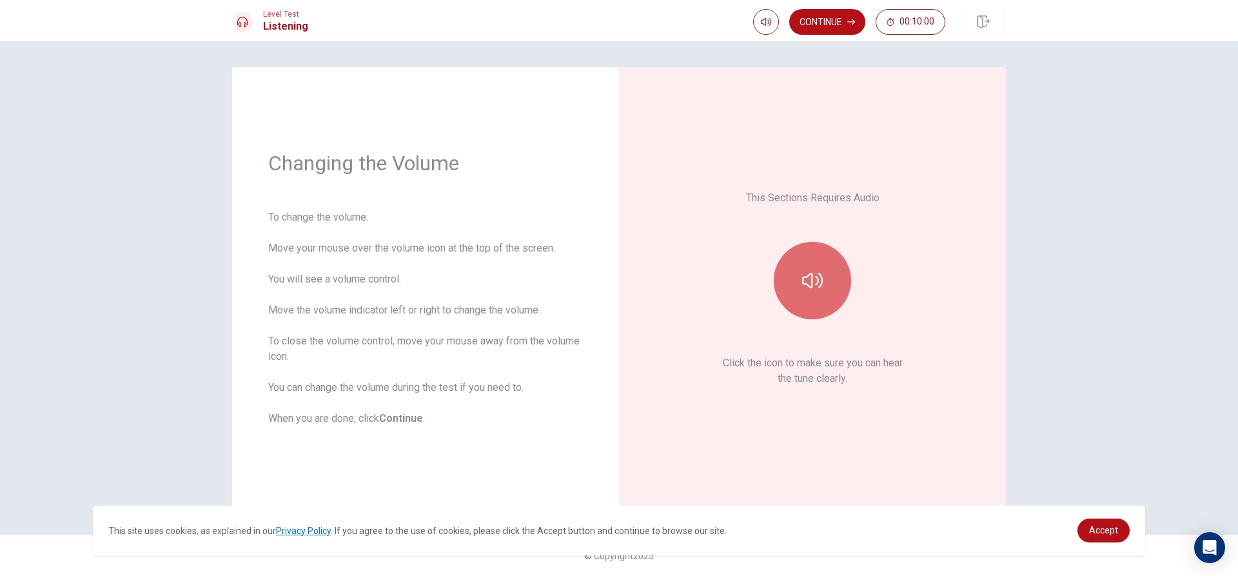
click at [801, 272] on button "button" at bounding box center [812, 280] width 77 height 77
click at [851, 19] on icon "button" at bounding box center [851, 22] width 8 height 8
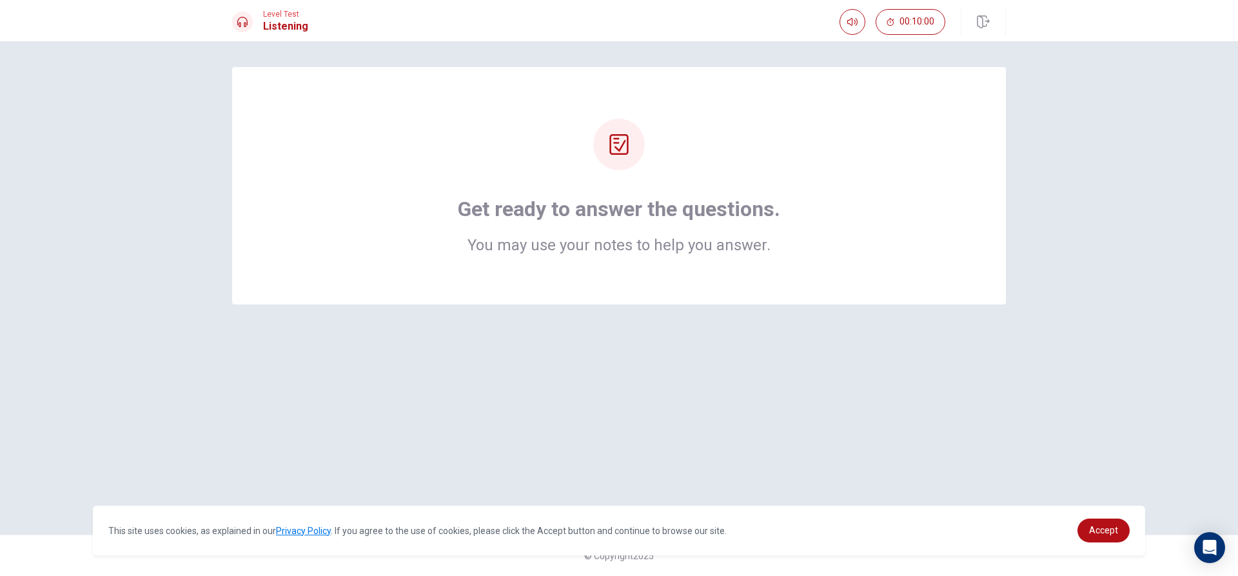
click at [615, 154] on icon at bounding box center [619, 144] width 19 height 21
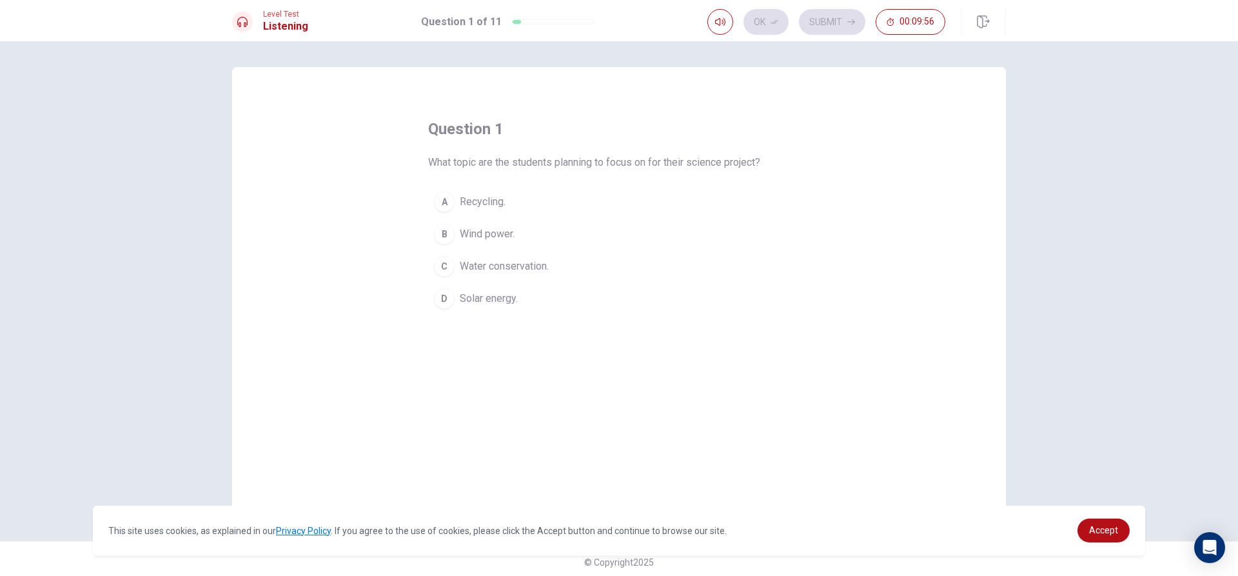
click at [466, 233] on span "Wind power." at bounding box center [487, 233] width 55 height 15
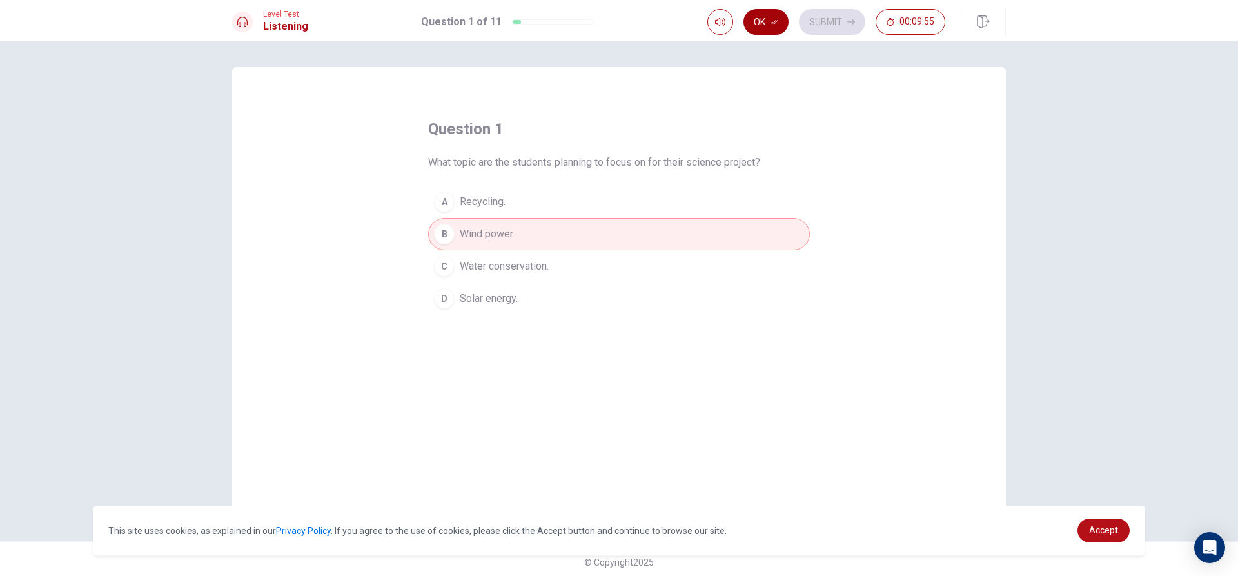
click at [779, 21] on button "Ok" at bounding box center [766, 22] width 45 height 26
click at [807, 21] on button "Submit" at bounding box center [832, 22] width 66 height 26
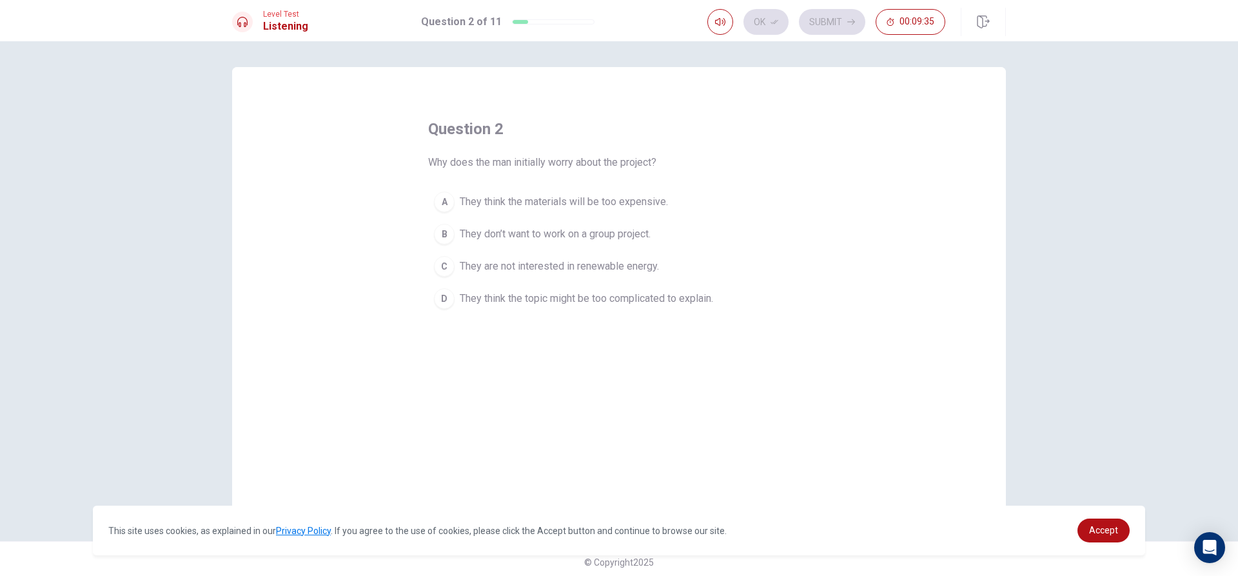
click at [453, 268] on button "C They are not interested in renewable energy." at bounding box center [619, 266] width 382 height 32
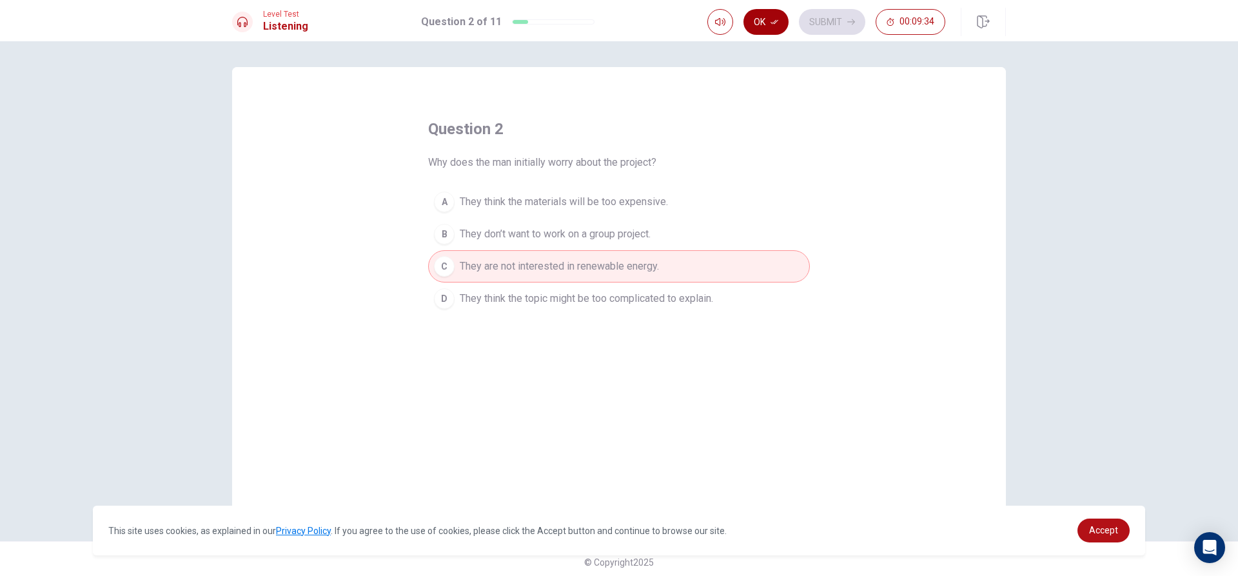
click at [770, 13] on button "Ok" at bounding box center [766, 22] width 45 height 26
click at [817, 27] on button "Submit" at bounding box center [832, 22] width 66 height 26
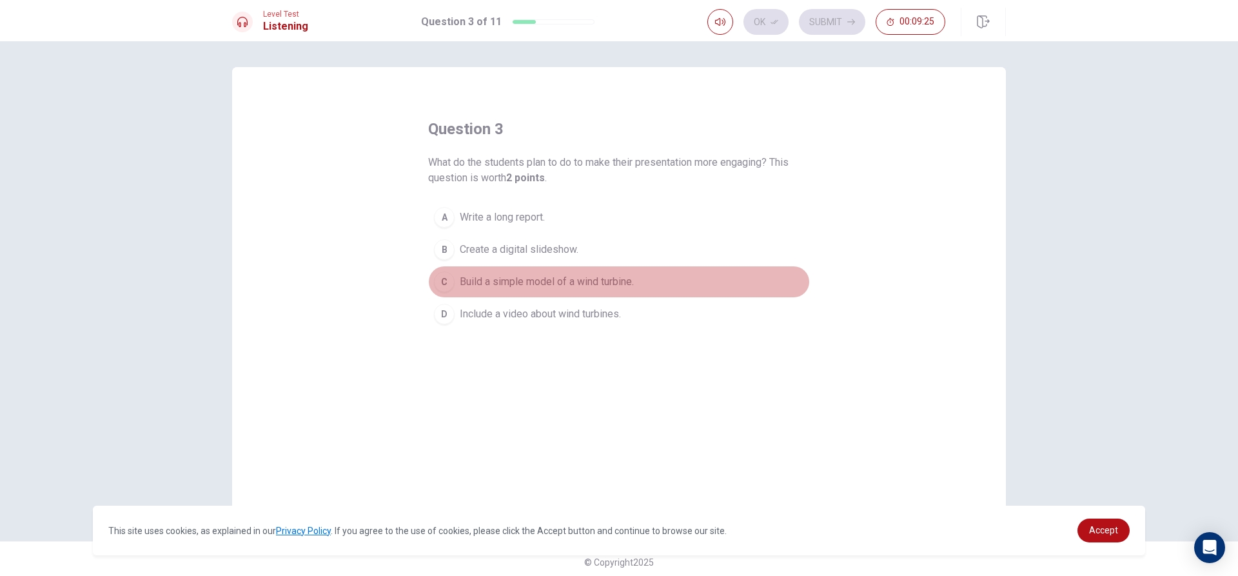
click at [435, 279] on div "C" at bounding box center [444, 282] width 21 height 21
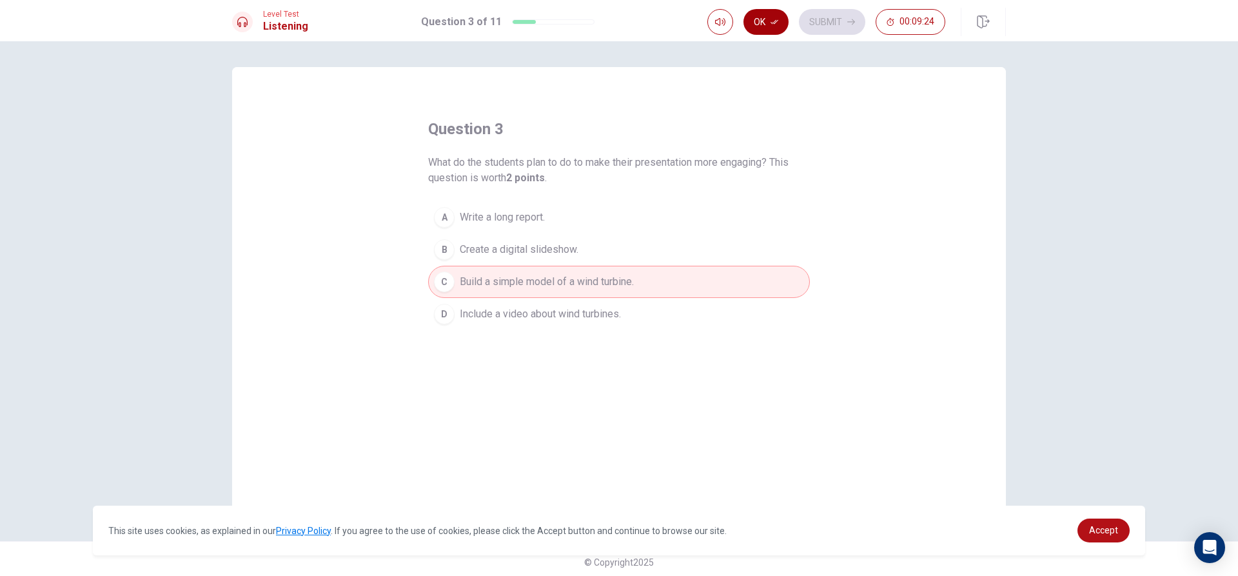
click at [776, 16] on button "Ok" at bounding box center [766, 22] width 45 height 26
click at [798, 12] on div "Ok Submit 00:09:23" at bounding box center [827, 22] width 238 height 26
click at [758, 29] on div "Ok Submit 00:09:21" at bounding box center [827, 22] width 238 height 26
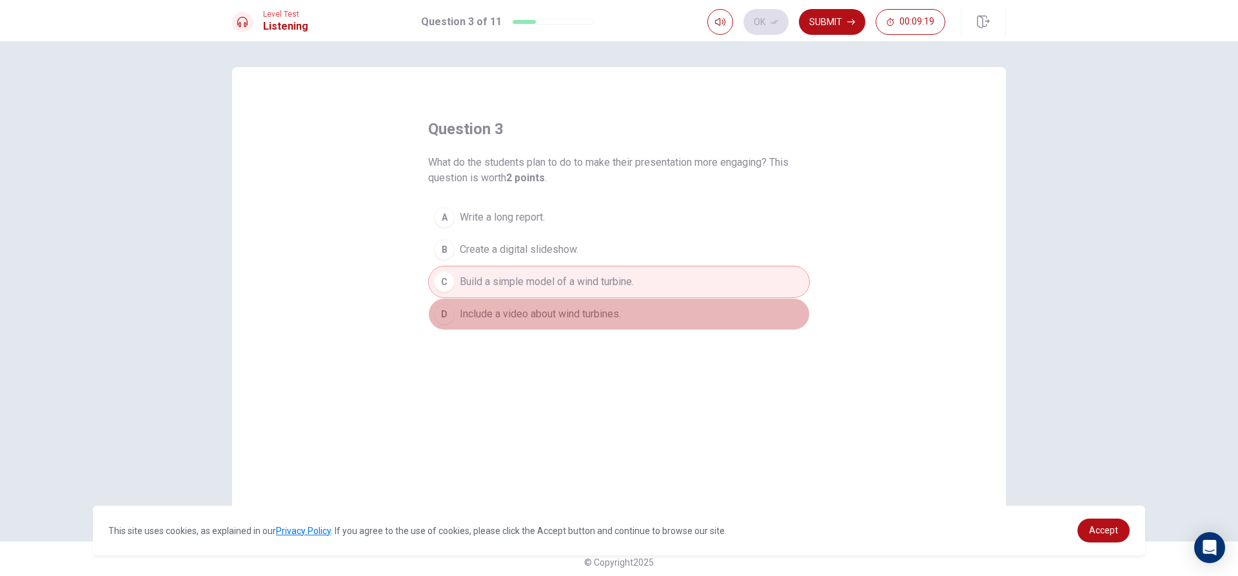
click at [498, 319] on span "Include a video about wind turbines." at bounding box center [540, 313] width 161 height 15
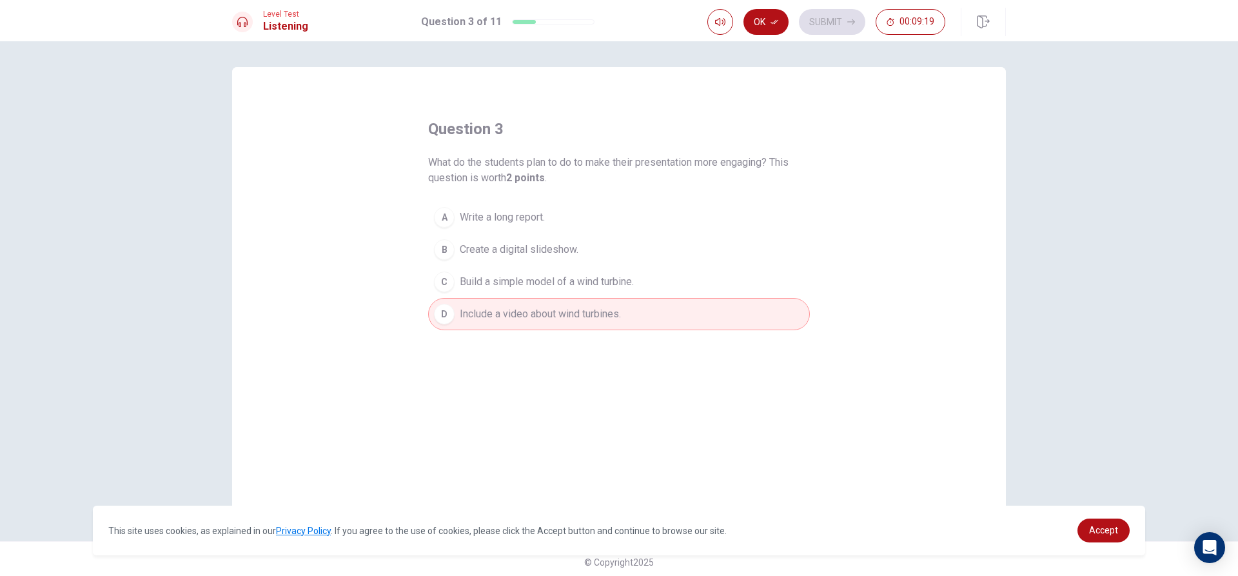
click at [500, 296] on button "C Build a simple model of a wind turbine." at bounding box center [619, 282] width 382 height 32
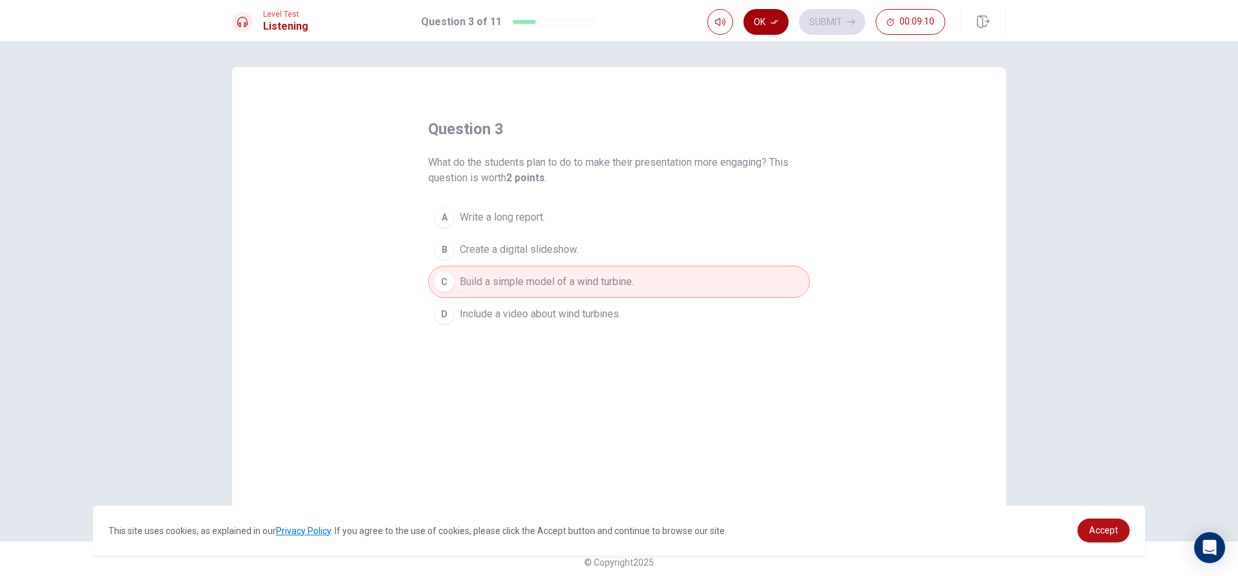
click at [771, 21] on icon "button" at bounding box center [775, 22] width 8 height 8
click at [820, 15] on button "Submit" at bounding box center [832, 22] width 66 height 26
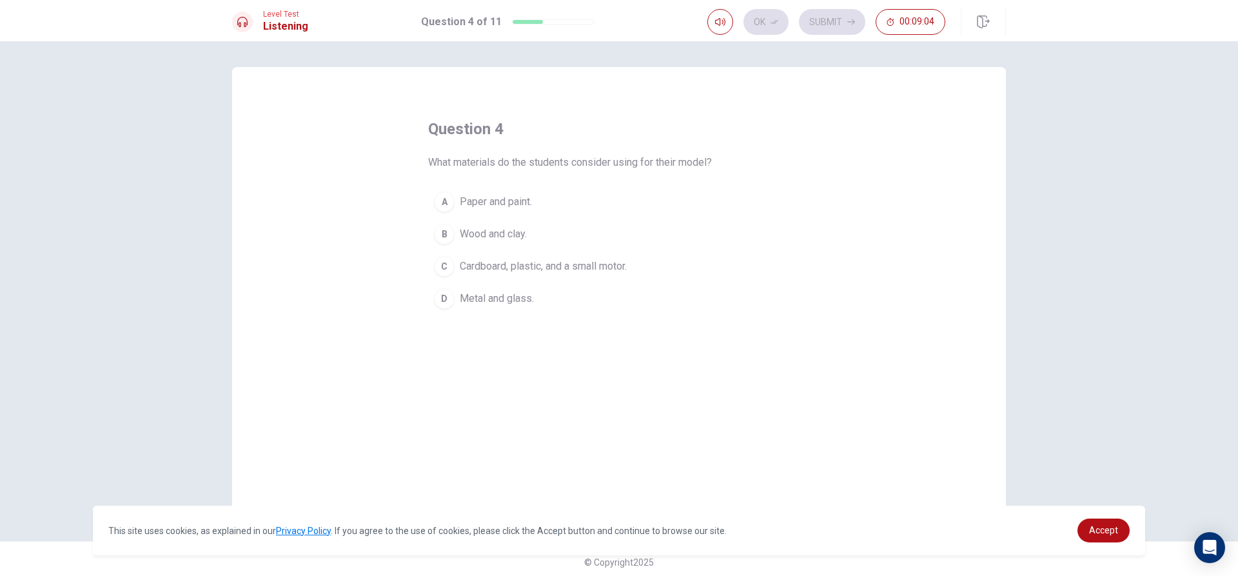
click at [438, 264] on div "C" at bounding box center [444, 266] width 21 height 21
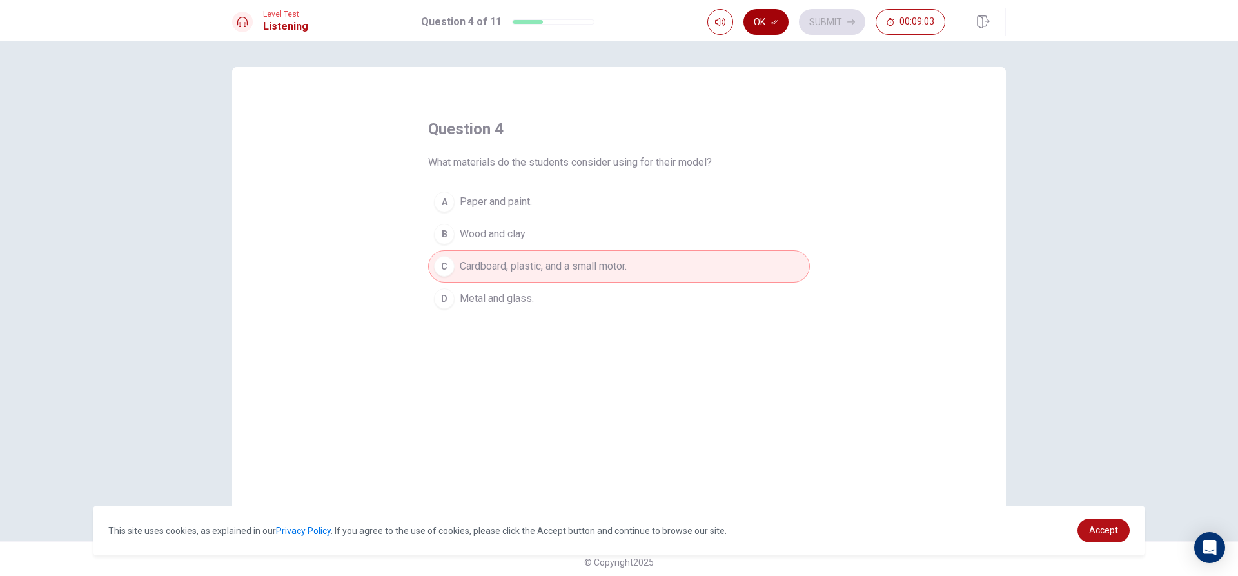
click at [775, 25] on icon "button" at bounding box center [775, 22] width 8 height 8
click at [813, 21] on button "Submit" at bounding box center [832, 22] width 66 height 26
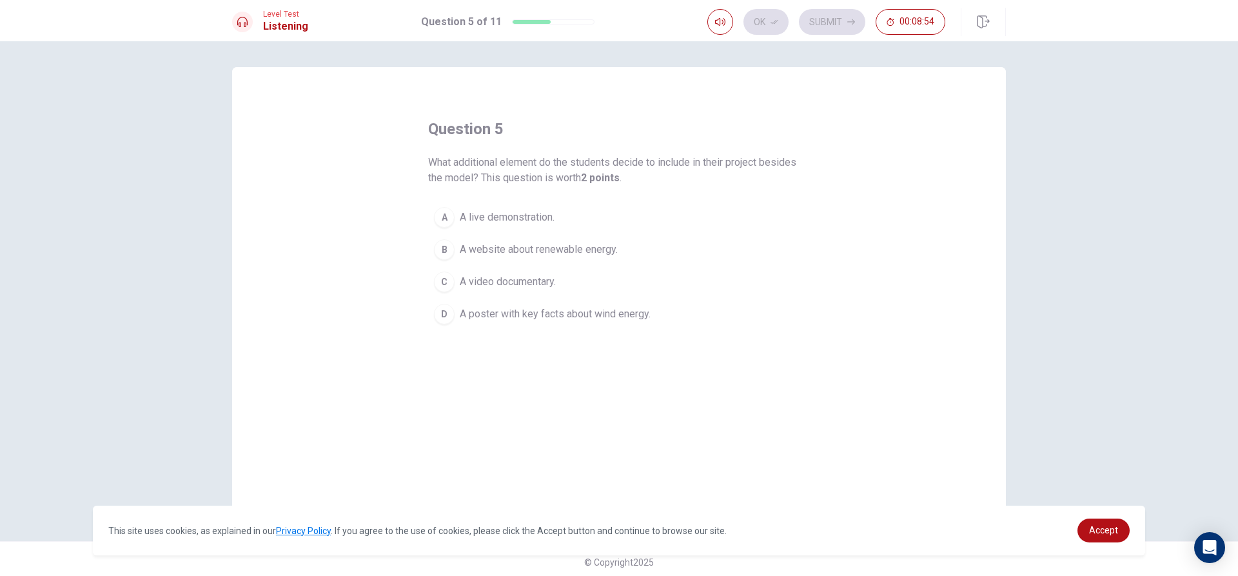
click at [434, 252] on div "B" at bounding box center [444, 249] width 21 height 21
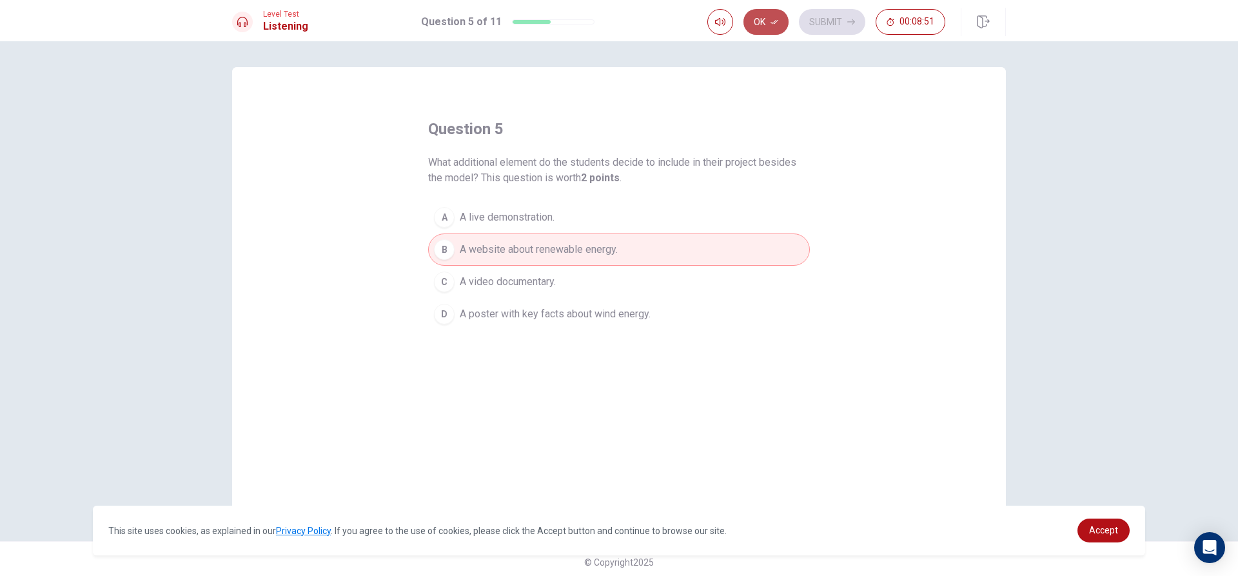
click at [750, 28] on button "Ok" at bounding box center [766, 22] width 45 height 26
click at [811, 20] on button "Submit" at bounding box center [832, 22] width 66 height 26
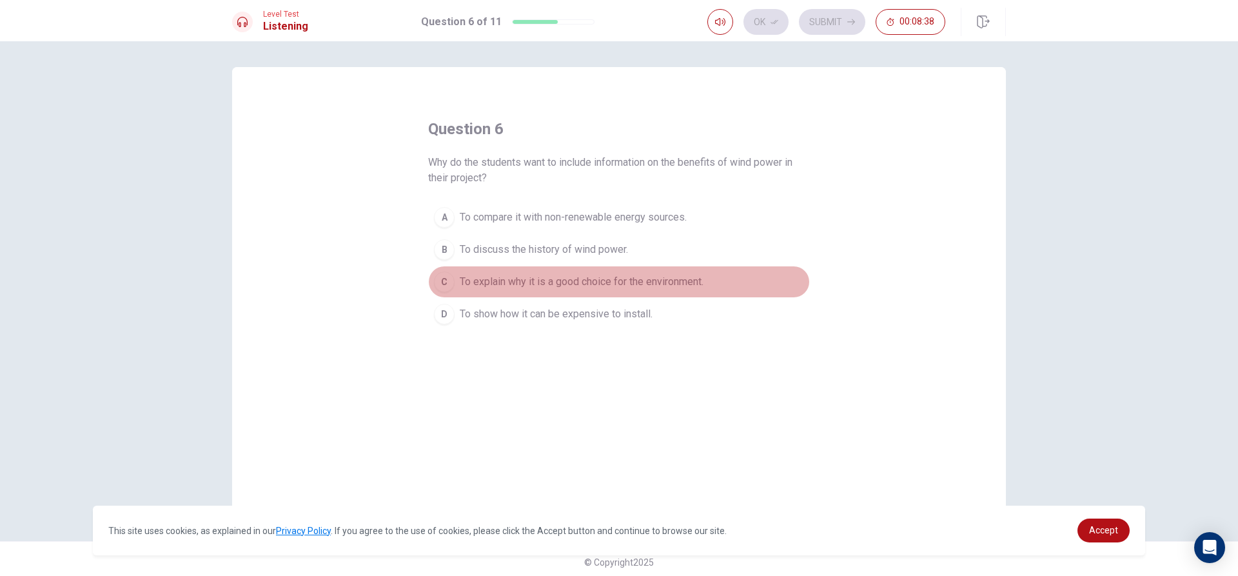
click at [434, 277] on div "C" at bounding box center [444, 282] width 21 height 21
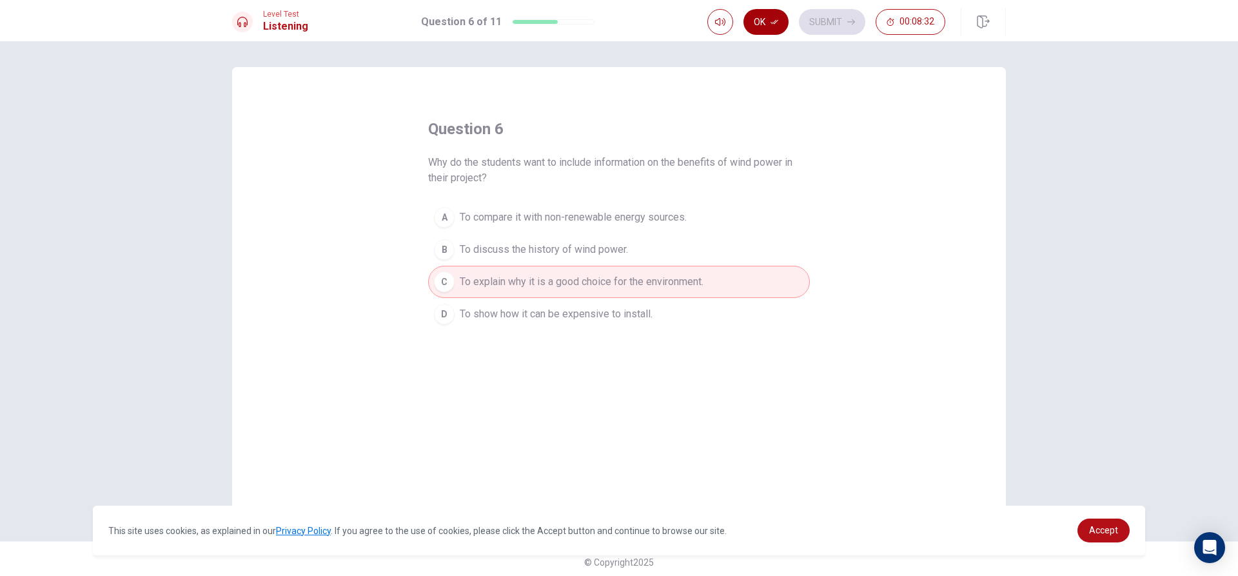
click at [776, 25] on icon "button" at bounding box center [775, 22] width 8 height 8
click at [815, 17] on button "Submit" at bounding box center [832, 22] width 66 height 26
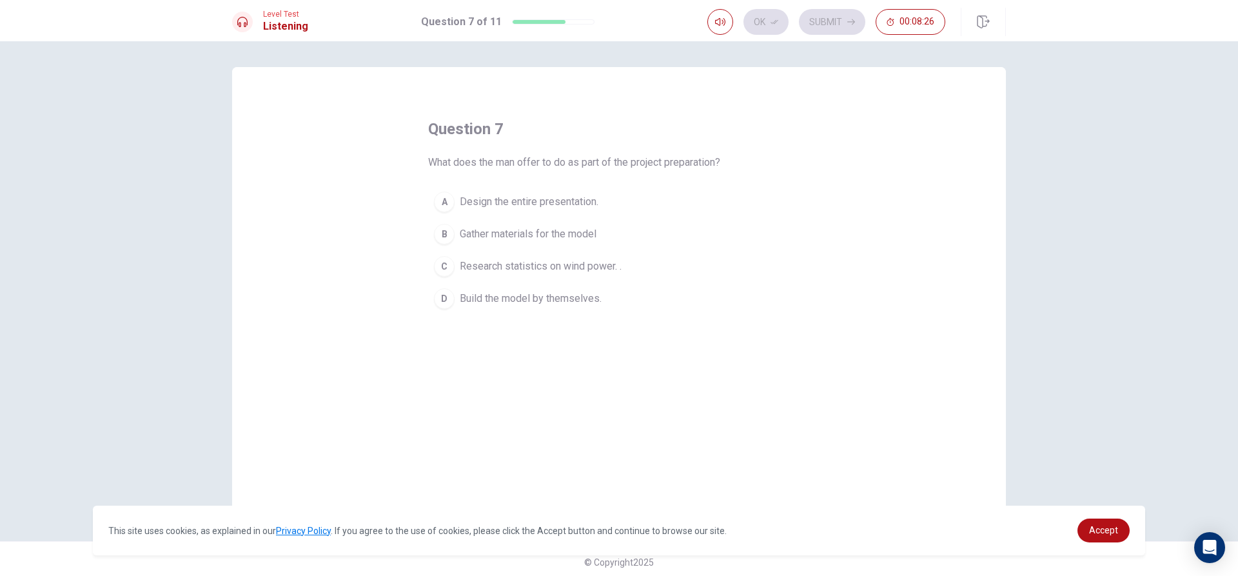
click at [442, 300] on div "D" at bounding box center [444, 298] width 21 height 21
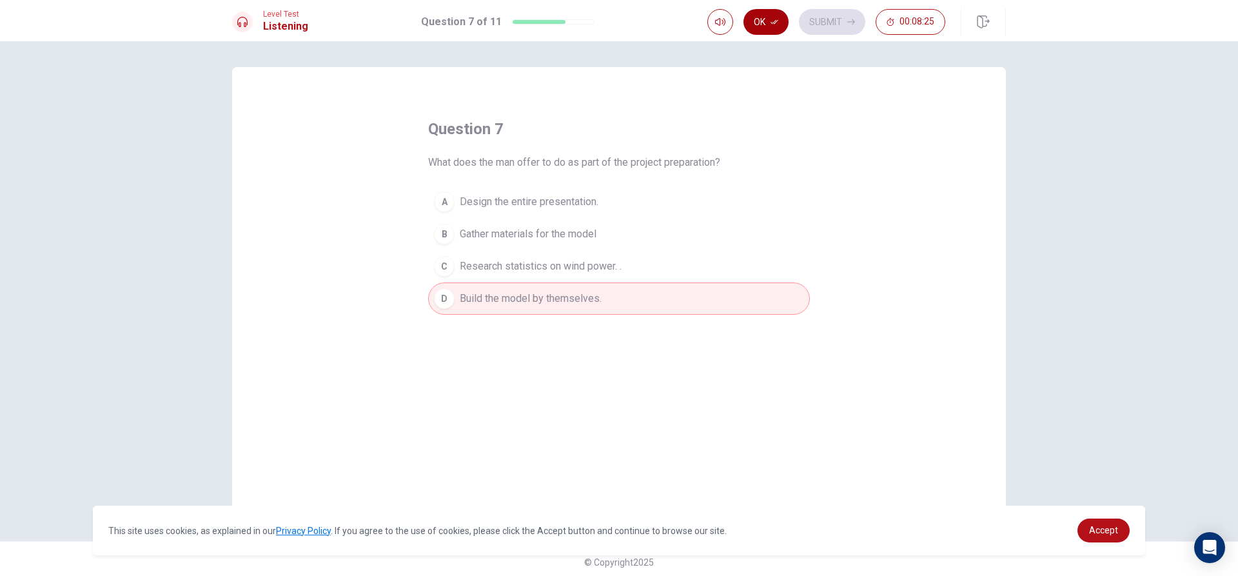
click at [757, 24] on button "Ok" at bounding box center [766, 22] width 45 height 26
click at [806, 19] on button "Submit" at bounding box center [832, 22] width 66 height 26
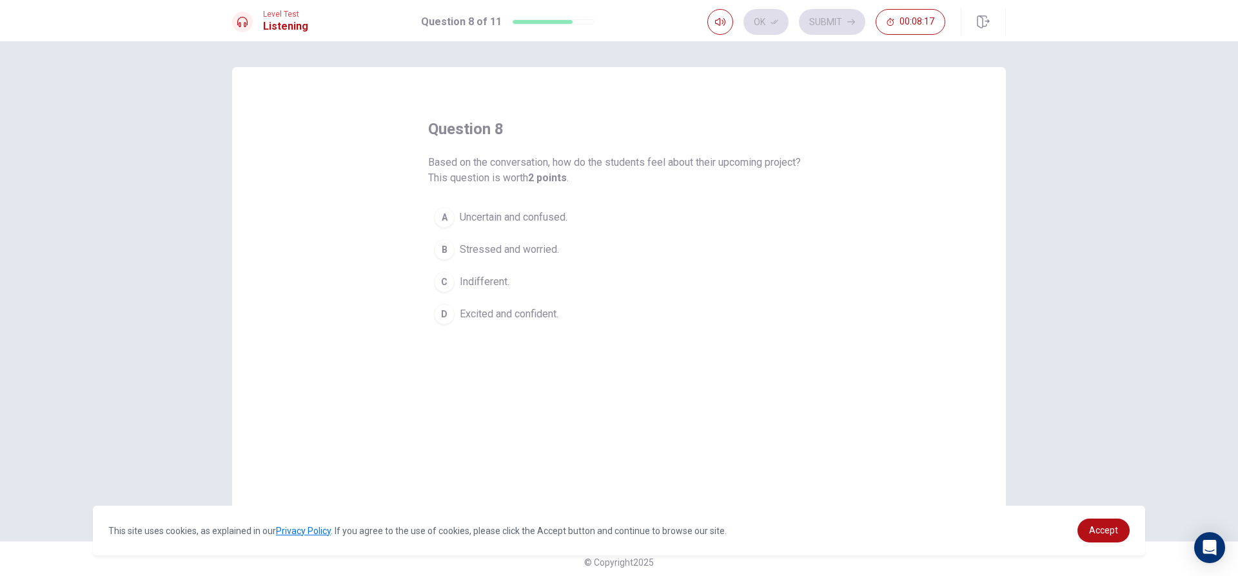
click at [440, 317] on div "D" at bounding box center [444, 314] width 21 height 21
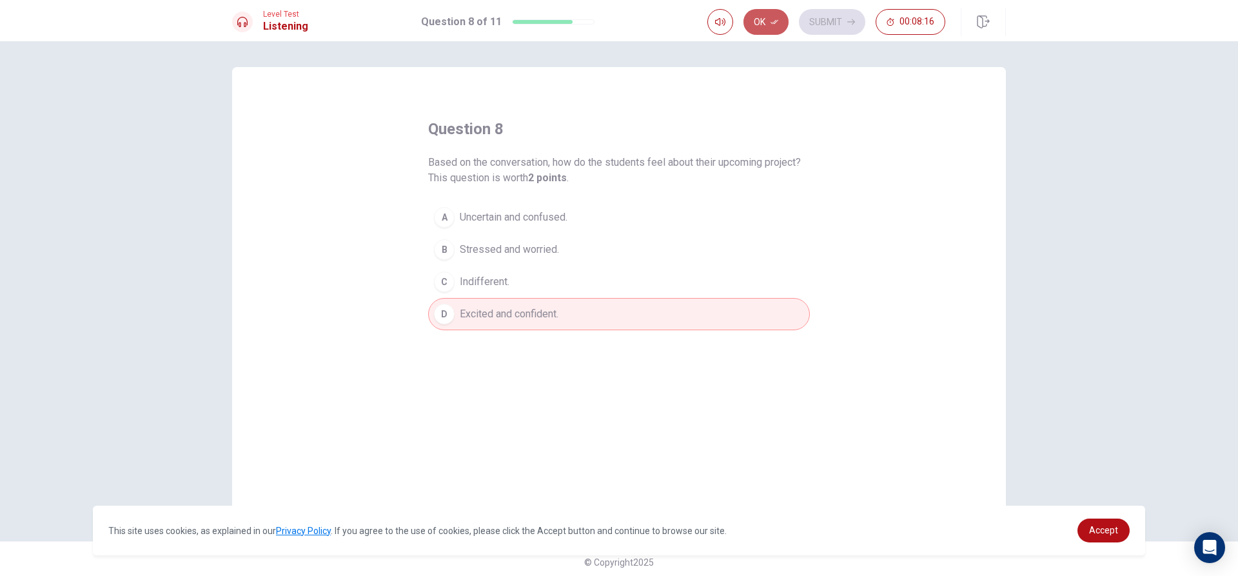
click at [769, 10] on button "Ok" at bounding box center [766, 22] width 45 height 26
click at [797, 12] on div "Ok Submit 00:08:15" at bounding box center [827, 22] width 238 height 26
click at [808, 19] on button "Submit" at bounding box center [832, 22] width 66 height 26
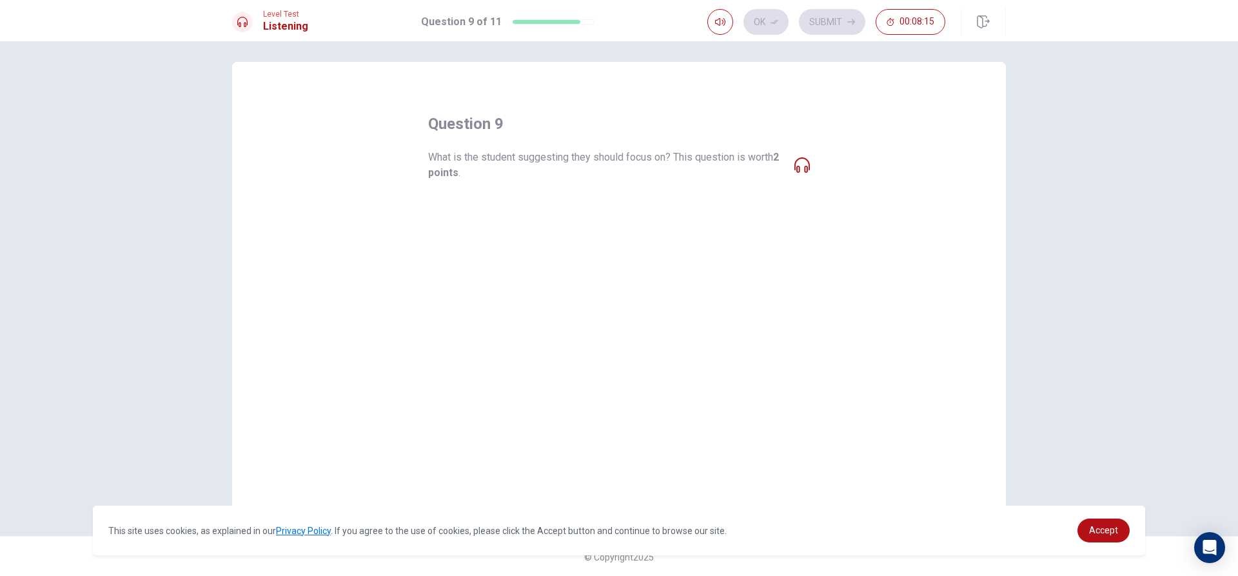
scroll to position [6, 0]
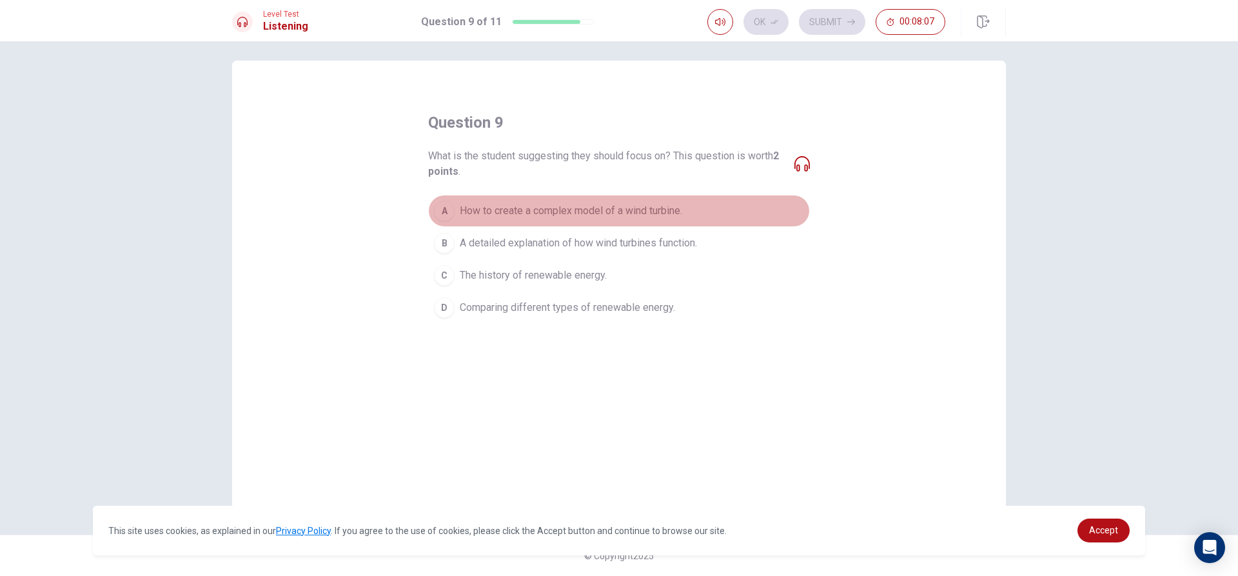
click at [434, 215] on div "A" at bounding box center [444, 211] width 21 height 21
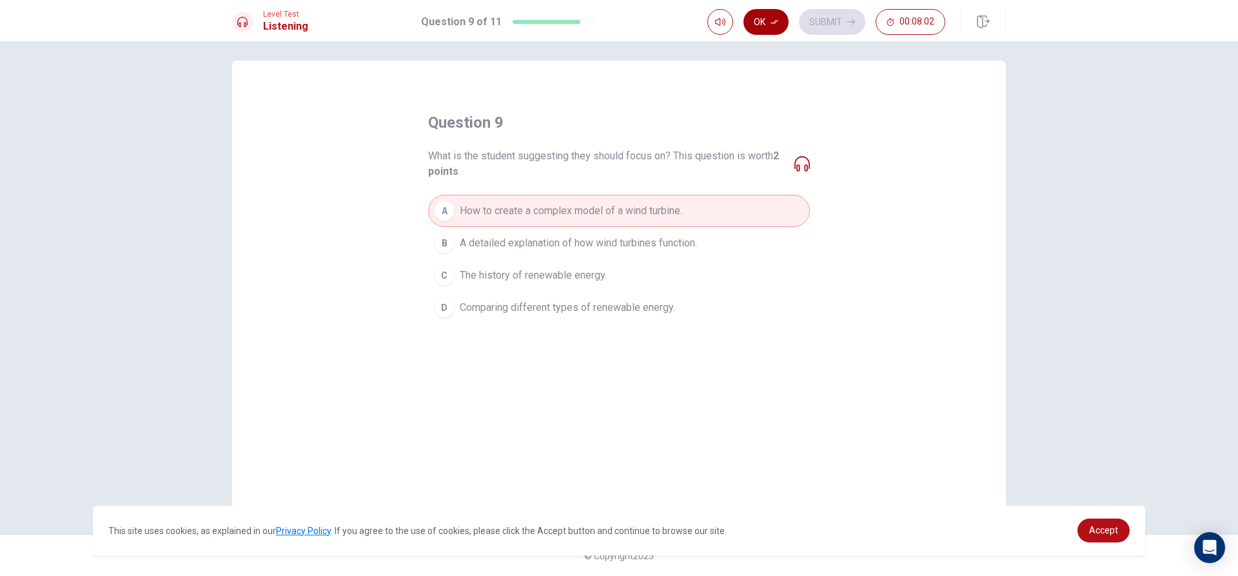
click at [769, 21] on button "Ok" at bounding box center [766, 22] width 45 height 26
click at [826, 21] on button "Submit" at bounding box center [832, 22] width 66 height 26
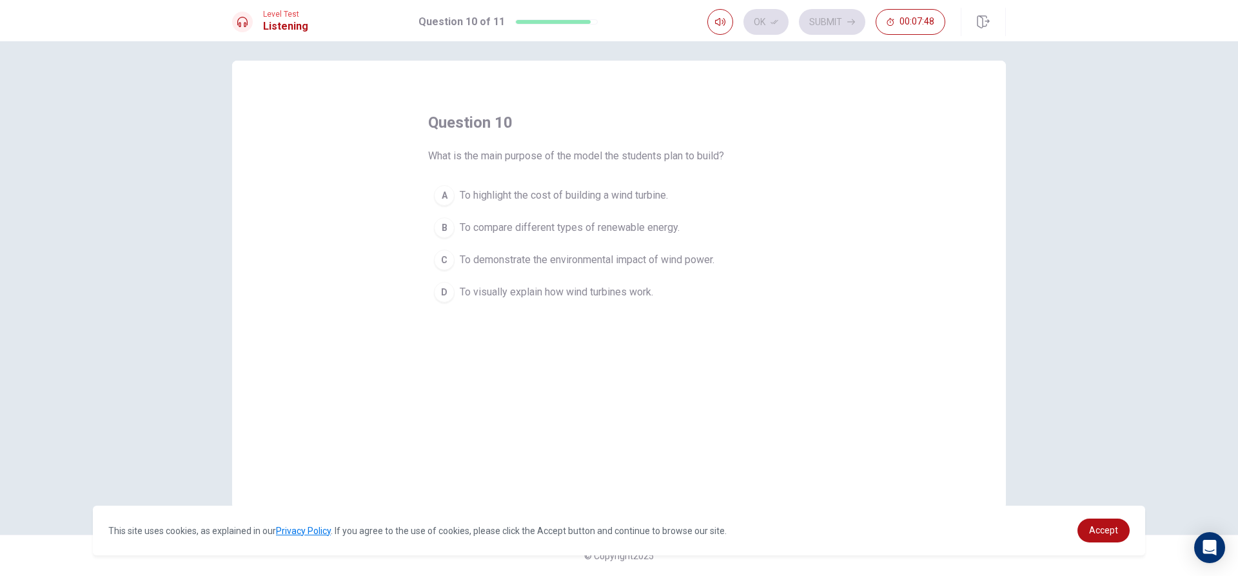
click at [450, 195] on div "A" at bounding box center [444, 195] width 21 height 21
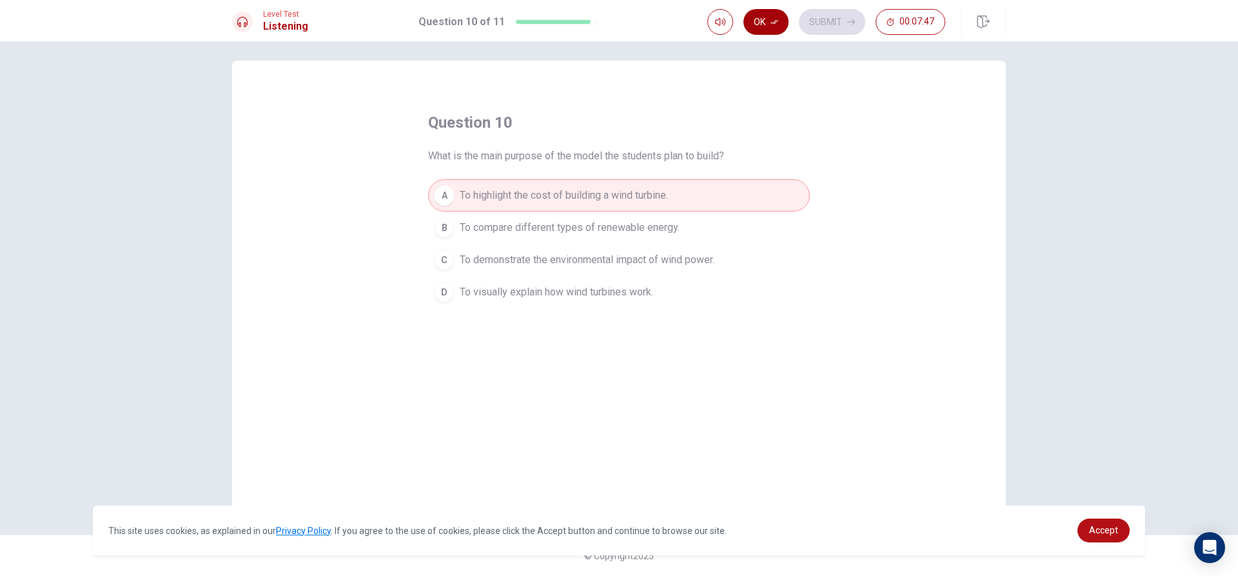
click at [775, 21] on icon "button" at bounding box center [775, 22] width 8 height 5
click at [828, 21] on button "Submit" at bounding box center [832, 22] width 66 height 26
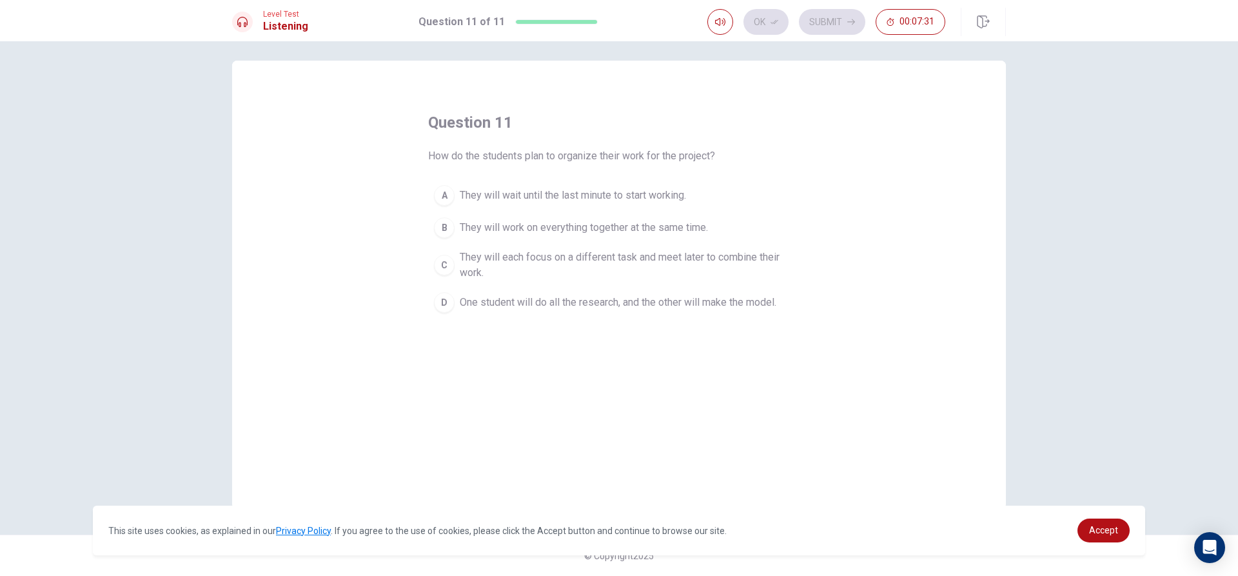
click at [441, 268] on div "C" at bounding box center [444, 265] width 21 height 21
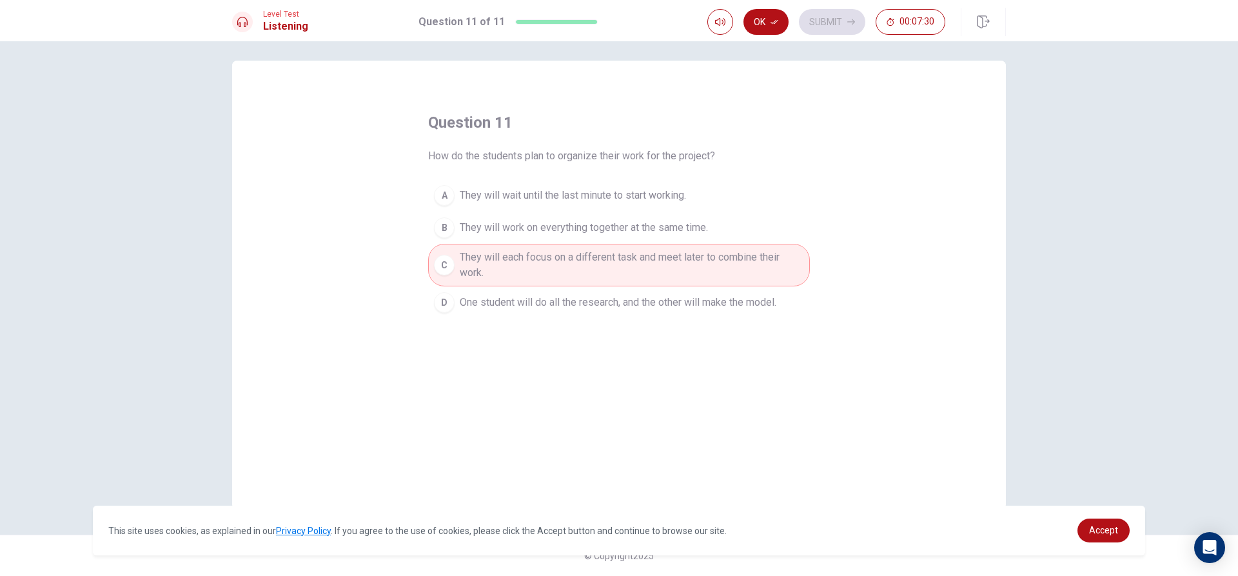
click at [767, 10] on button "Ok" at bounding box center [766, 22] width 45 height 26
click at [813, 12] on button "Submit" at bounding box center [832, 22] width 66 height 26
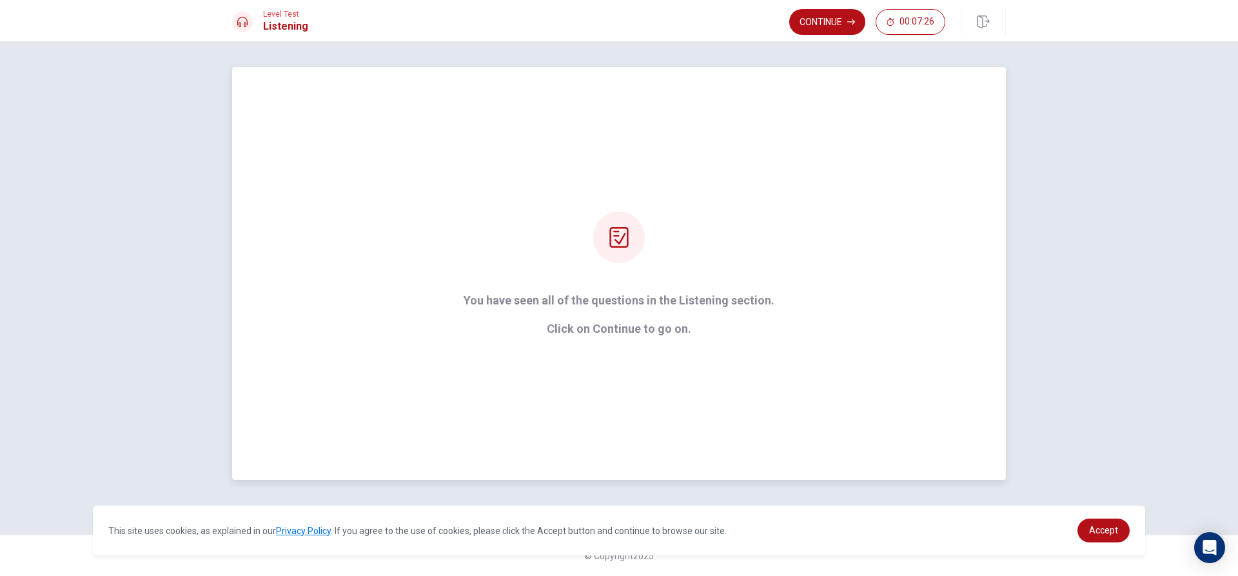
click at [578, 244] on div "You have seen all of the questions in the Listening section. Click on Continue …" at bounding box center [619, 274] width 347 height 124
click at [611, 239] on icon at bounding box center [619, 237] width 21 height 21
click at [829, 21] on button "Continue" at bounding box center [827, 22] width 76 height 26
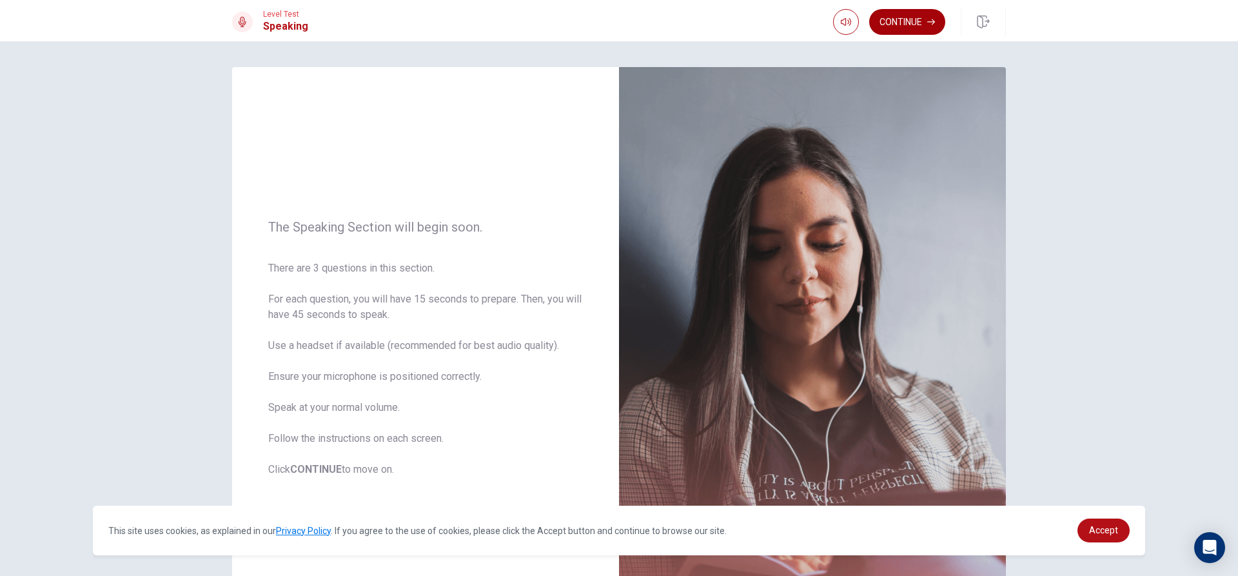
click at [917, 21] on button "Continue" at bounding box center [907, 22] width 76 height 26
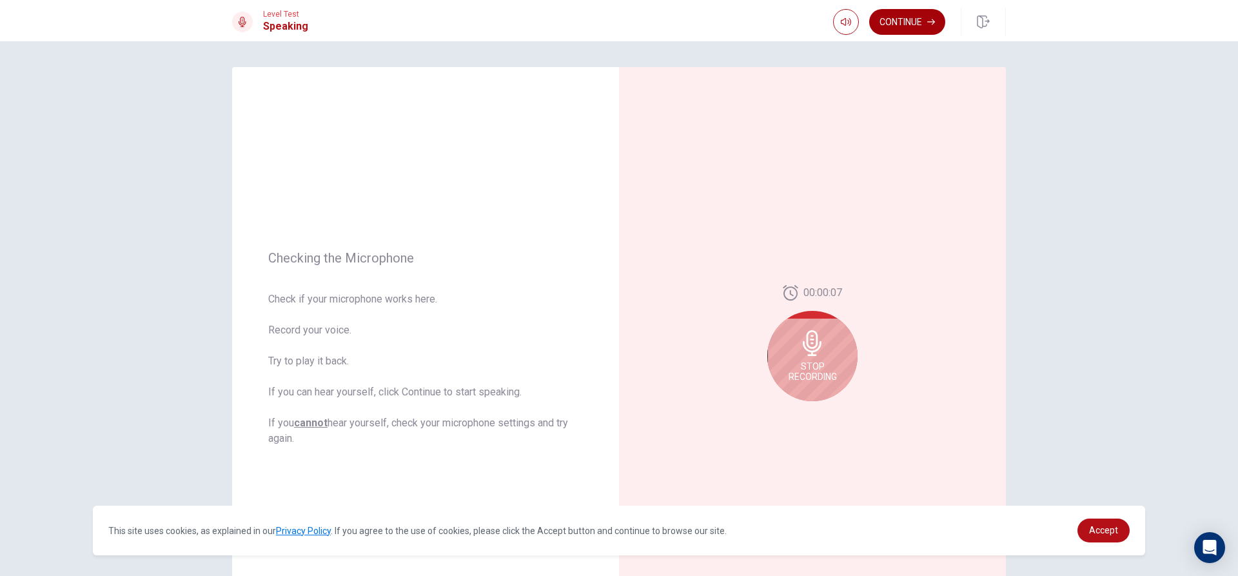
click at [913, 18] on button "Continue" at bounding box center [907, 22] width 76 height 26
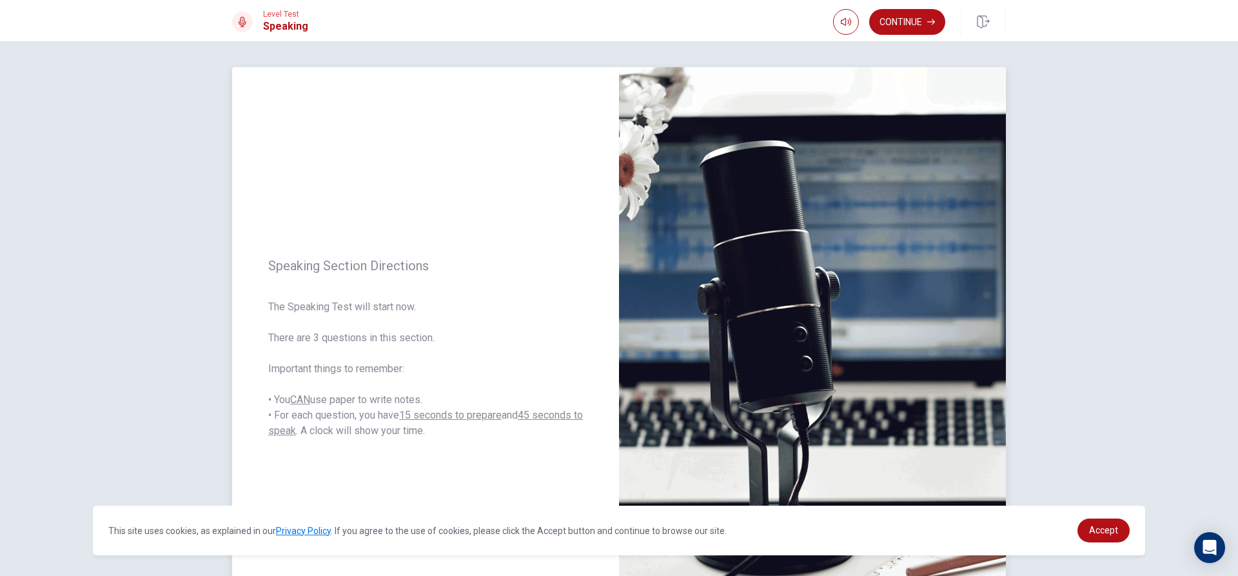
scroll to position [121, 0]
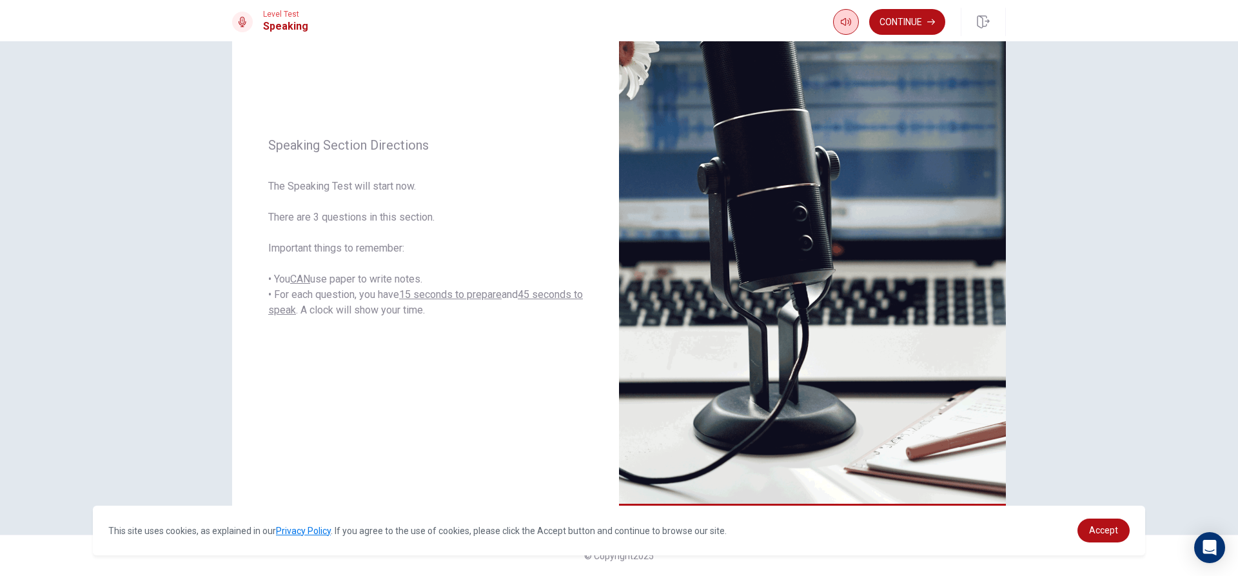
click at [928, 25] on icon "button" at bounding box center [931, 22] width 8 height 8
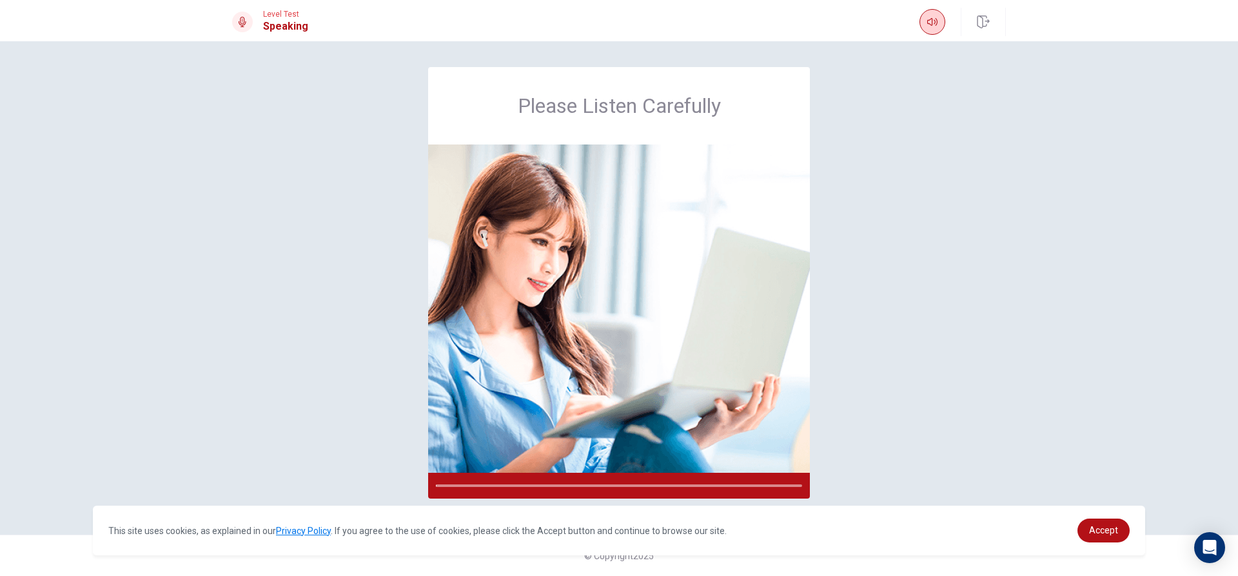
scroll to position [0, 0]
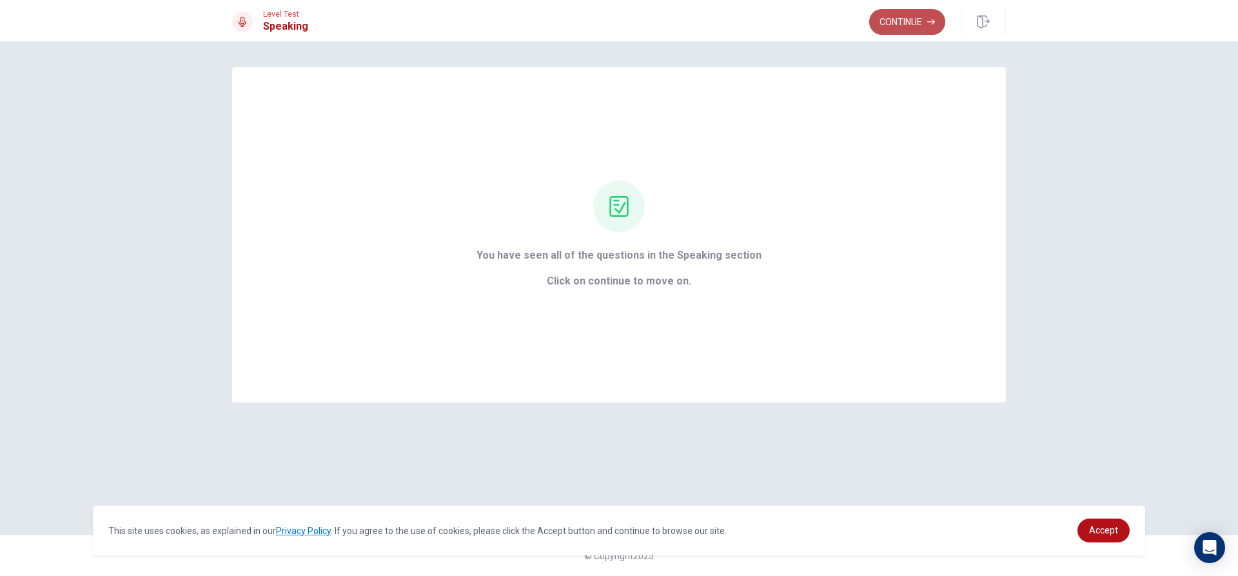
click at [907, 10] on button "Continue" at bounding box center [907, 22] width 76 height 26
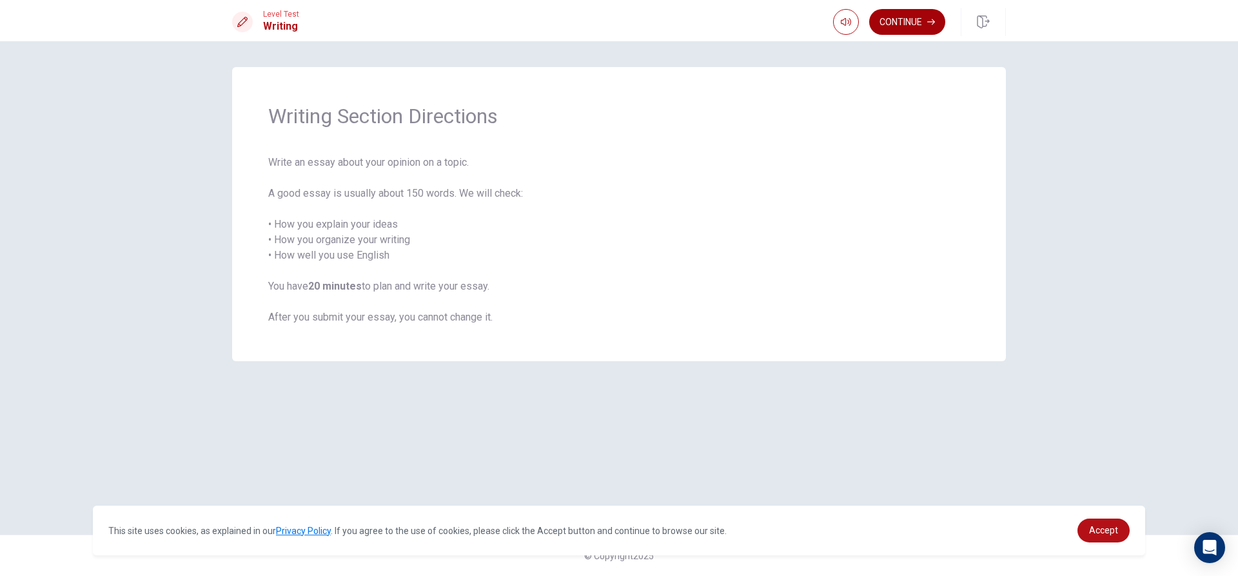
click at [907, 28] on button "Continue" at bounding box center [907, 22] width 76 height 26
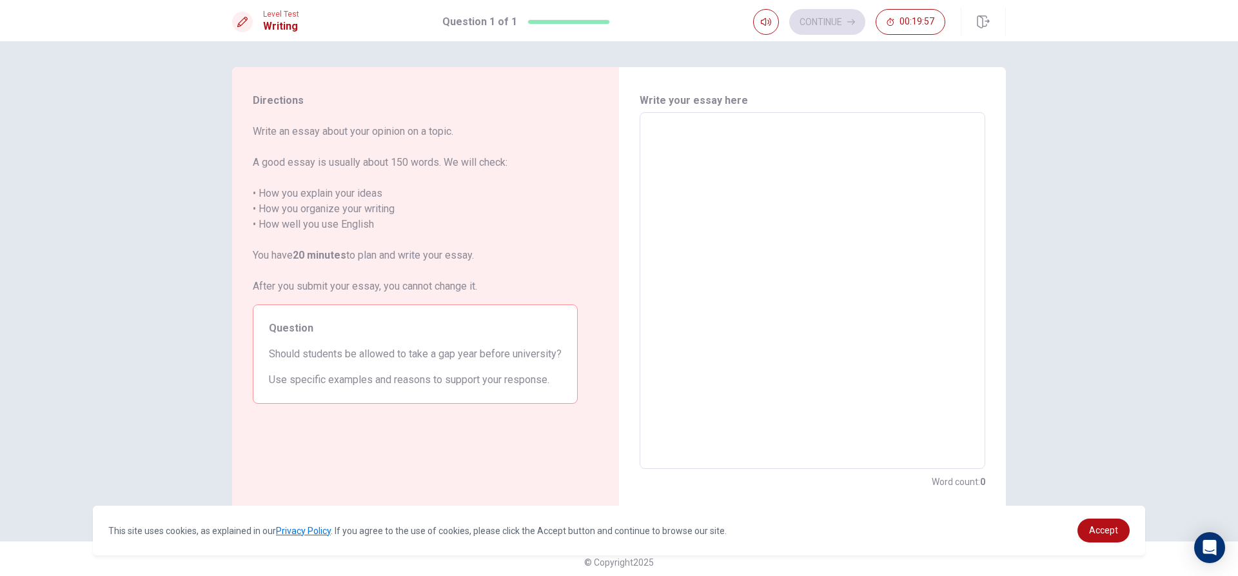
click at [736, 137] on textarea at bounding box center [813, 290] width 328 height 335
type textarea "l"
type textarea "x"
type textarea "ld"
type textarea "x"
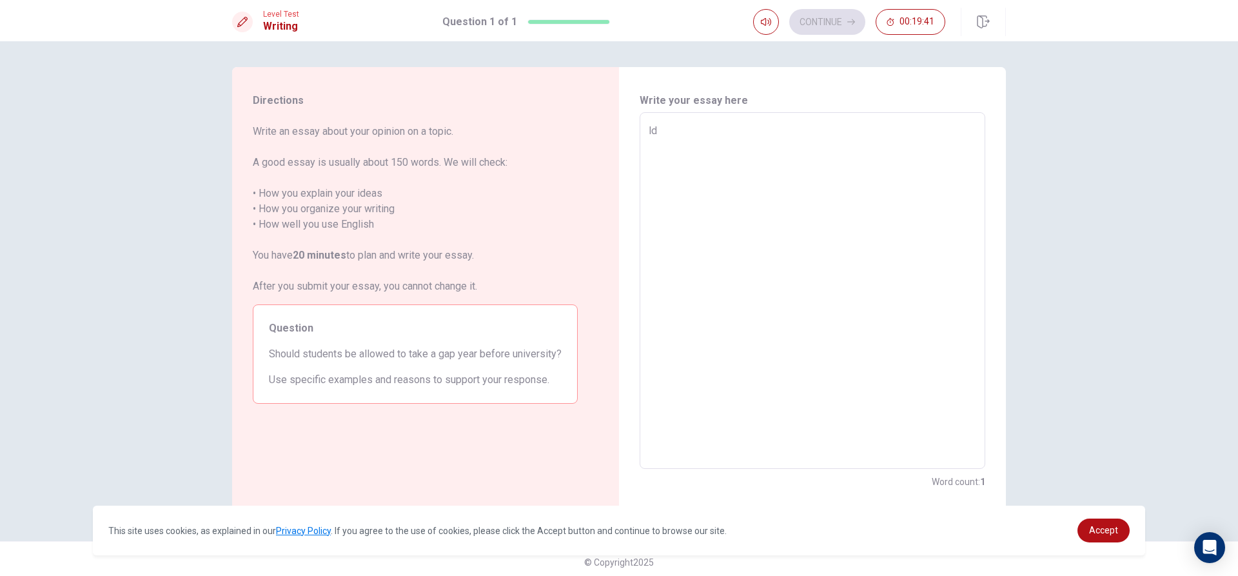
type textarea "ldh"
type textarea "x"
type textarea "ldhl"
type textarea "x"
type textarea "ldhl;"
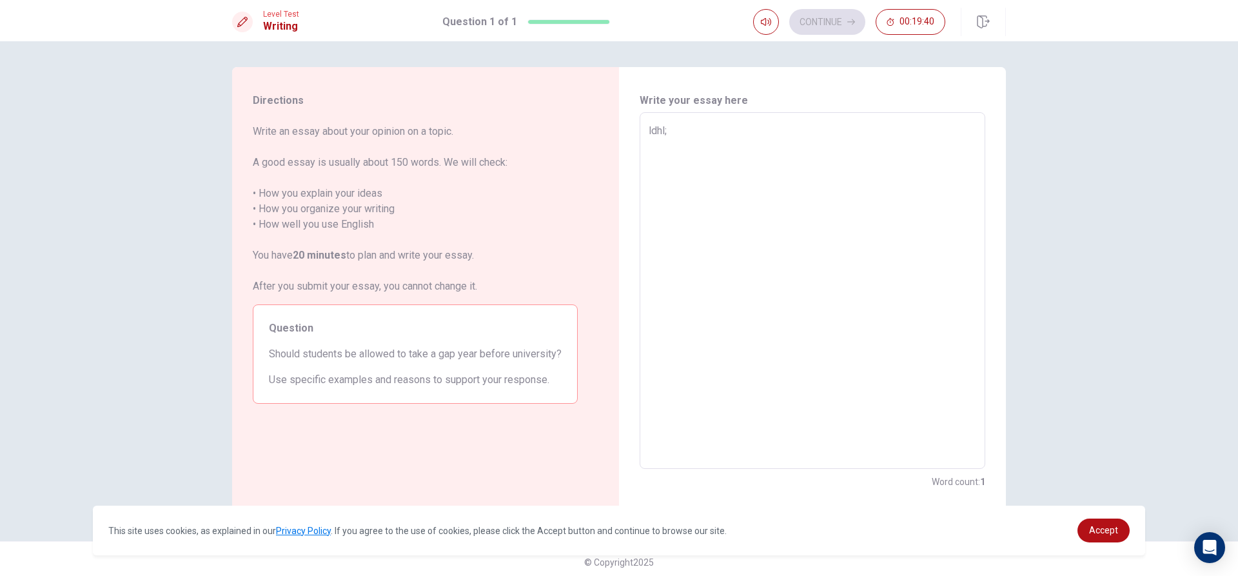
type textarea "x"
type textarea "ldhl;hg'"
type textarea "x"
type textarea "ldhl;hg'h;"
type textarea "x"
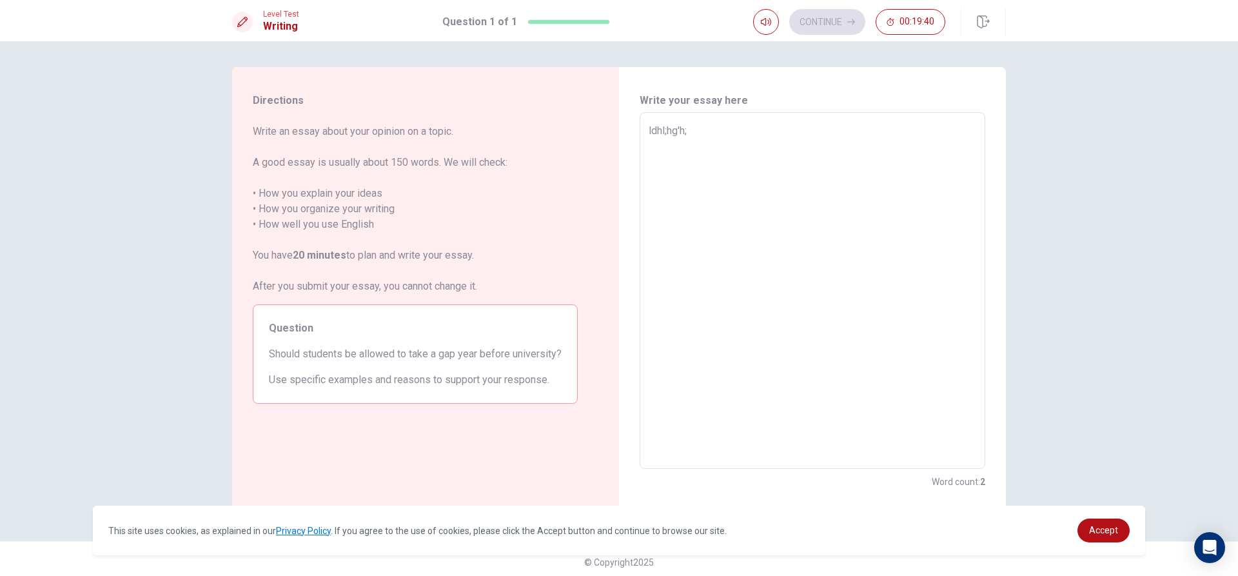
type textarea "ldhl;hg'h;g"
type textarea "x"
type textarea "ldhl;hg'h;gk"
type textarea "x"
type textarea "ldhl;hg'h;gkdh"
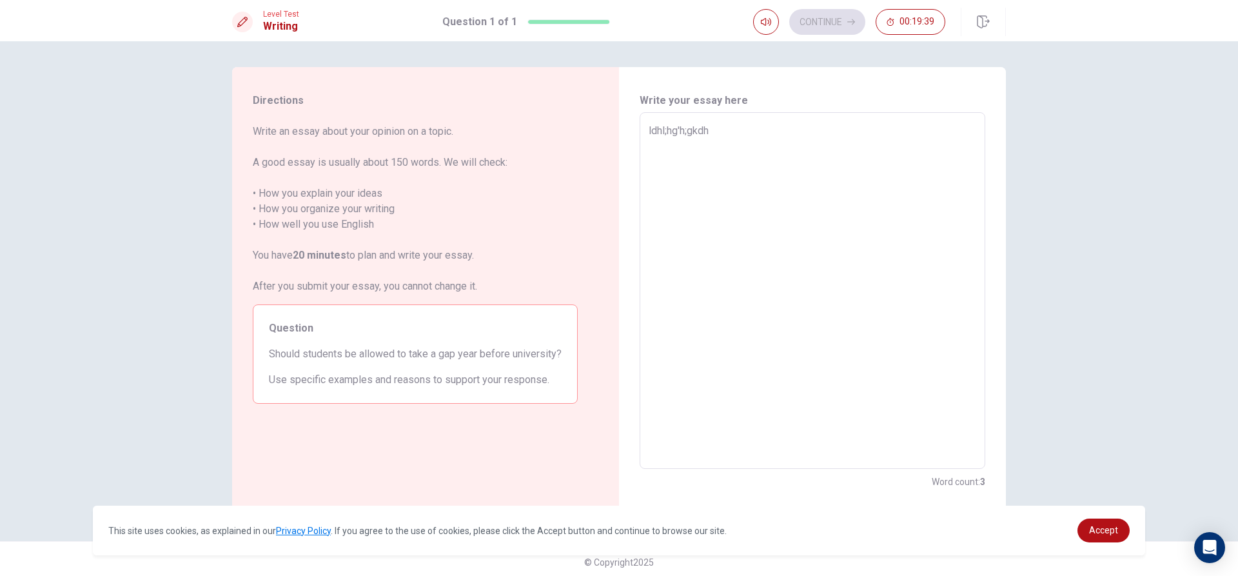
type textarea "x"
type textarea "ldhl;hg'h;gkdhgk"
type textarea "x"
type textarea "ldhl;hg'h;gkdhgkh"
type textarea "x"
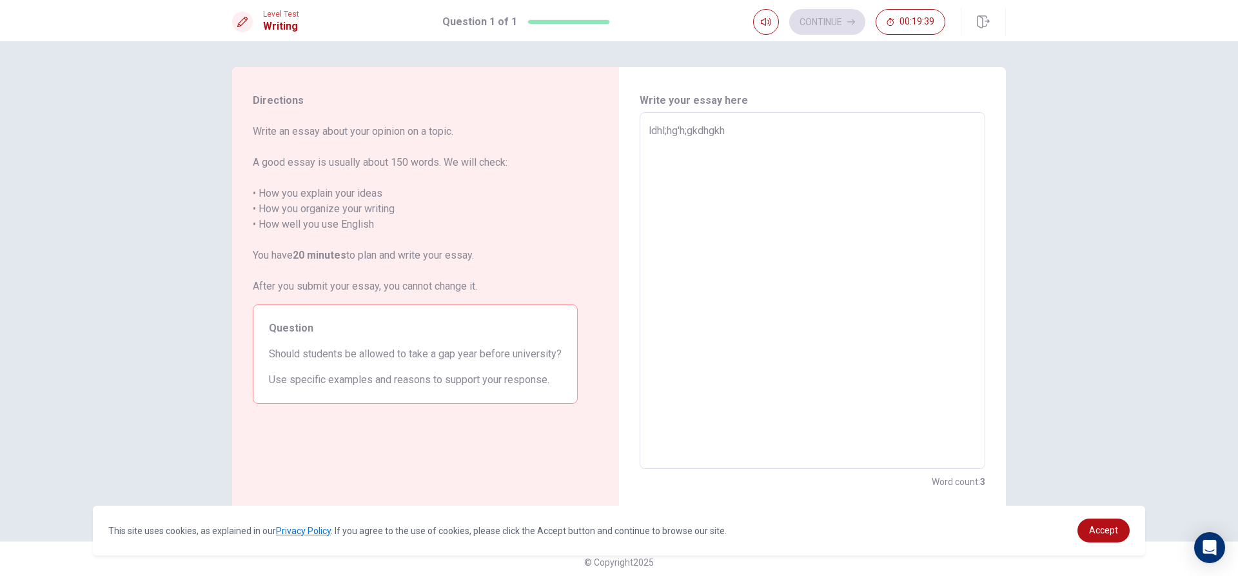
type textarea "ldhl;hg'h;gkdhgkhg"
type textarea "x"
type textarea "ldhl;hg'h;gkdhgkhghkg"
type textarea "x"
type textarea "ldhl;hg'h;gkdhgkhghkg;"
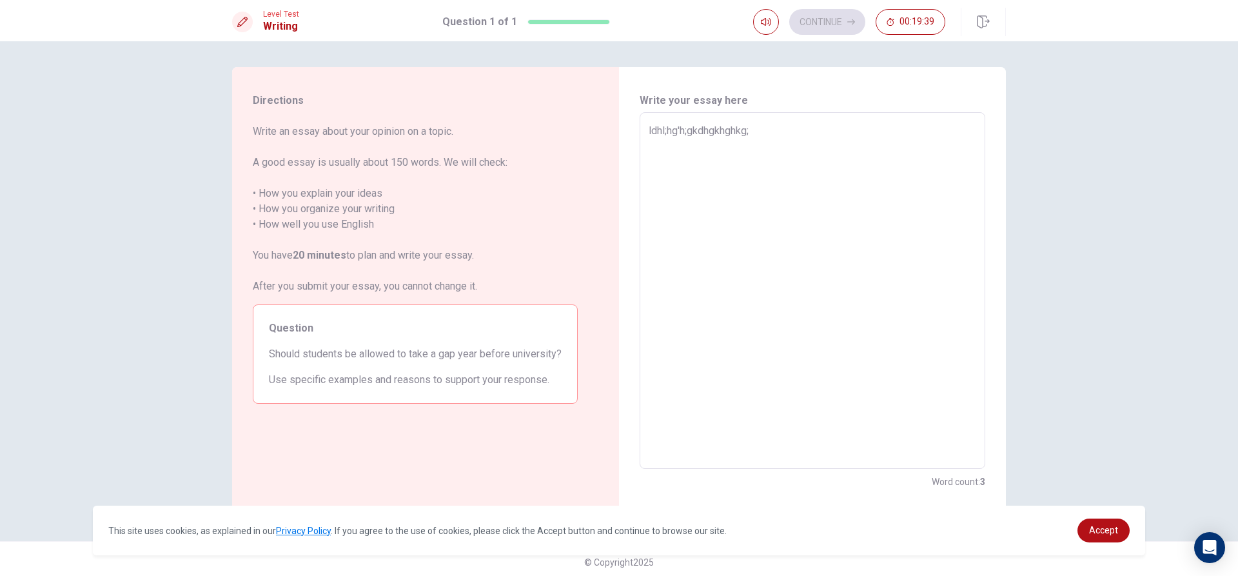
type textarea "x"
type textarea "ldhl;hg'h;gkdhgkhghkg;h"
type textarea "x"
type textarea "ldhl;hg'h;gkdhgkhghkg;h'"
type textarea "x"
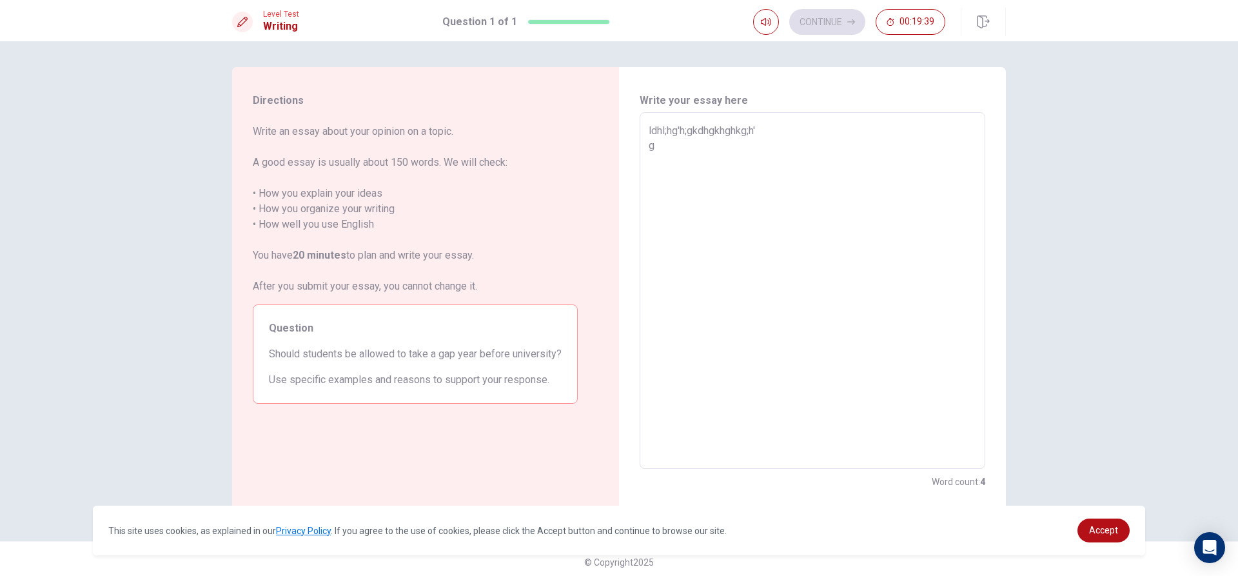
type textarea "ldhl;hg'h;gkdhgkhghkg;h' gf"
type textarea "x"
type textarea "ldhl;hg'h;gkdhgkhghkg;h' gfk"
type textarea "x"
type textarea "ldhl;hg'h;gkdhgkhghkg;h' gfkh"
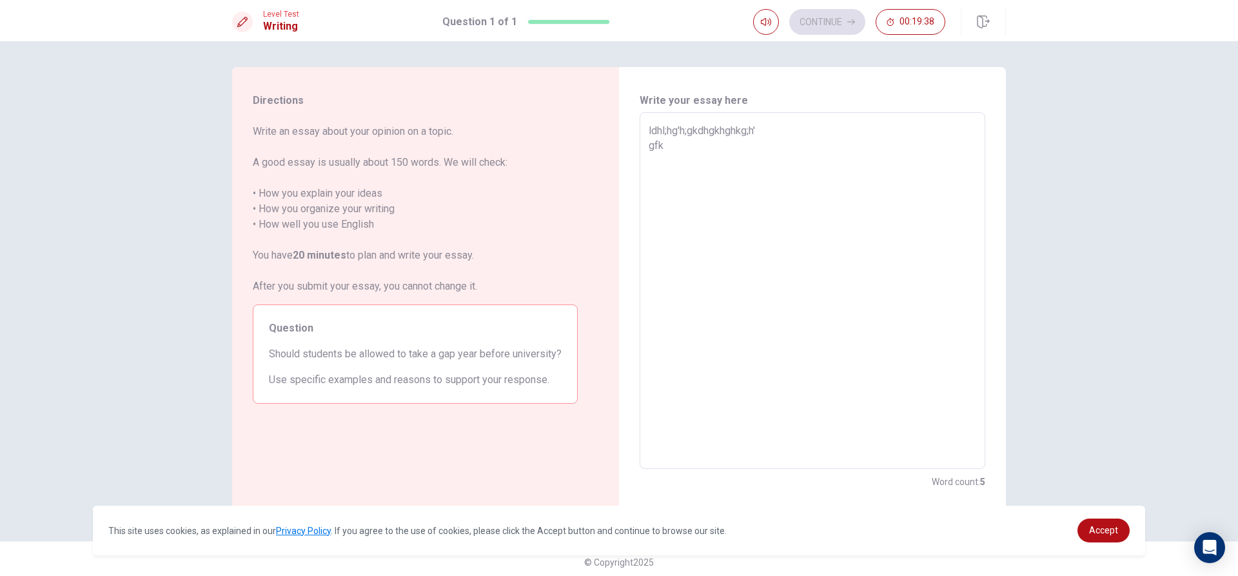
type textarea "x"
type textarea "ldhl;hg'h;gkdhgkhghkg;h' gfkhg;"
type textarea "x"
type textarea "ldhl;hg'h;gkdhgkhghkg;h' gfkhg;h"
type textarea "x"
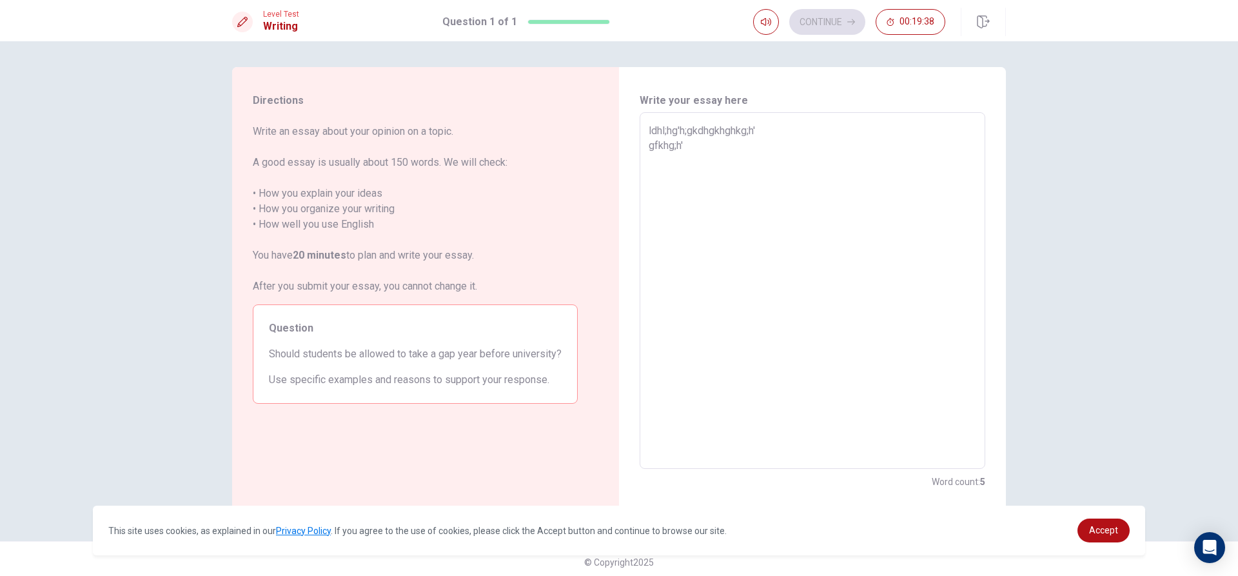
type textarea "ldhl;hg'h;gkdhgkhghkg;h' gfkhg;h'g"
type textarea "x"
type textarea "ldhl;hg'h;gkdhgkhghkg;h' gfkhg;h'g"
type textarea "x"
type textarea "ldhl;hg'h;gkdhgkhghkg;h' gfkhg;h'g h"
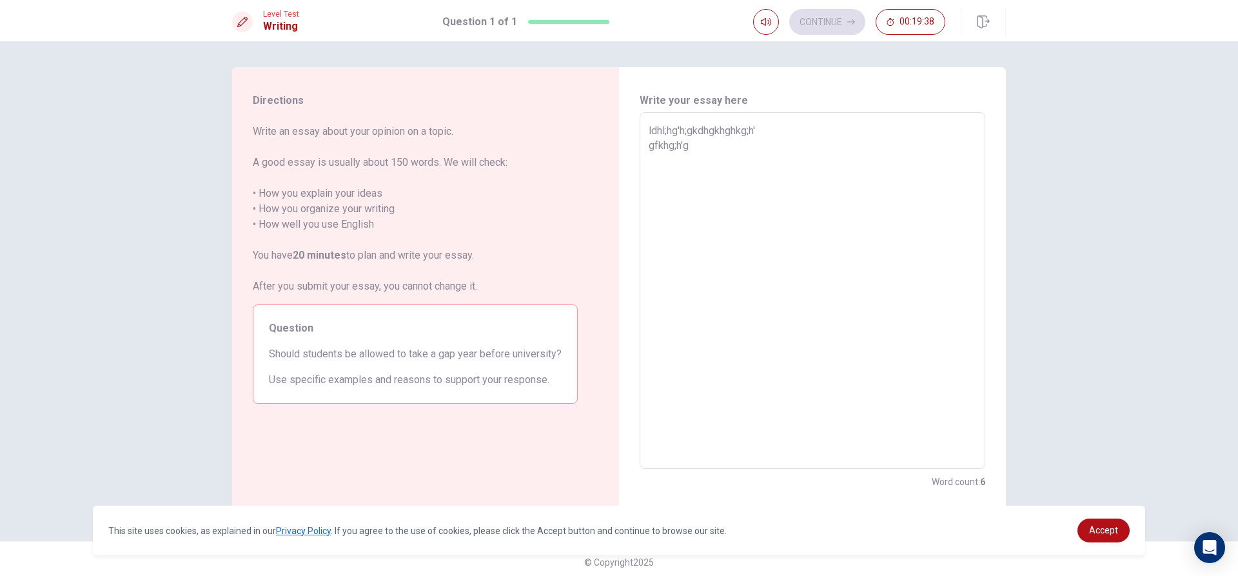
type textarea "x"
type textarea "ldhl;hg'h;gkdhgkhghkg;h' gfkhg;h'g h;"
type textarea "x"
type textarea "ldhl;hg'h;gkdhgkhghkg;h' gfkhg;h'g h;g"
type textarea "x"
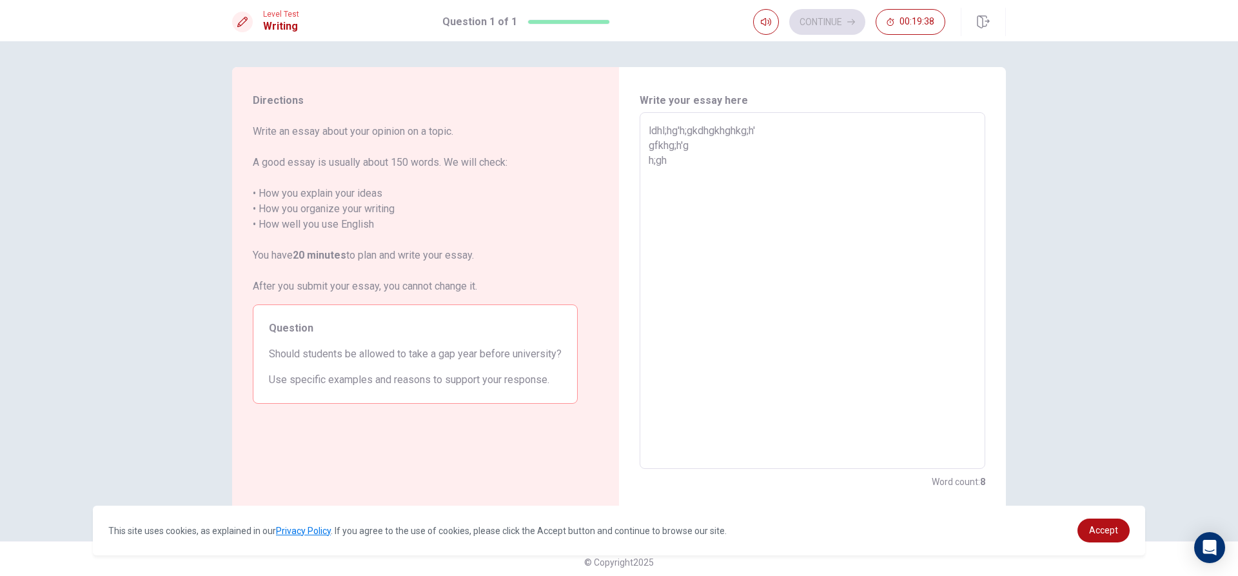
type textarea "ldhl;hg'h;gkdhgkhghkg;h' gfkhg;h'g h;ghk"
type textarea "x"
type textarea "ldhl;hg'h;gkdhgkhghkg;h' gfkhg;h'g h;ghk;'"
type textarea "x"
type textarea "ldhl;hg'h;gkdhgkhghkg;h' gfkhg;h'g h;ghk;'g"
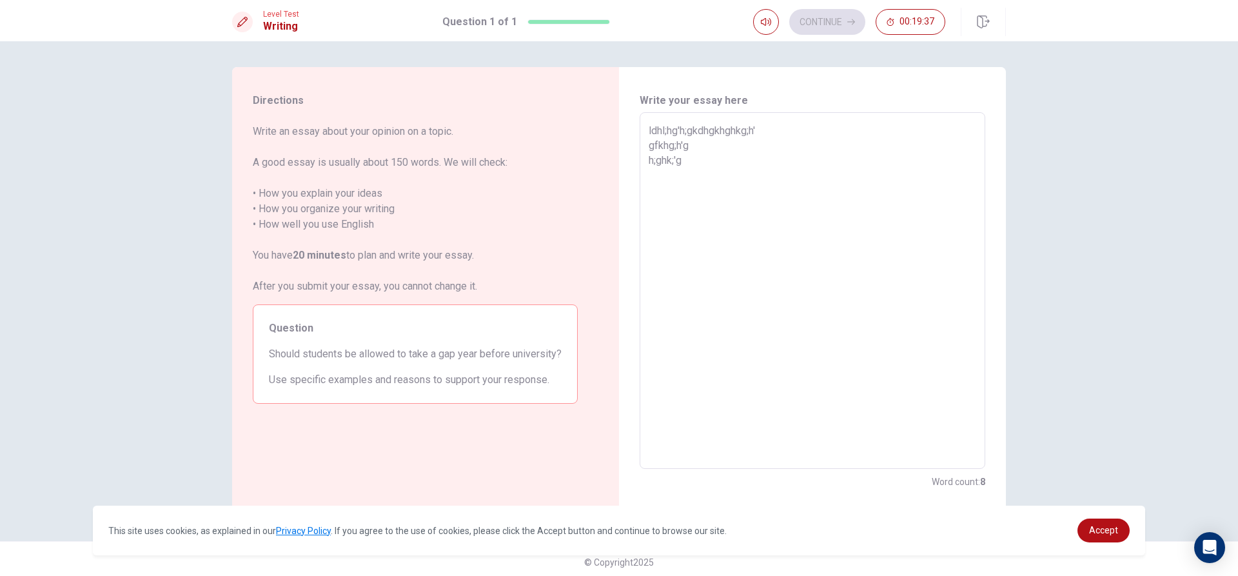
type textarea "x"
type textarea "ldhl;hg'h;gkdhgkhghkg;h' gfkhg;h'g h;ghk;'gk"
type textarea "x"
type textarea "ldhl;hg'h;gkdhgkhghkg;h' gfkhg;h'g h;ghk;'gkh"
type textarea "x"
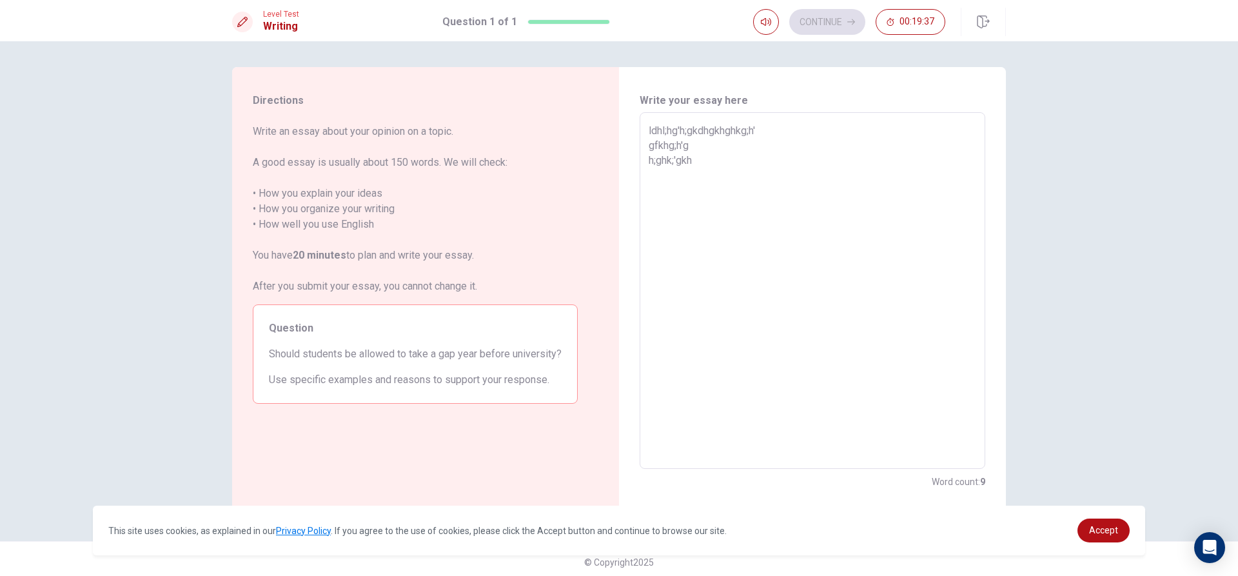
type textarea "ldhl;hg'h;gkdhgkhghkg;h' gfkhg;h'g h;ghk;'gkh g"
type textarea "x"
type textarea "ldhl;hg'h;gkdhgkhghkg;h' gfkhg;h'g h;ghk;'gkh gk"
type textarea "x"
type textarea "ldhl;hg'h;gkdhgkhghkg;h' gfkhg;h'g h;ghk;'gkh gk'd"
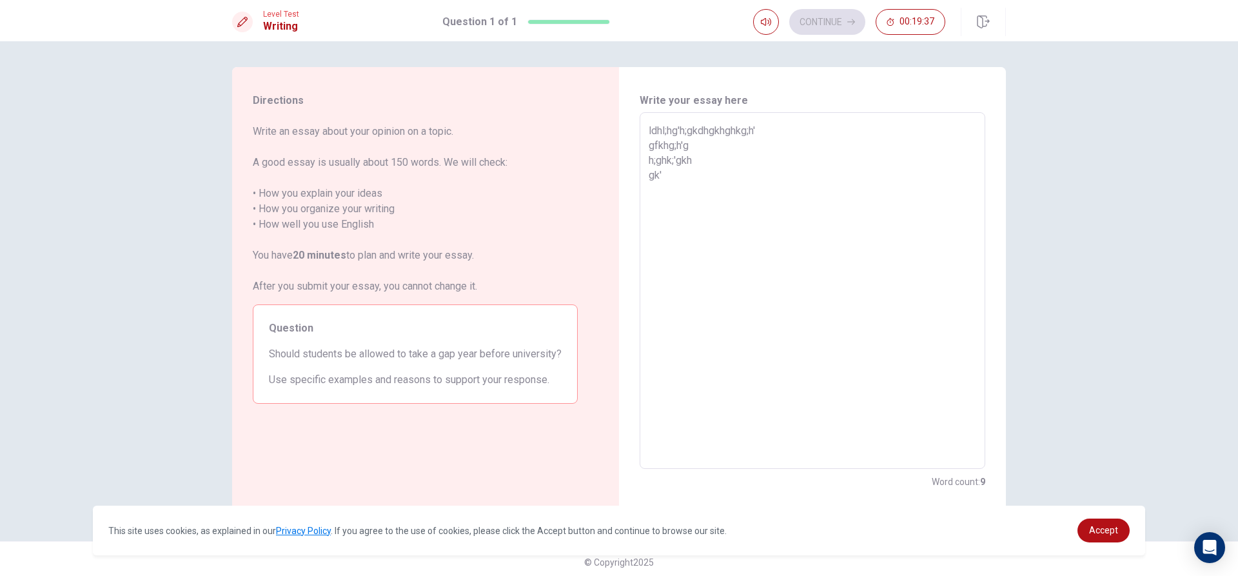
type textarea "x"
type textarea "ldhl;hg'h;gkdhgkhghkg;h' gfkhg;h'g h;ghk;'gkh gk'dg"
type textarea "x"
type textarea "ldhl;hg'h;gkdhgkhghkg;h' gfkhg;h'g h;ghk;'gkh gk'dghk"
type textarea "x"
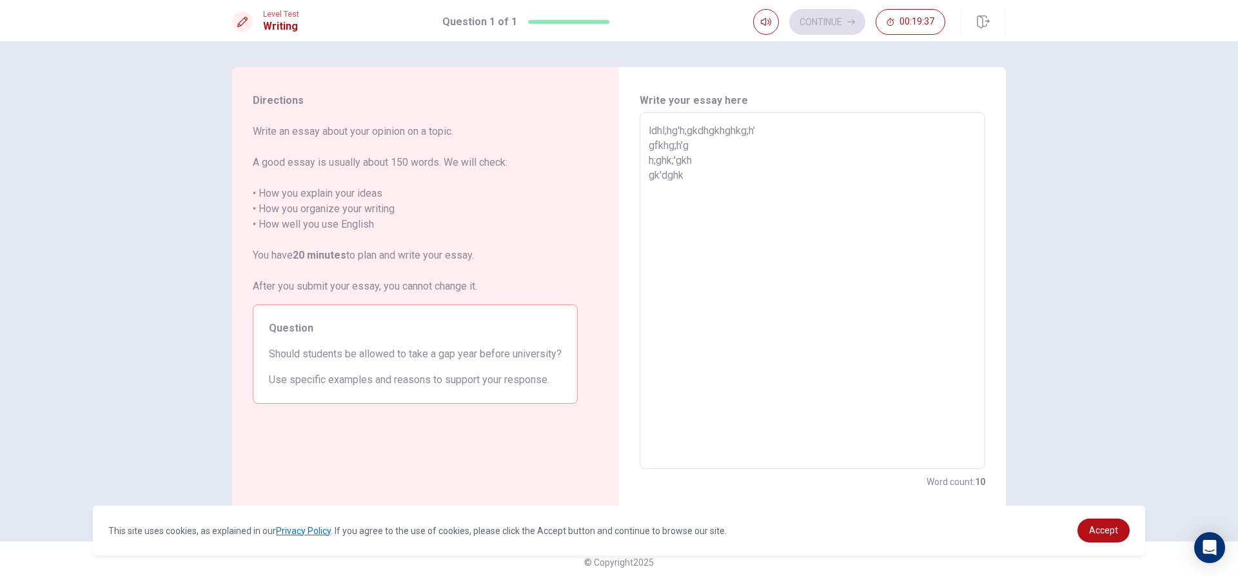
type textarea "ldhl;hg'h;gkdhgkhghkg;h' gfkhg;h'g h;ghk;'gkh gk'dghkg"
type textarea "x"
type textarea "ldhl;hg'h;gkdhgkhghkg;h' gfkhg;h'g h;ghk;'gkh gk'dghkg;"
type textarea "x"
type textarea "ldhl;hg'h;gkdhgkhghkg;h' gfkhg;h'g h;ghk;'gkh gk'dghkg;hk"
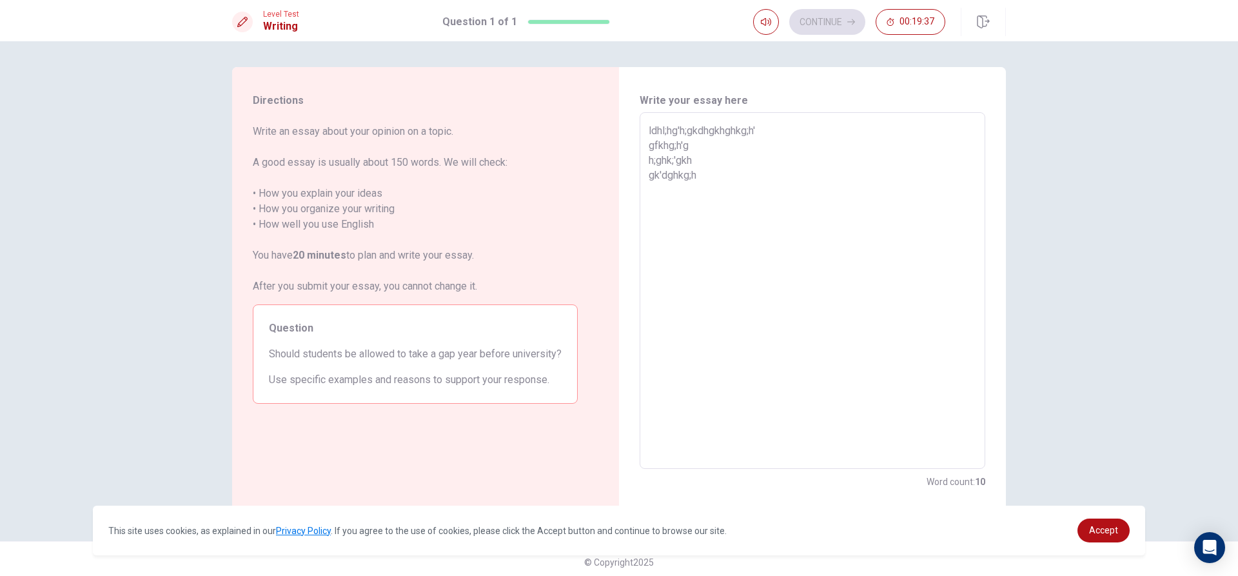
type textarea "x"
type textarea "ldhl;hg'h;gkdhgkhghkg;h' gfkhg;h'g h;ghk;'gkh gk'dghkg;hkg"
type textarea "x"
type textarea "ldhl;hg'h;gkdhgkhghkg;h' gfkhg;h'g h;ghk;'gkh gk'dghkg;hkgh"
type textarea "x"
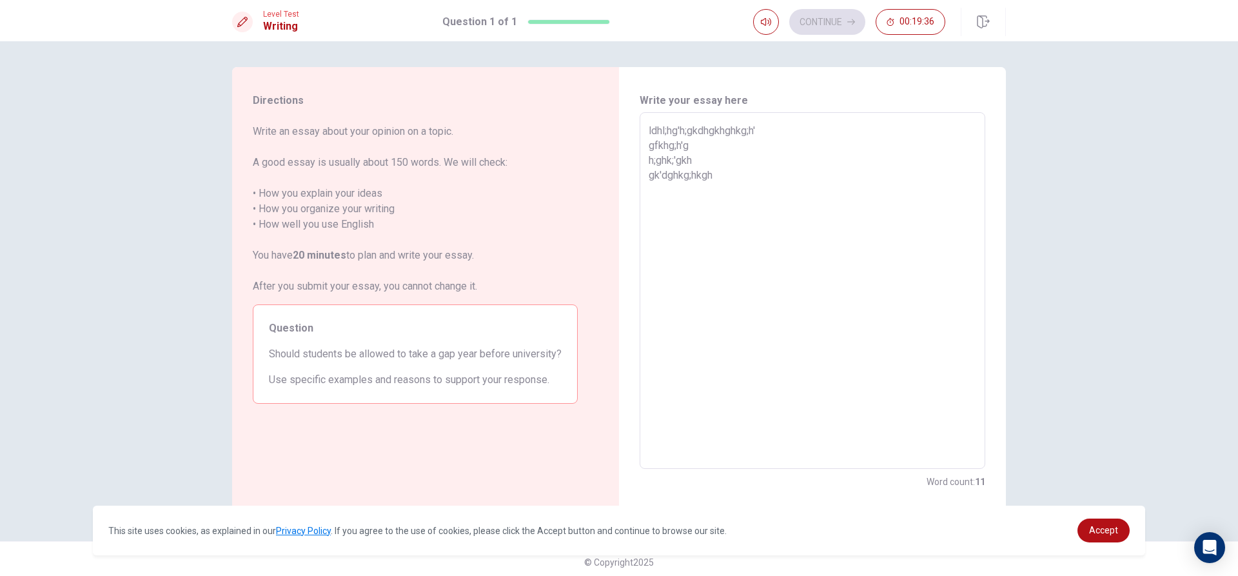
type textarea "ldhl;hg'h;gkdhgkhghkg;h' gfkhg;h'g h;ghk;'gkh gk'dghkg;hkg"
type textarea "x"
type textarea "ldhl;hg'h;gkdhgkhghkg;h' gfkhg;h'g h;ghk;'gkh gk'dghkg;hk"
type textarea "x"
type textarea "ldhl;hg'h;gkdhgkhghkg;h' gfkhg;h'g h;ghk;'gkh gk'dghkg;h"
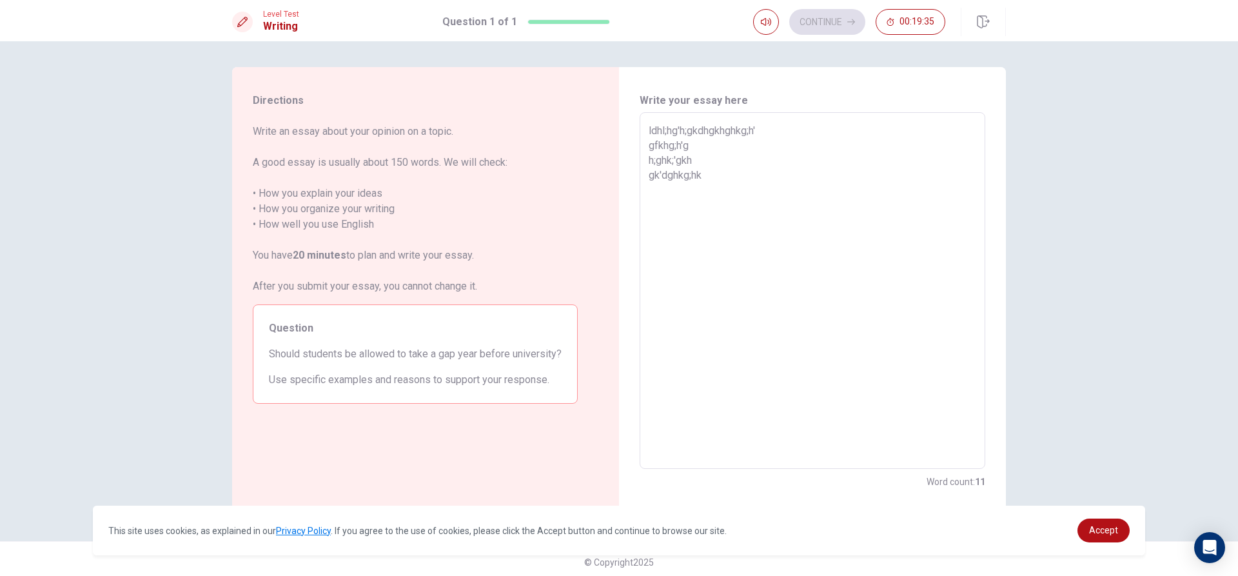
type textarea "x"
type textarea "ldhl;hg'h;gkdhgkhghkg;h' gfkhg;h'g h;ghk;'gkh gk'dghkg;"
type textarea "x"
type textarea "ldhl;hg'h;gkdhgkhghkg;h' gfkhg;h'g h;ghk;'gkh gk'dghkg"
type textarea "x"
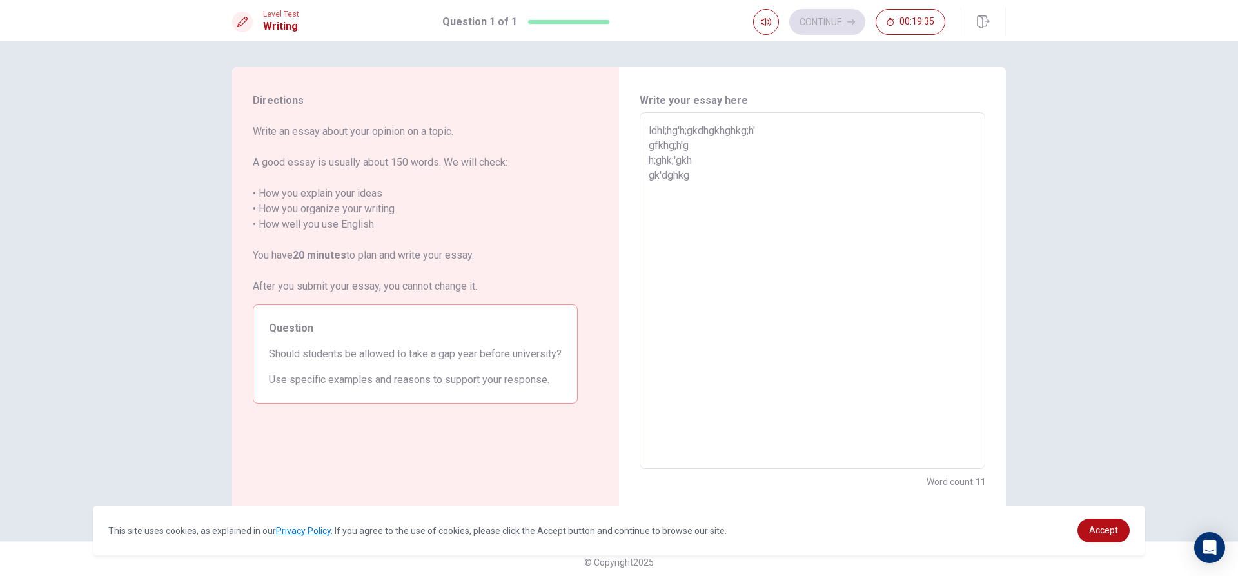
type textarea "ldhl;hg'h;gkdhgkhghkg;h' gfkhg;h'g h;ghk;'gkh gk'dghk"
type textarea "x"
type textarea "ldhl;hg'h;gkdhgkhghkg;h' gfkhg;h'g h;ghk;'gkh gk'dgh"
type textarea "x"
type textarea "ldhl;hg'h;gkdhgkhghkg;h' gfkhg;h'g h;ghk;'gkh gk'dg"
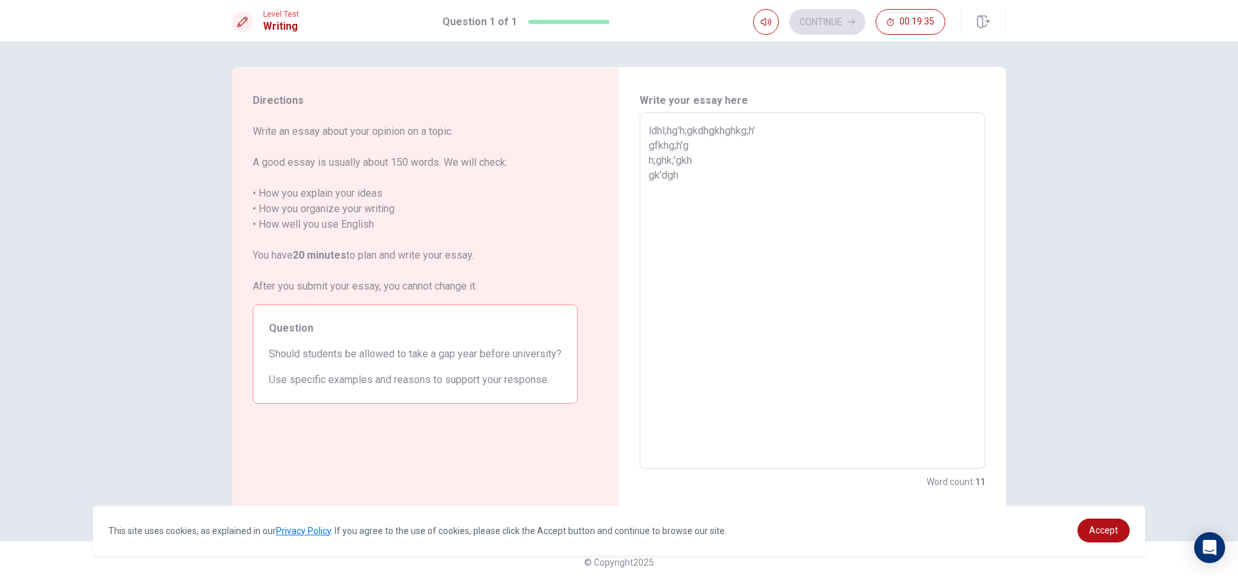
type textarea "x"
type textarea "ldhl;hg'h;gkdhgkhghkg;h' gfkhg;h'g h;ghk;'gkh gk'd"
type textarea "x"
type textarea "ldhl;hg'h;gkdhgkhghkg;h' gfkhg;h'g h;ghk;'gkh gk'"
type textarea "x"
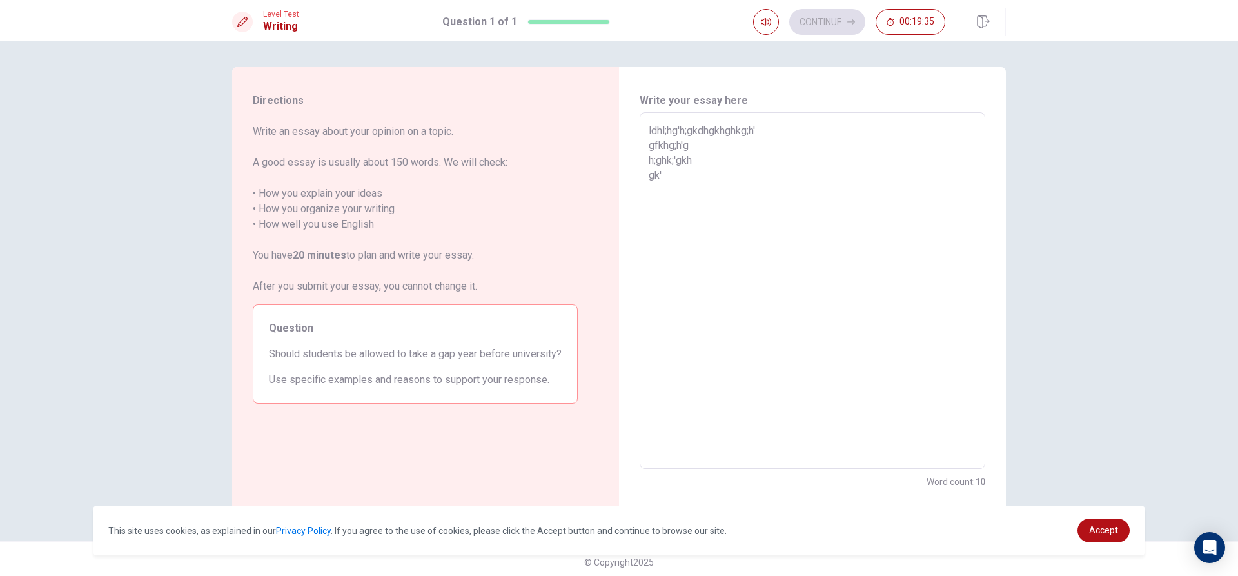
type textarea "ldhl;hg'h;gkdhgkhghkg;h' gfkhg;h'g h;ghk;'gkh gk"
type textarea "x"
type textarea "ldhl;hg'h;gkdhgkhghkg;h' gfkhg;h'g h;ghk;'gkh g"
type textarea "x"
type textarea "ldhl;hg'h;gkdhgkhghkg;h' gfkhg;h'g h;ghk;'gkh"
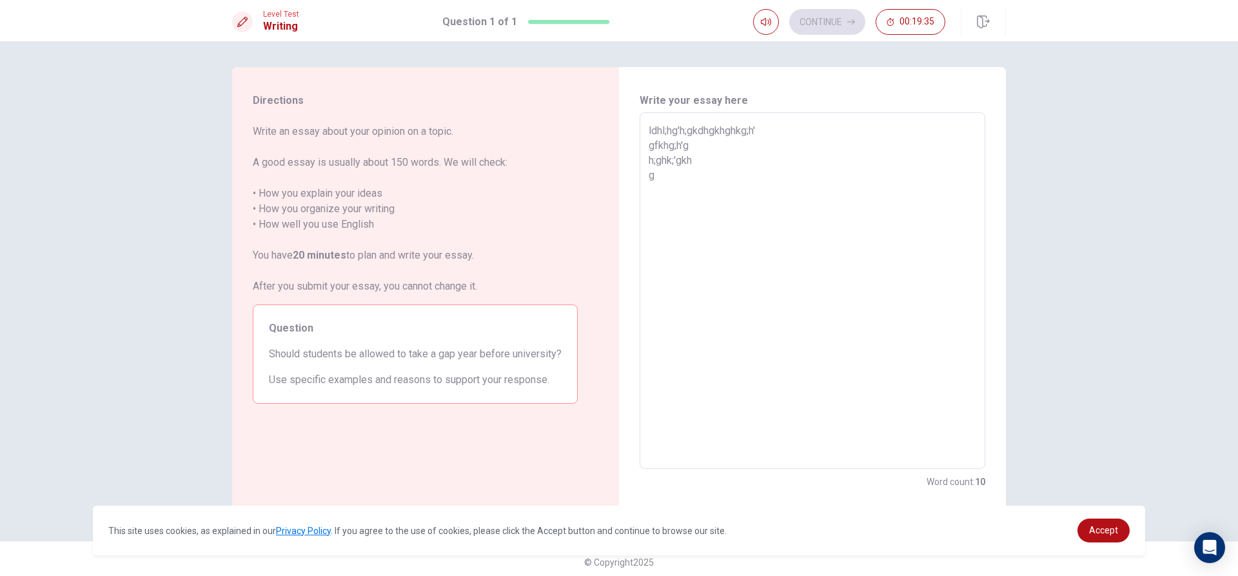
type textarea "x"
type textarea "ldhl;hg'h;gkdhgkhghkg;h' gfkhg;h'g h;ghk;'gkh"
type textarea "x"
type textarea "ldhl;hg'h;gkdhgkhghkg;h' gfkhg;h'g h;ghk;'g"
type textarea "x"
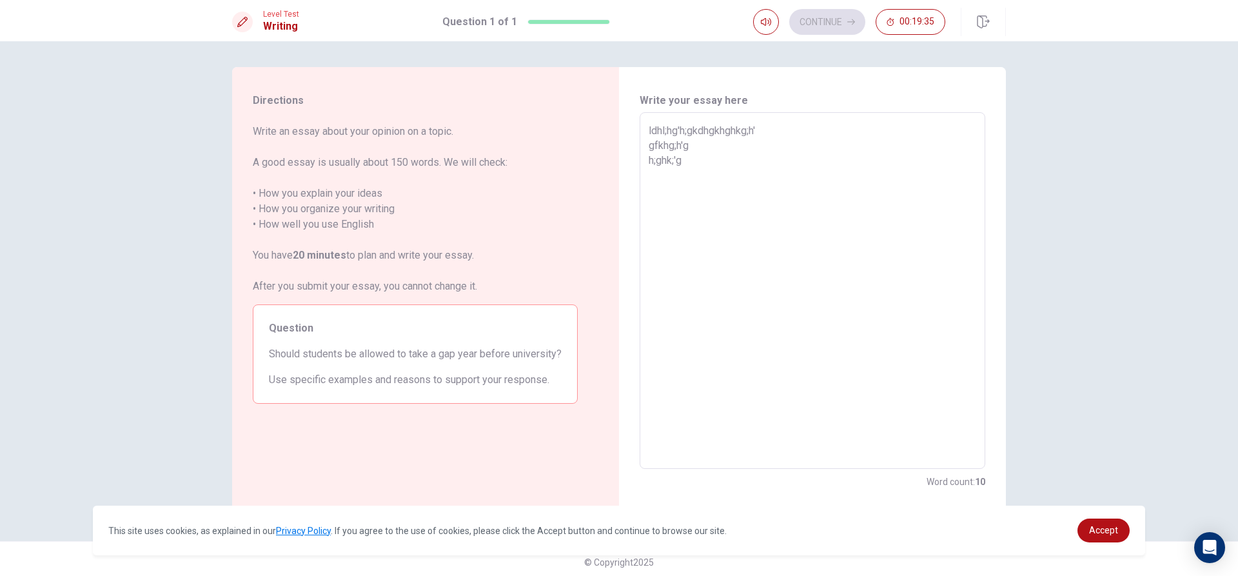
type textarea "ldhl;hg'h;gkdhgkhghkg;h' gfkhg;h'g h;ghk;'"
type textarea "x"
type textarea "ldhl;hg'h;gkdhgkhghkg;h' gfkhg;h'g h;ghk;"
type textarea "x"
type textarea "ldhl;hg'h;gkdhgkhghkg;h' gfkhg;h'g h;ghk"
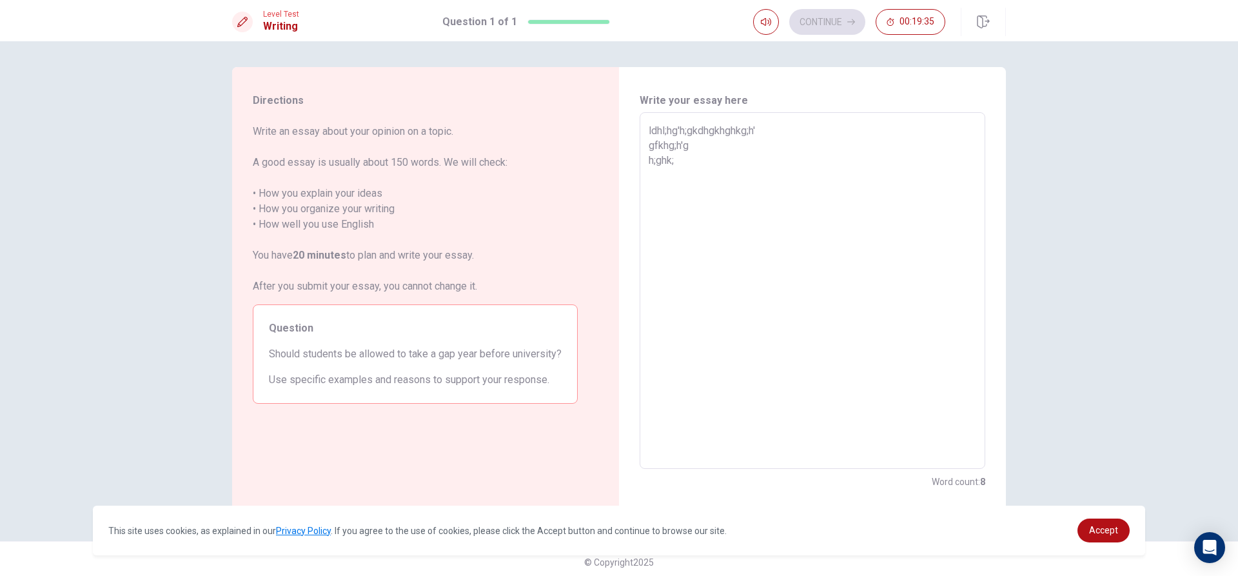
type textarea "x"
type textarea "ldhl;hg'h;gkdhgkhghkg;h' gfkhg;h'g h;gh"
type textarea "x"
type textarea "ldhl;hg'h;gkdhgkhghkg;h' gfkhg;h'g h;"
type textarea "x"
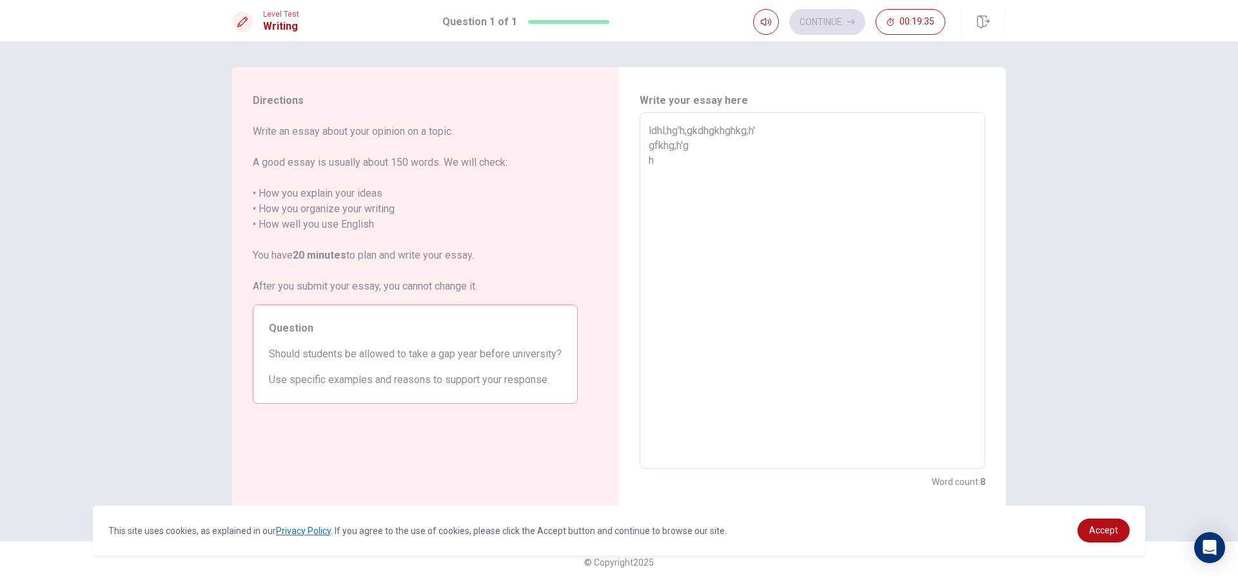
type textarea "ldhl;hg'h;gkdhgkhghkg;h' gfkhg;h'g"
type textarea "x"
type textarea "ldhl;hg'h;gkdhgkhghkg;h' gfkhg;h'g"
type textarea "x"
type textarea "ldhl;hg'h;gkdhgkhghkg;h' gfkhg;h'"
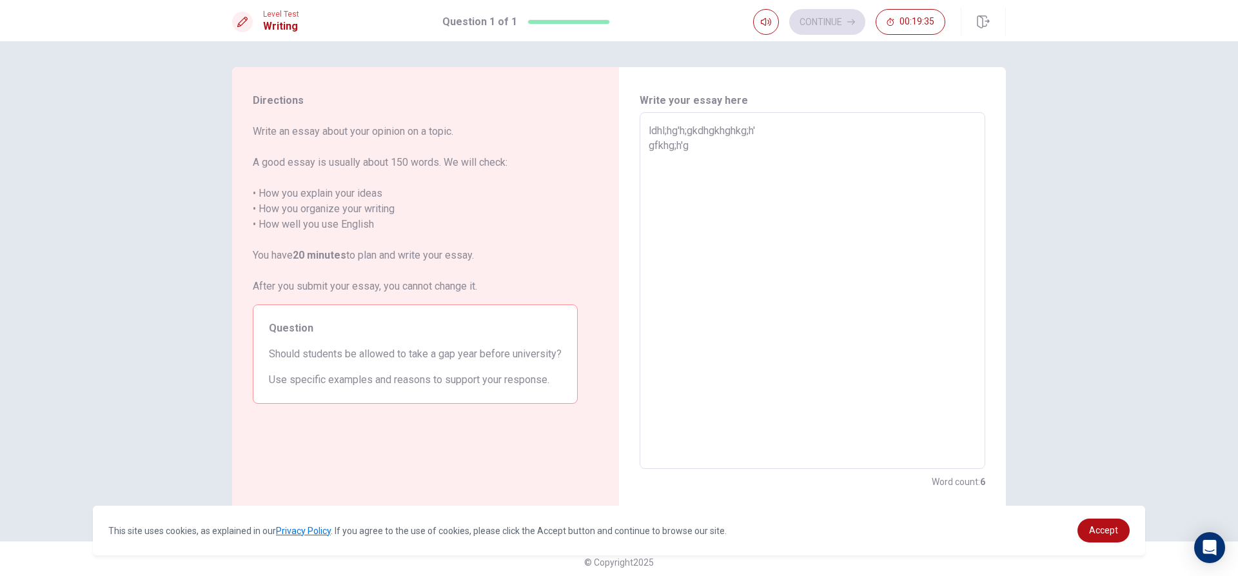
type textarea "x"
type textarea "ldhl;hg'h;gkdhgkhghkg;h' gfkhg;h"
type textarea "x"
type textarea "ldhl;hg'h;gkdhgkhghkg;h' gfkhg;"
type textarea "x"
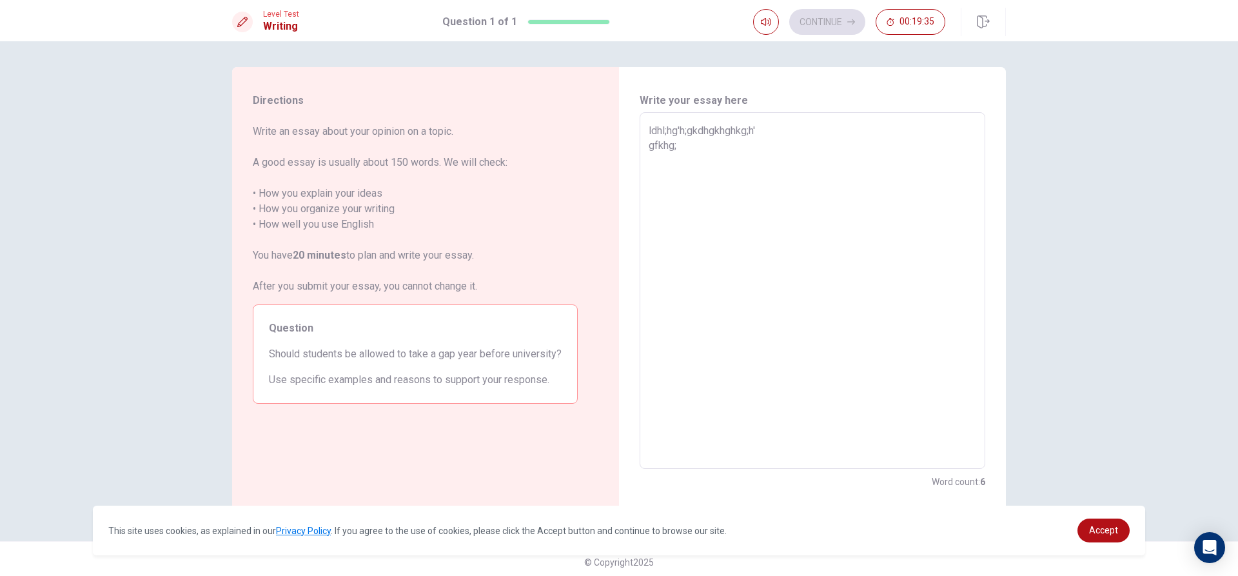
type textarea "ldhl;hg'h;gkdhgkhghkg;h' gfkhg"
type textarea "x"
type textarea "ldhl;hg'h;gkdhgkhghkg;h' gfkh"
type textarea "x"
type textarea "ldhl;hg'h;gkdhgkhghkg;h' gfk"
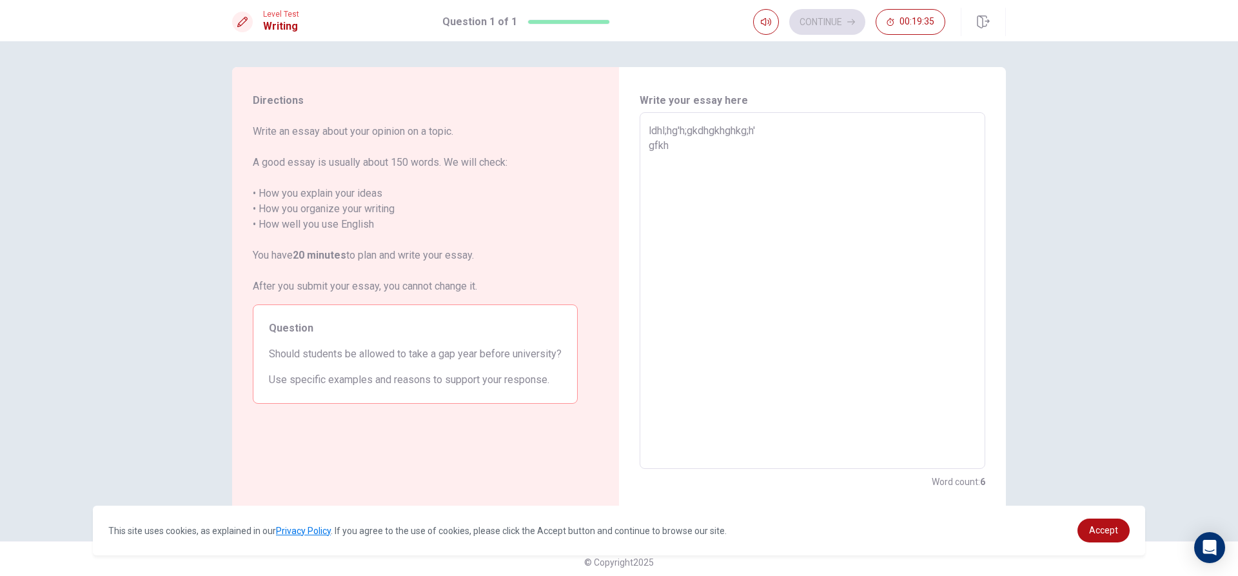
type textarea "x"
type textarea "ldhl;hg'h;gkdhgkhghkg;h' gf"
type textarea "x"
type textarea "ldhl;hg'h;gkdhgkhghkg;h'"
type textarea "x"
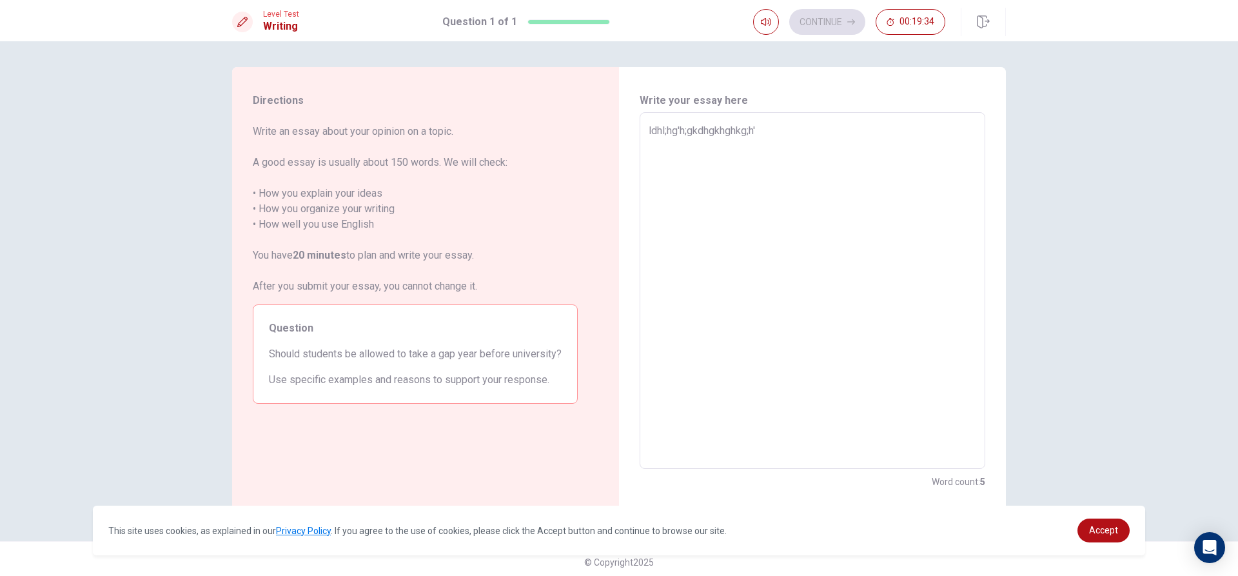
type textarea "ldhl;hg'h;gkdhgkhghkg;h'"
type textarea "x"
type textarea "ldhl;hg'h;gkdhgkhghkg;"
type textarea "x"
type textarea "ldhl;hg'h;gkdhgkhghkg"
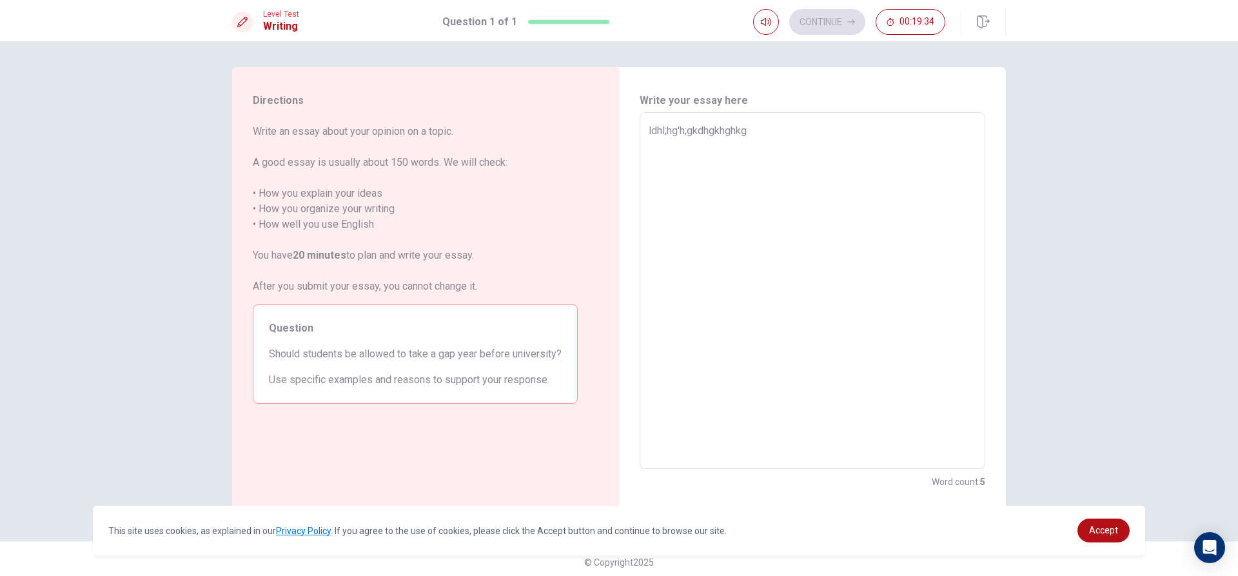
type textarea "x"
type textarea "ldhl;hg'h;gkdhgkhghk"
type textarea "x"
type textarea "ldhl;hg'h;gkdhgkhgh"
type textarea "x"
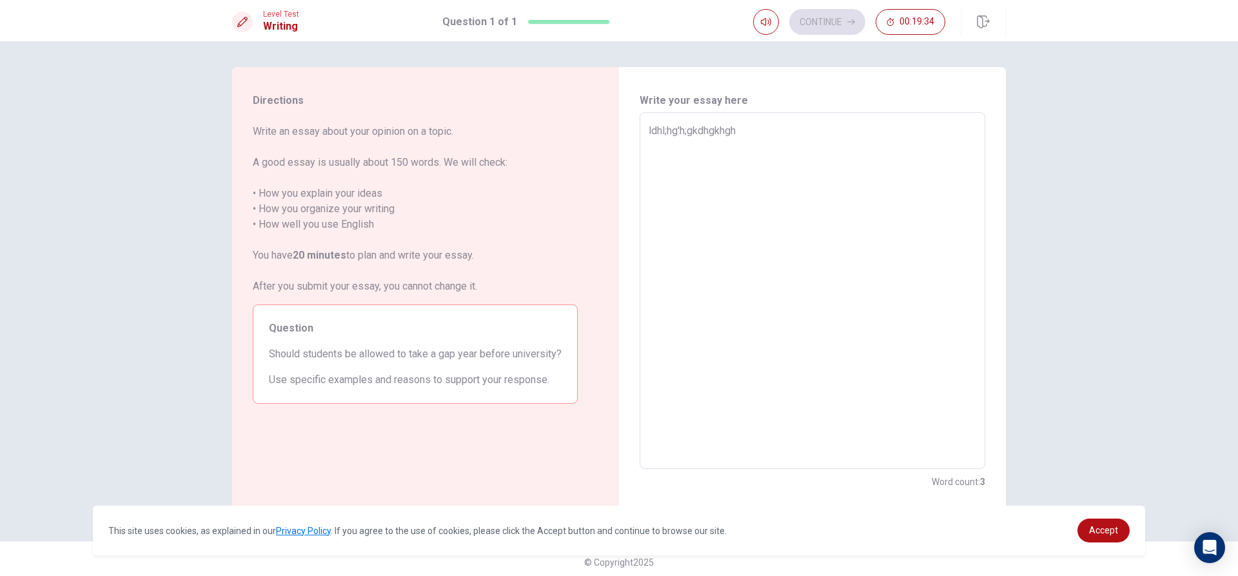
type textarea "ldhl;hg'h;gkdhgkhg"
type textarea "x"
type textarea "ldhl;hg'h;gkdhgk"
type textarea "x"
type textarea "ldhl;hg'h;gkdh"
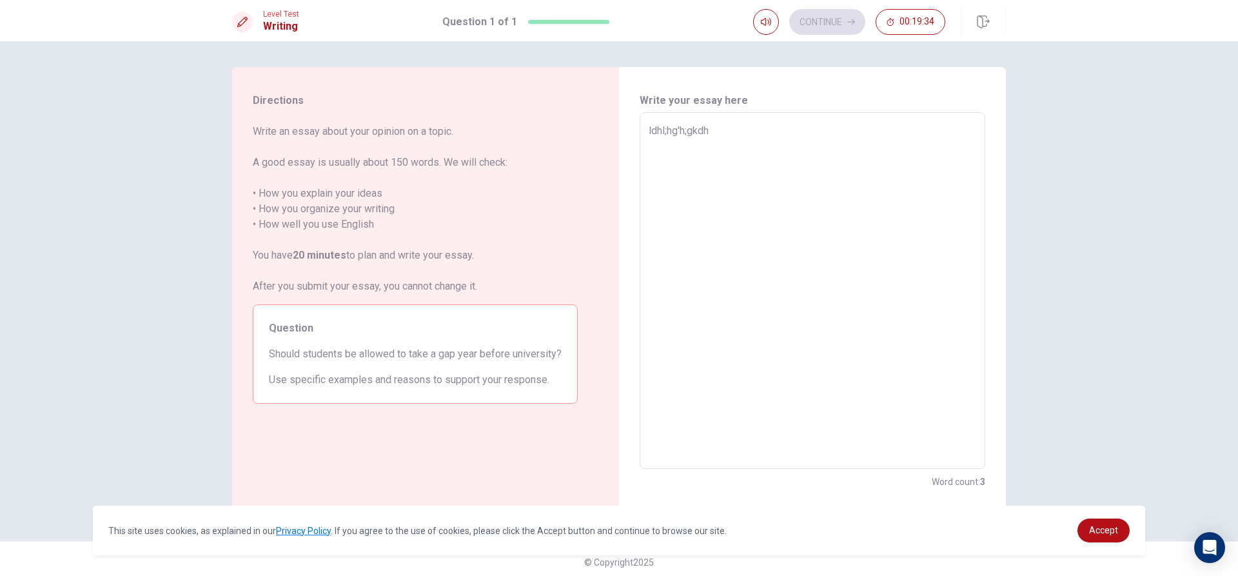
type textarea "x"
type textarea "ldhl;hg'h;gk"
type textarea "x"
type textarea "ldhl;hg'h;g"
type textarea "x"
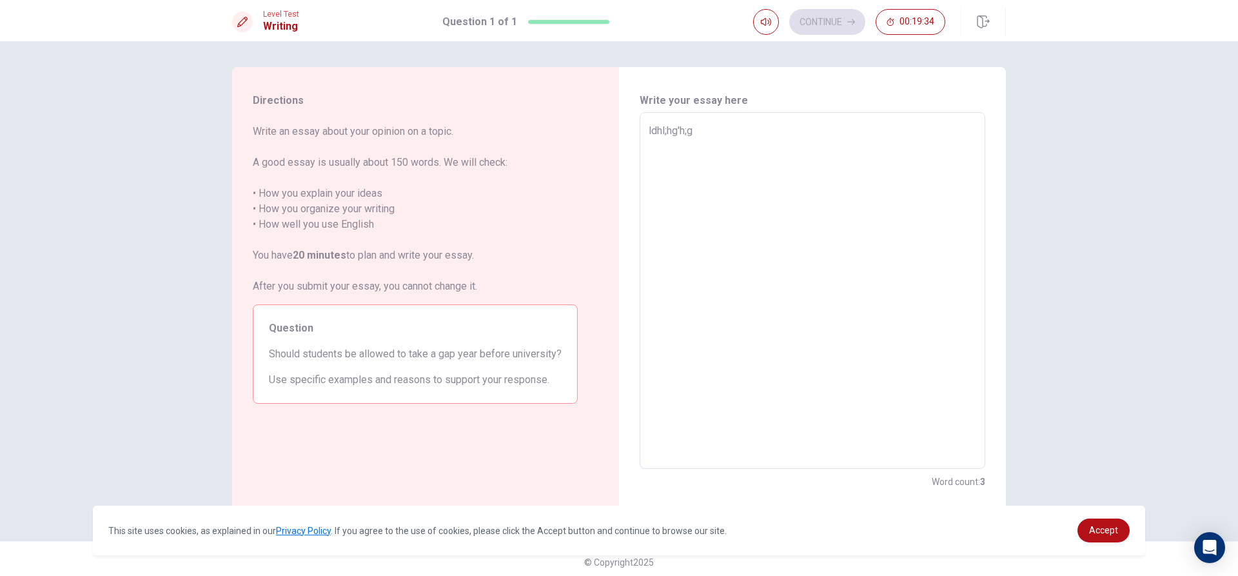
type textarea "ldhl;hg'h;"
type textarea "x"
type textarea "ldhl;hg'h"
type textarea "x"
type textarea "ldhl;hg'"
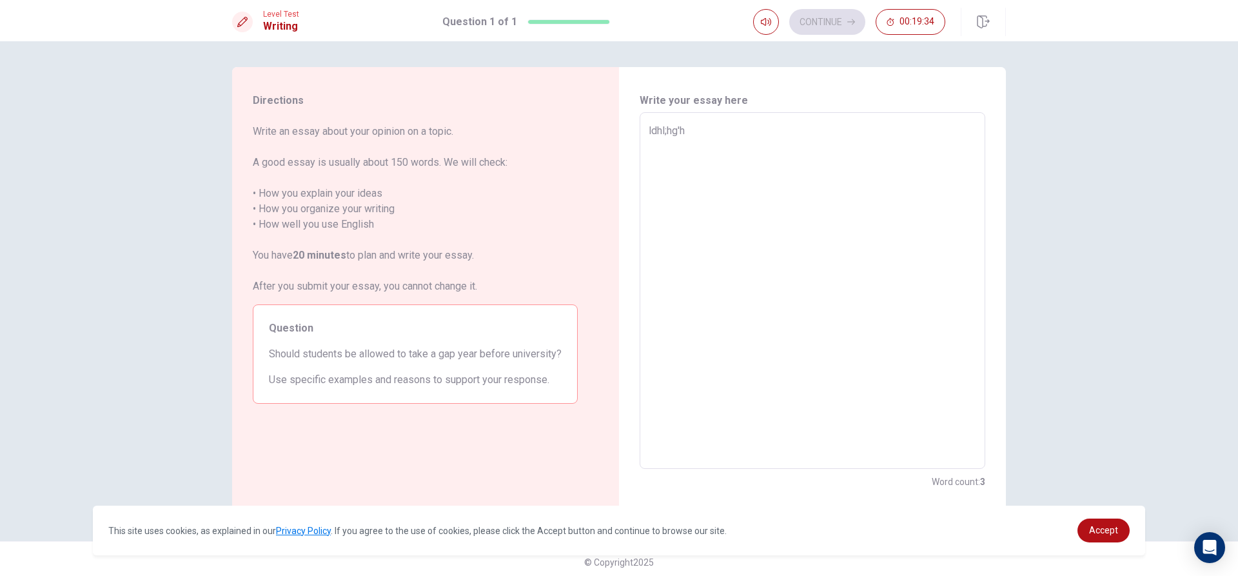
type textarea "x"
type textarea "ldhl;hg"
type textarea "x"
type textarea "ldhl;h"
type textarea "x"
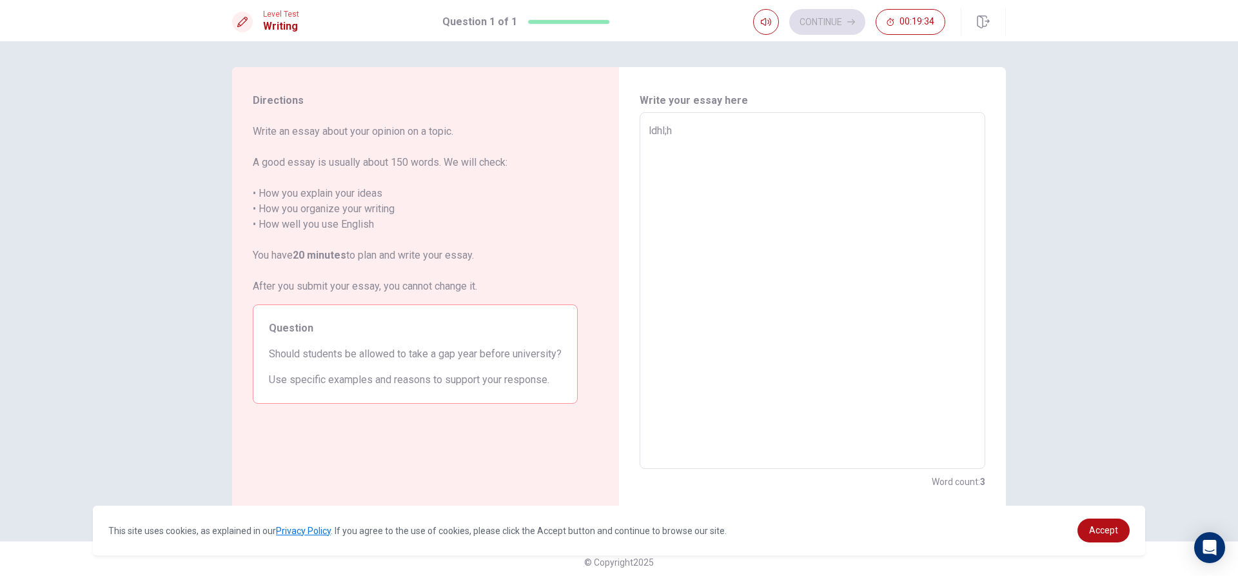
type textarea "ldhl;"
type textarea "x"
type textarea "ldhl"
type textarea "x"
type textarea "ldh"
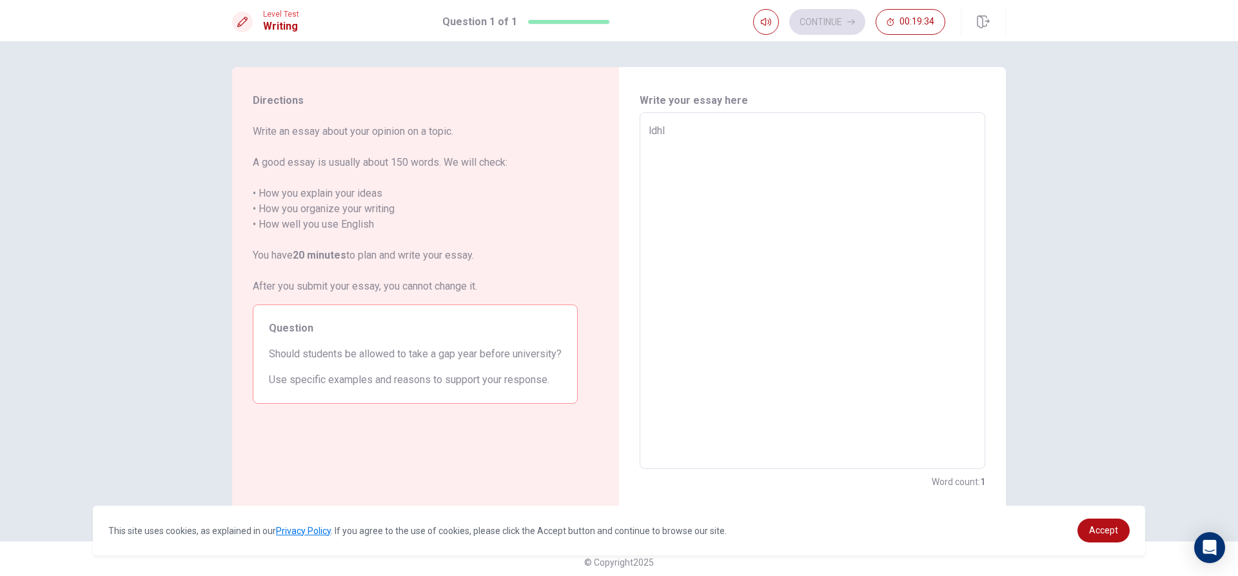
type textarea "x"
type textarea "ld"
type textarea "x"
type textarea "l"
type textarea "x"
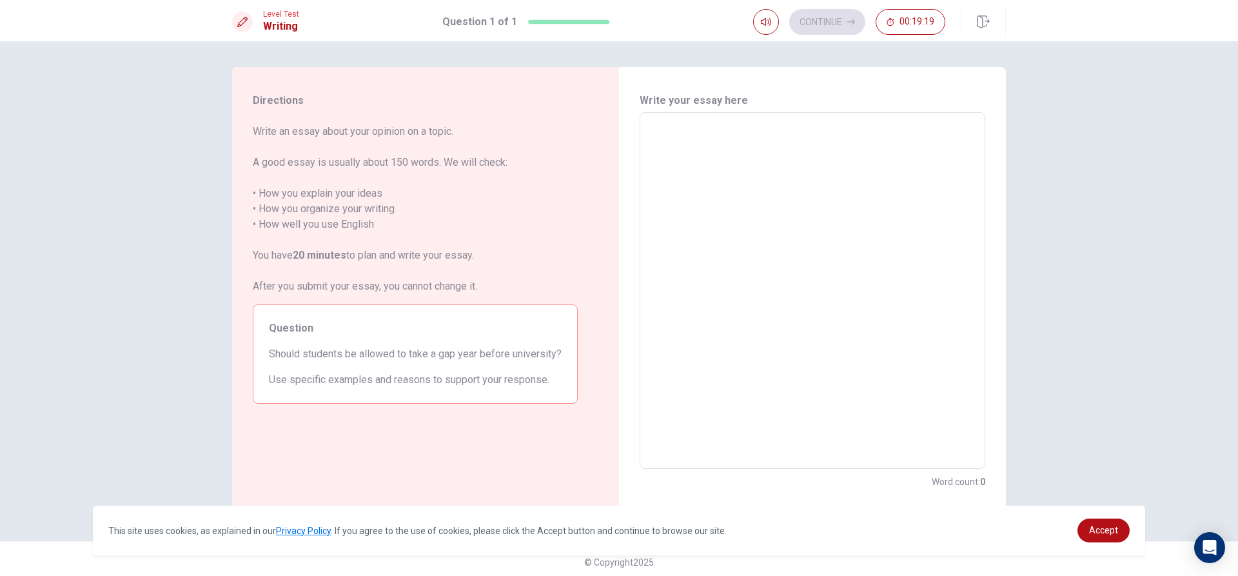
type textarea "s"
type textarea "x"
type textarea "sh"
type textarea "x"
type textarea "sho"
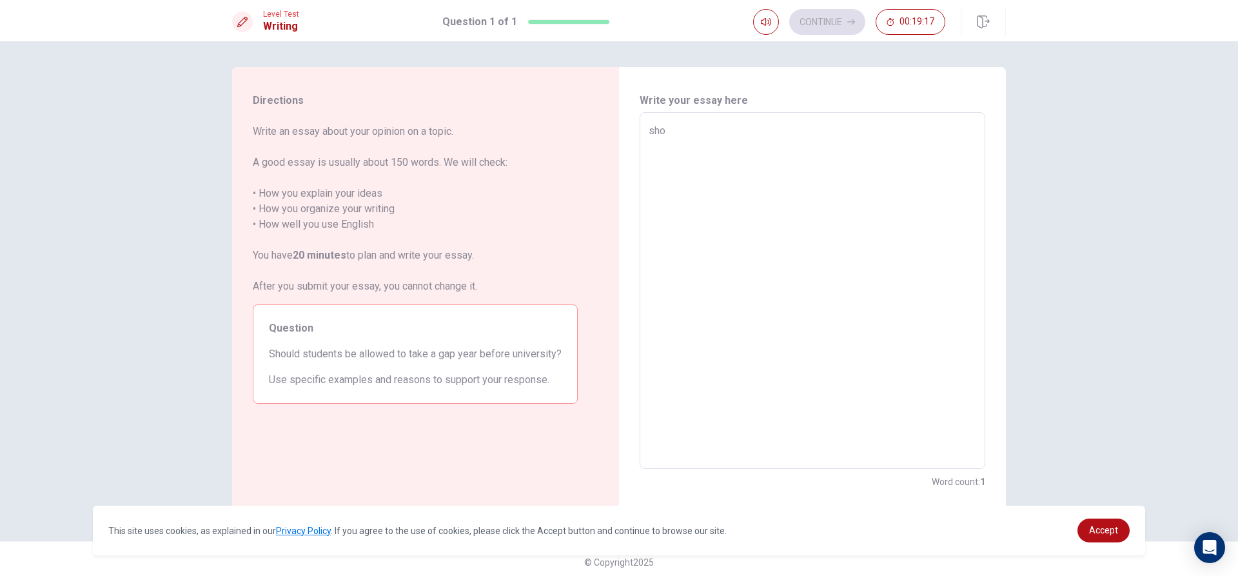
type textarea "x"
type textarea "shou"
type textarea "x"
type textarea "shoul"
type textarea "x"
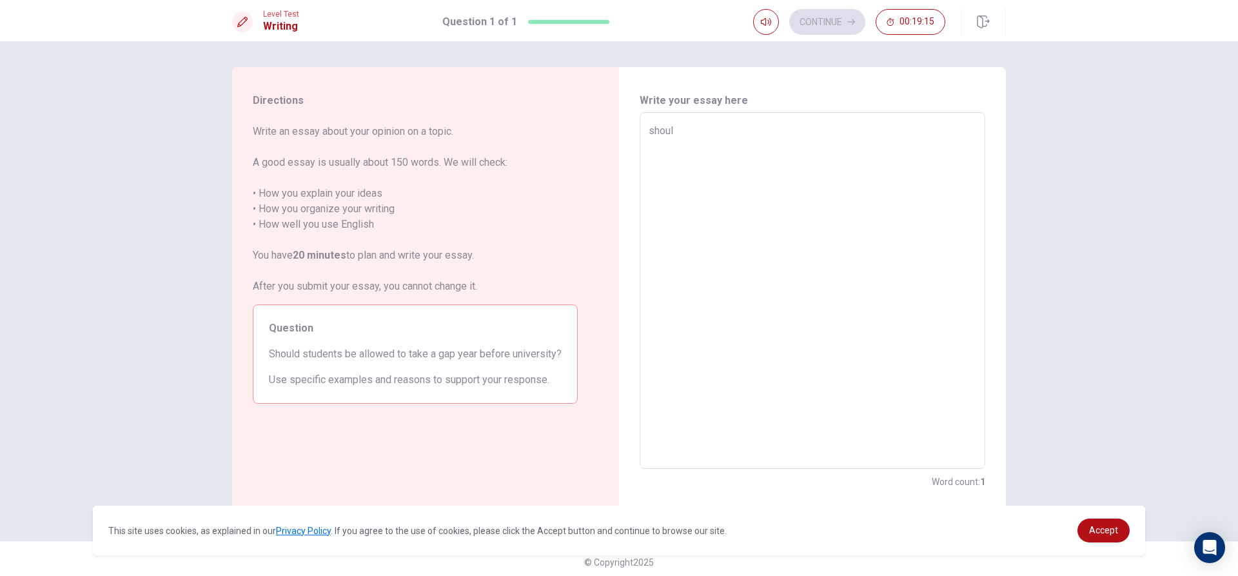
type textarea "should"
type textarea "x"
type textarea "shouldb"
type textarea "x"
type textarea "shouldbe"
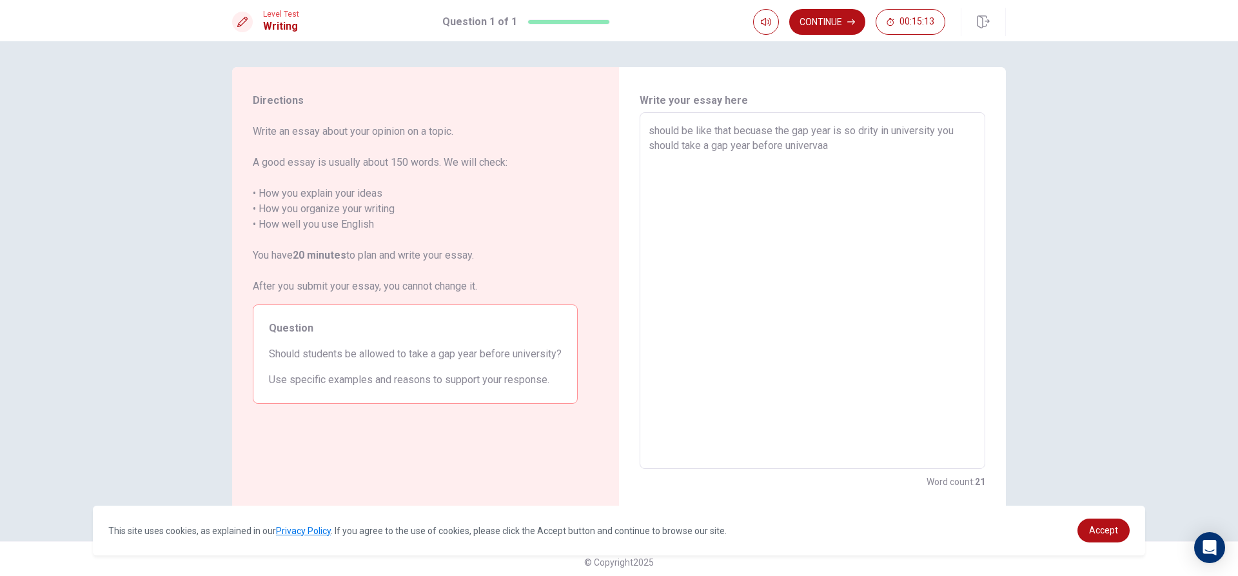
click at [844, 150] on textarea "should be like that becuase the gap year is so drity in university you should t…" at bounding box center [813, 290] width 328 height 335
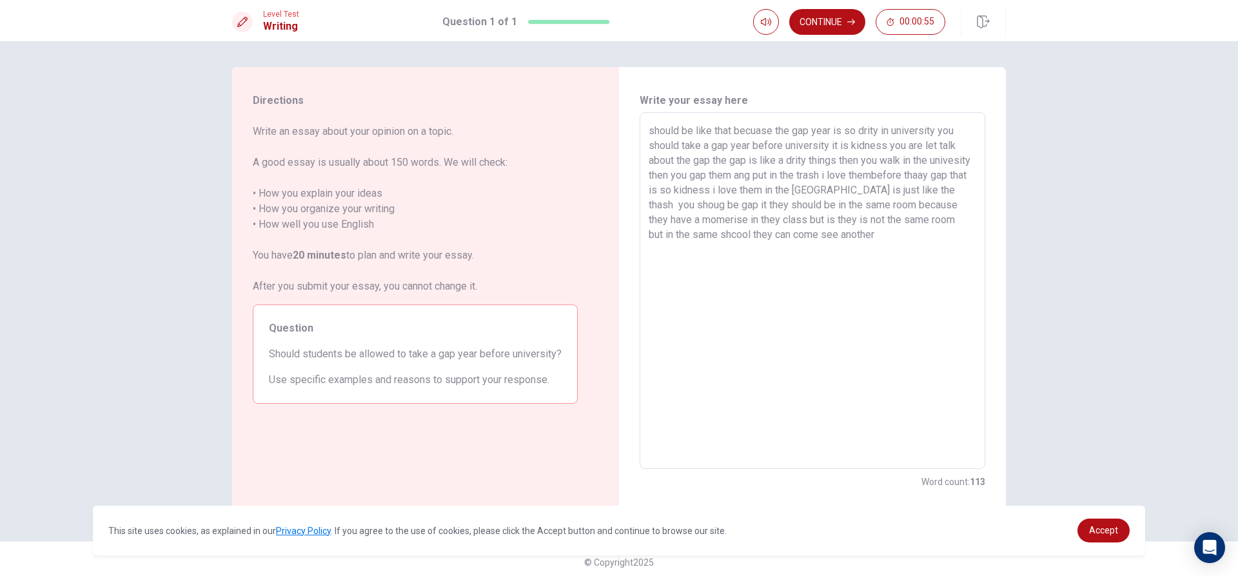
click at [795, 171] on textarea "should be like that becuase the gap year is so drity in university you should t…" at bounding box center [813, 290] width 328 height 335
click at [791, 175] on textarea "should be like that becuase the gap year is so drity in university you should t…" at bounding box center [813, 290] width 328 height 335
click at [938, 234] on textarea "should be like that becuase the gap year is so drity in university you should t…" at bounding box center [813, 290] width 328 height 335
click at [929, 236] on textarea "should be like that becuase the gap year is so drity in university you should t…" at bounding box center [813, 290] width 328 height 335
click at [829, 19] on button "Continue" at bounding box center [827, 22] width 76 height 26
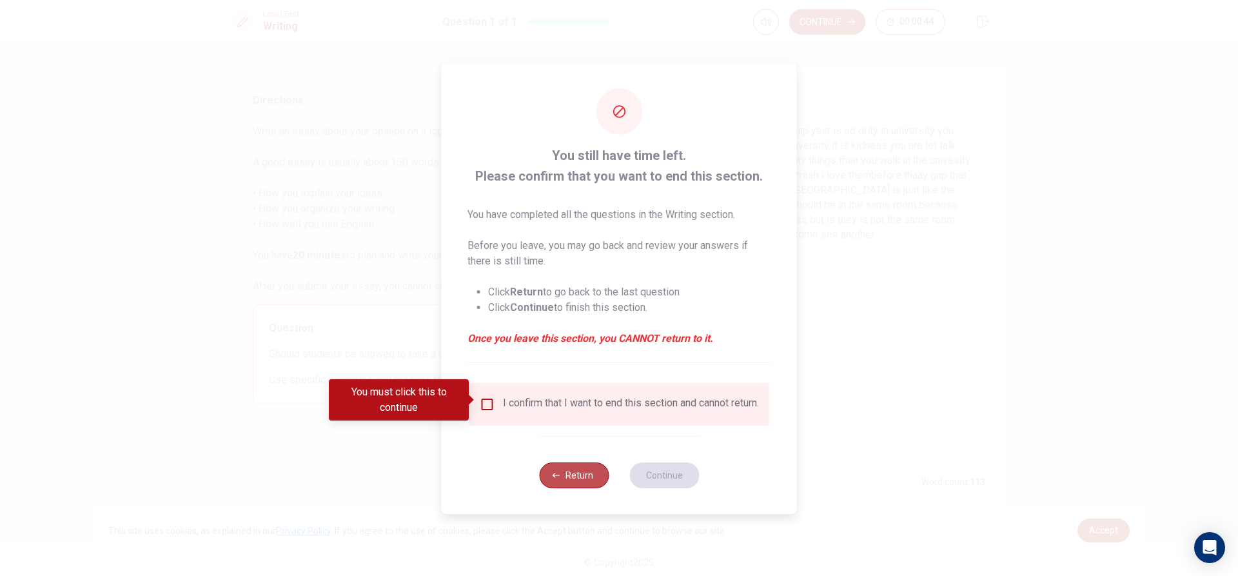
click at [554, 466] on button "Return" at bounding box center [574, 475] width 70 height 26
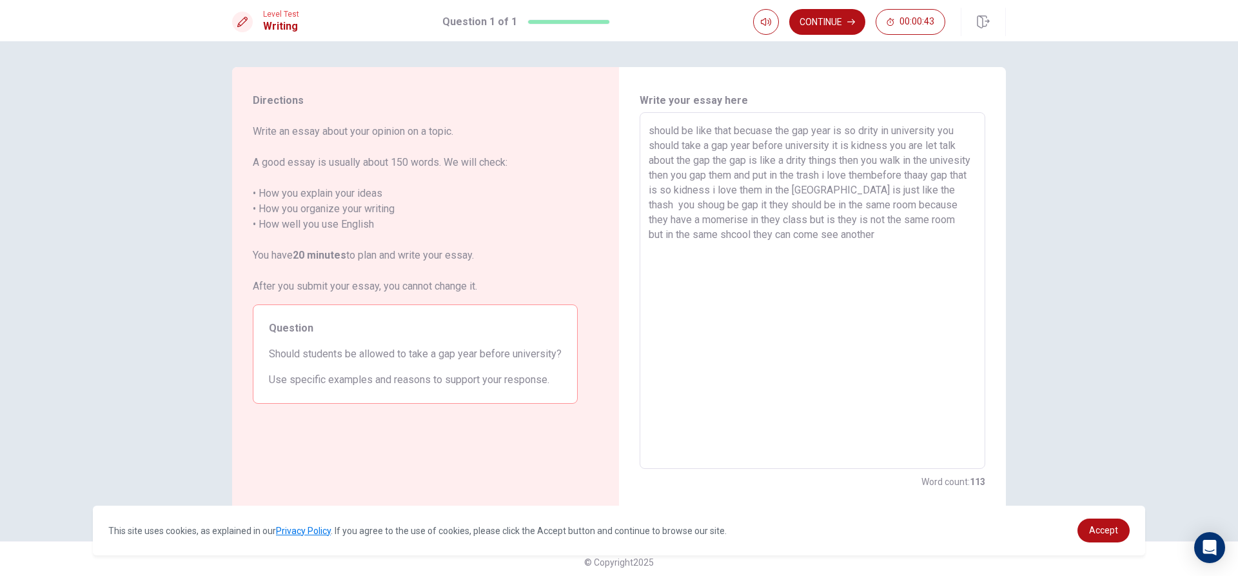
click at [930, 230] on textarea "should be like that becuase the gap year is so drity in university you should t…" at bounding box center [813, 290] width 328 height 335
click at [846, 12] on button "Continue" at bounding box center [827, 22] width 76 height 26
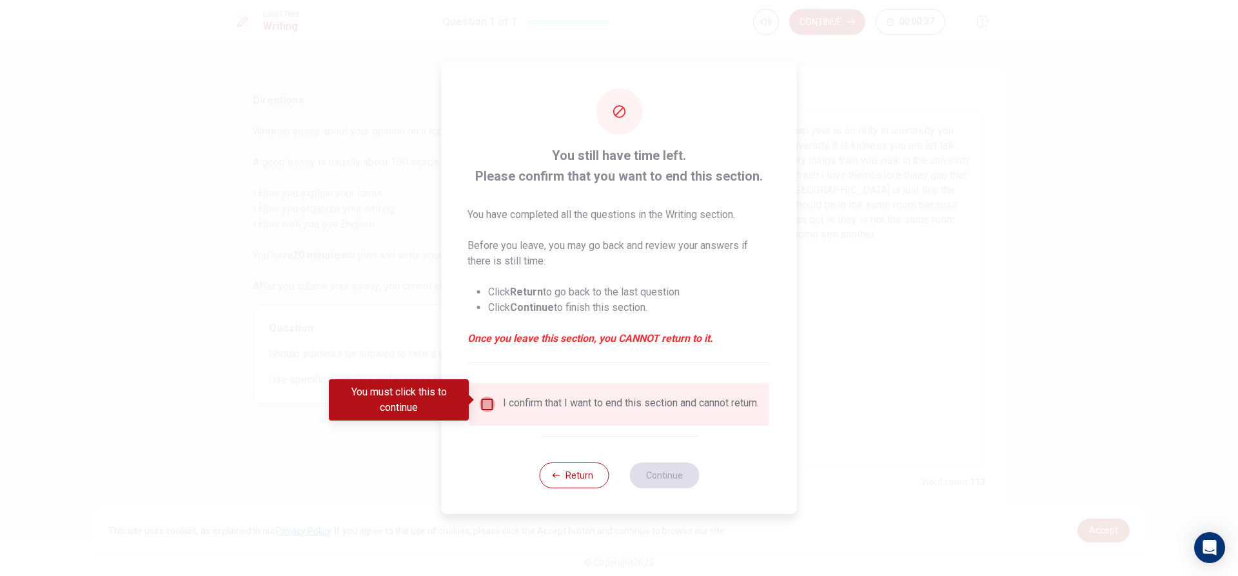
click at [492, 401] on input "You must click this to continue" at bounding box center [487, 404] width 15 height 15
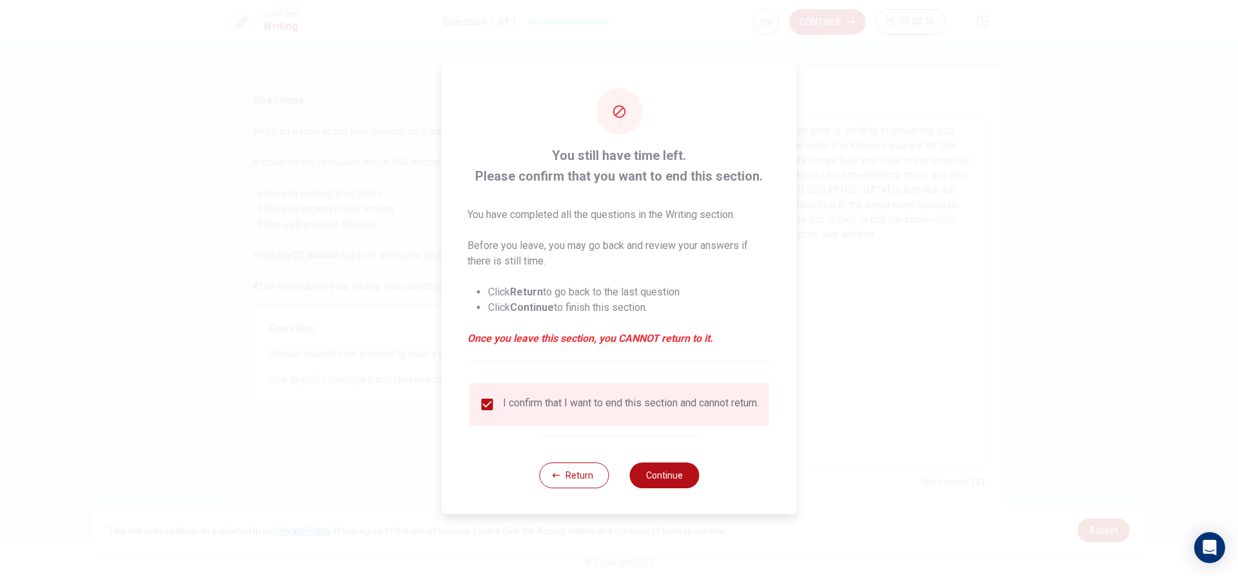
click at [488, 397] on input "checkbox" at bounding box center [487, 404] width 15 height 15
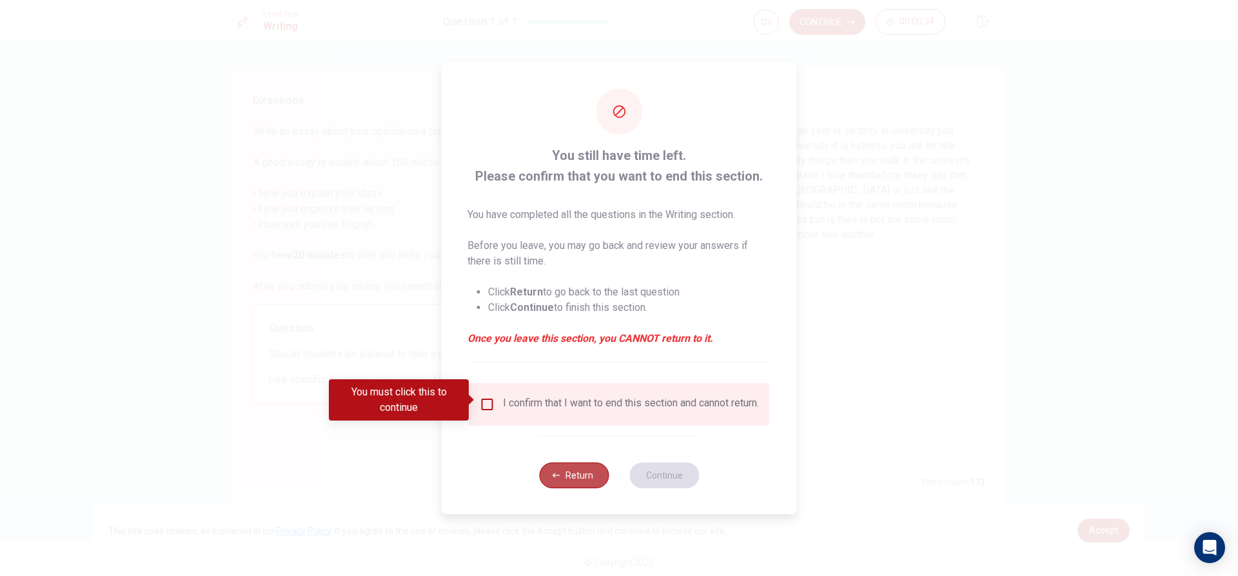
click at [592, 482] on button "Return" at bounding box center [574, 475] width 70 height 26
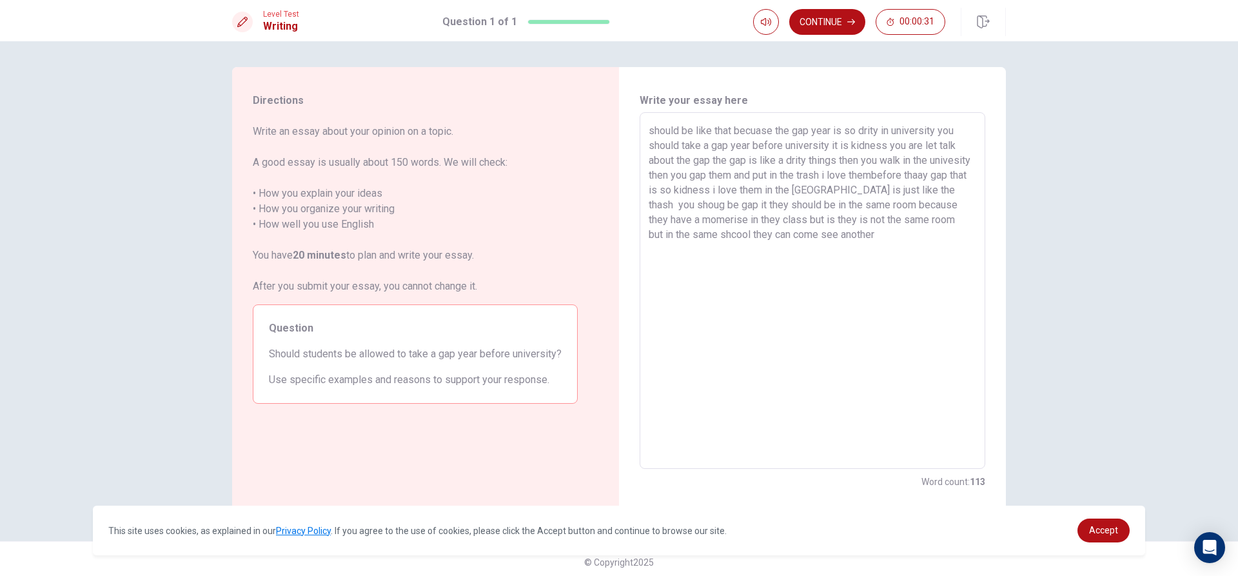
click at [931, 236] on textarea "should be like that becuase the gap year is so drity in university you should t…" at bounding box center [813, 290] width 328 height 335
click at [809, 20] on button "Continue" at bounding box center [827, 22] width 76 height 26
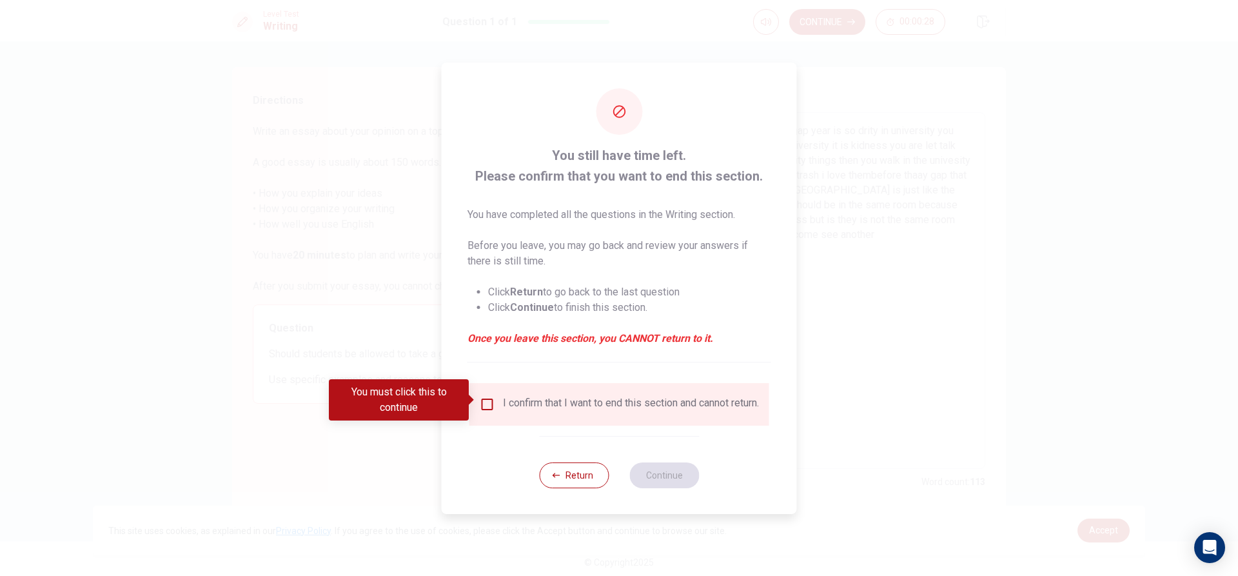
click at [488, 397] on input "You must click this to continue" at bounding box center [487, 404] width 15 height 15
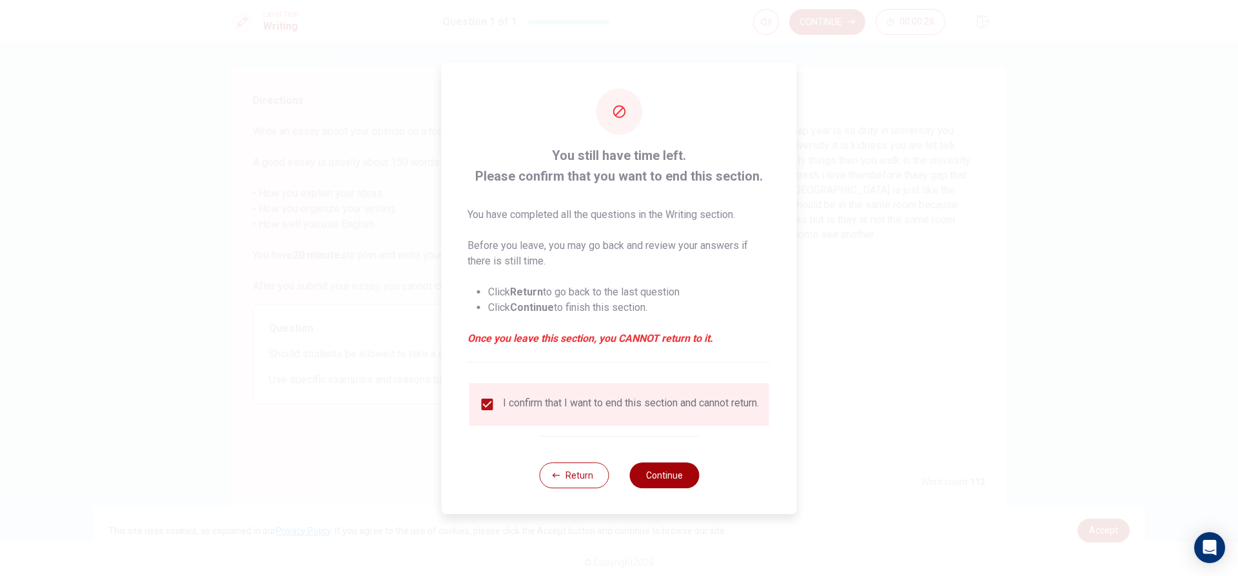
click at [669, 467] on button "Continue" at bounding box center [664, 475] width 70 height 26
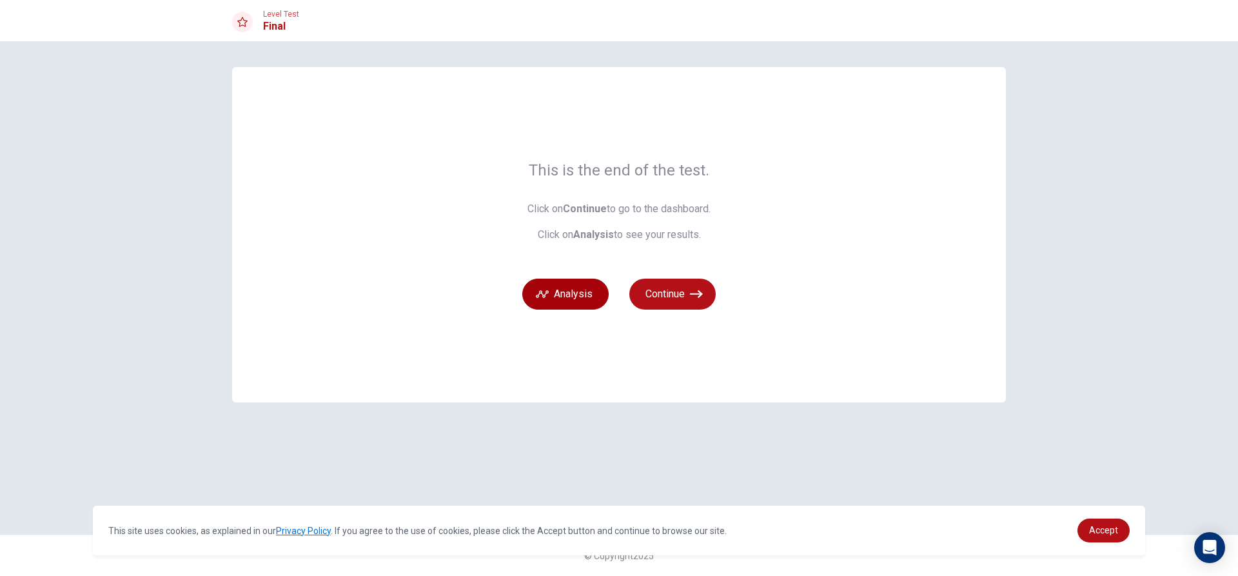
click at [568, 299] on button "Analysis" at bounding box center [565, 294] width 86 height 31
